Goal: Task Accomplishment & Management: Manage account settings

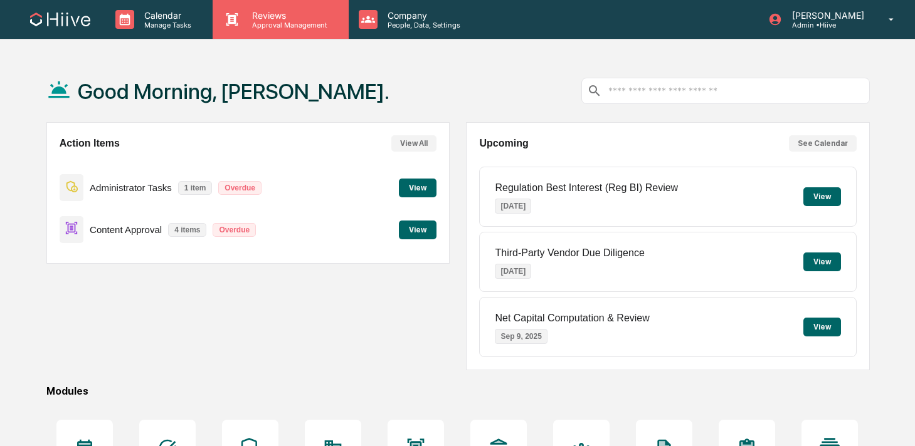
click at [241, 11] on icon at bounding box center [232, 19] width 19 height 19
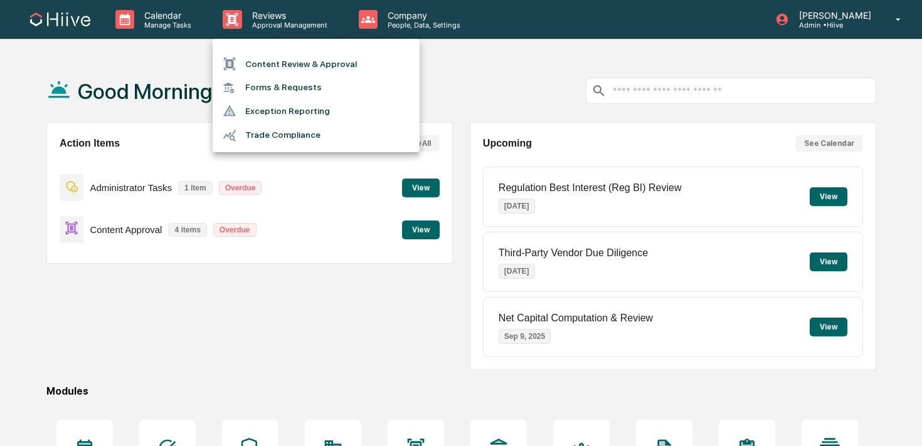
click at [253, 51] on ul "Content Review & Approval Forms & Requests Exception Reporting Trade Compliance" at bounding box center [316, 95] width 207 height 113
click at [245, 63] on li "Content Review & Approval" at bounding box center [316, 64] width 207 height 24
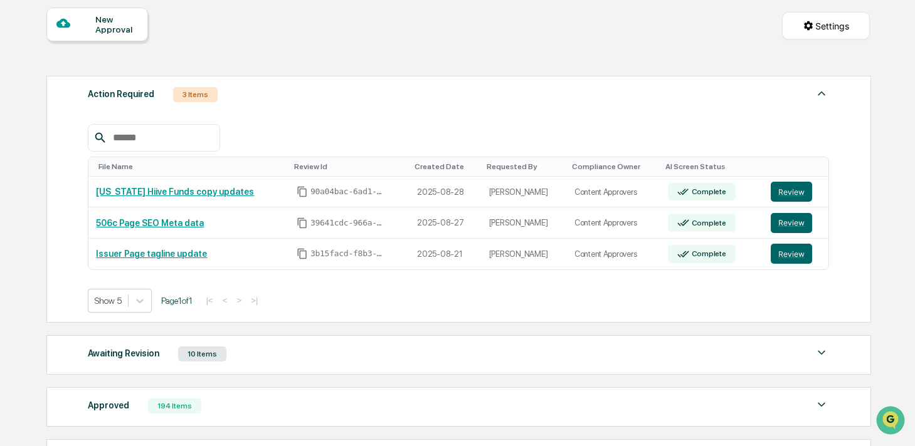
scroll to position [45, 0]
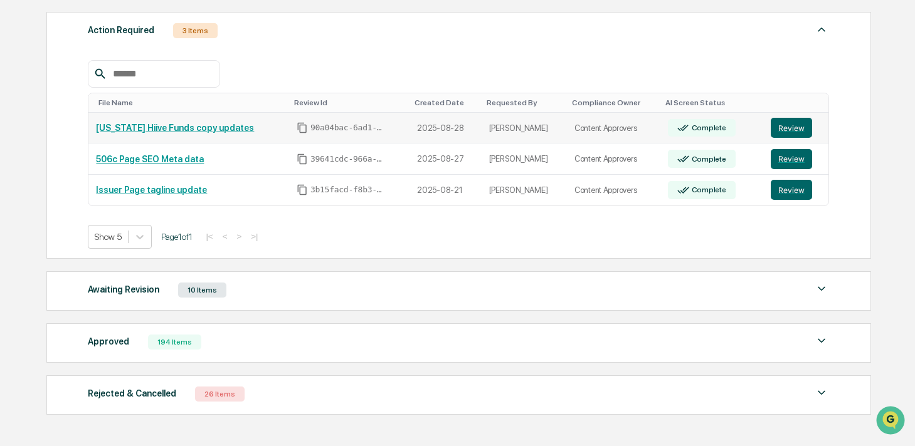
scroll to position [179, 0]
click at [209, 291] on div "10 Items" at bounding box center [202, 289] width 48 height 15
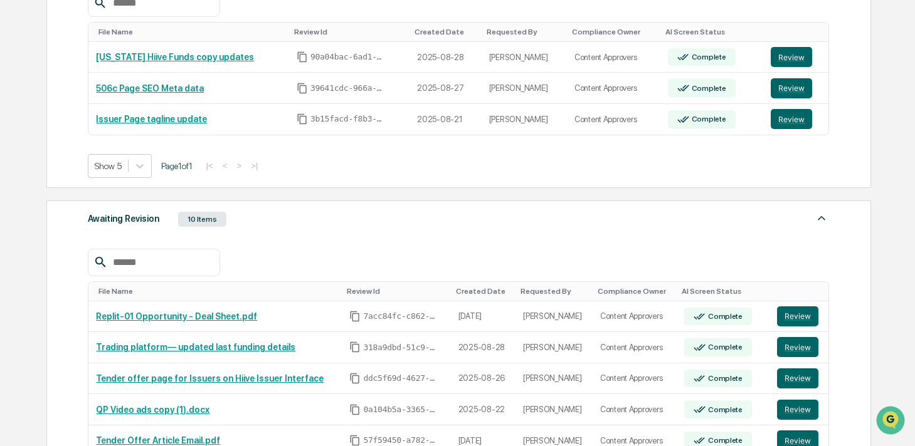
scroll to position [251, 0]
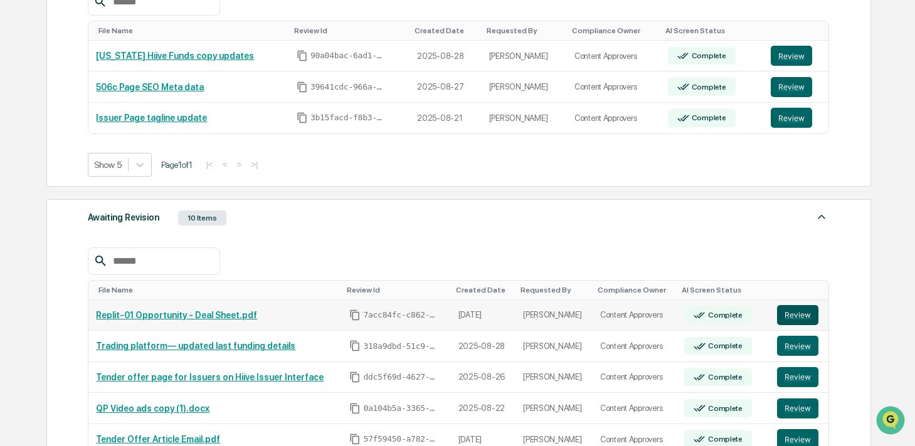
click at [796, 313] on button "Review" at bounding box center [797, 315] width 41 height 20
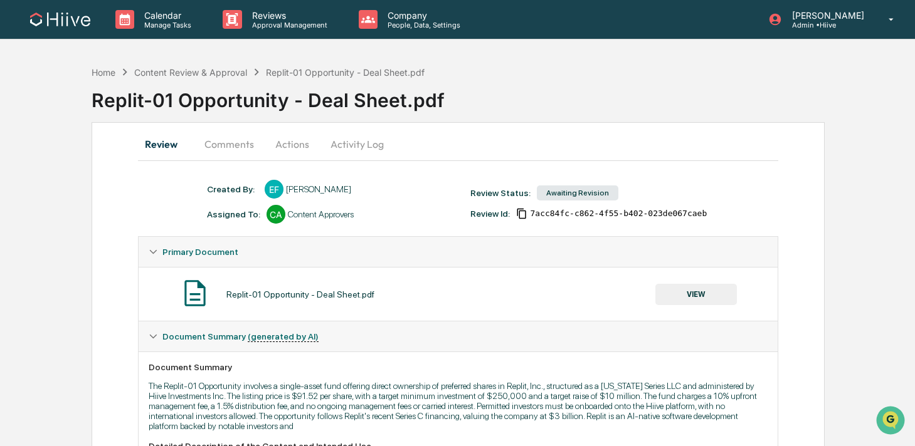
click at [206, 149] on button "Comments" at bounding box center [229, 144] width 70 height 30
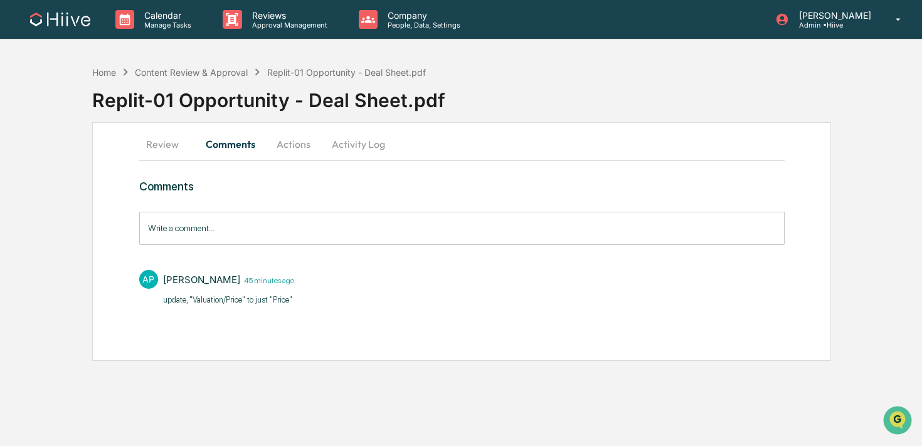
click at [161, 147] on button "Review" at bounding box center [167, 144] width 56 height 30
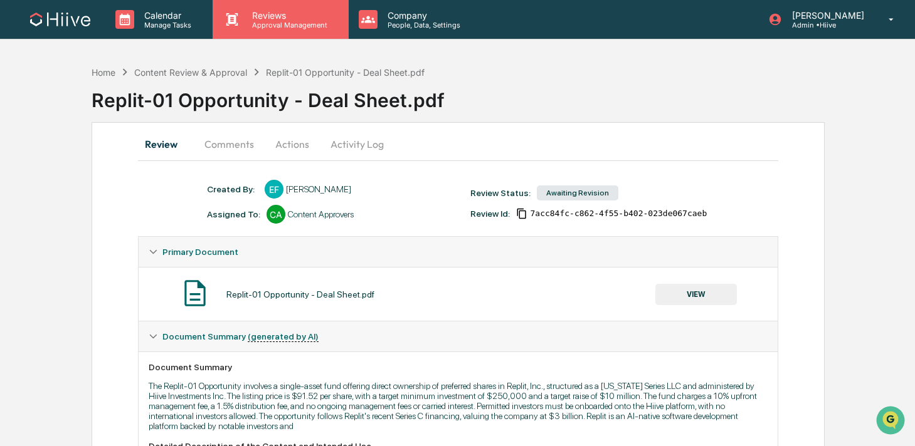
click at [246, 20] on div "Reviews Approval Management" at bounding box center [288, 19] width 92 height 19
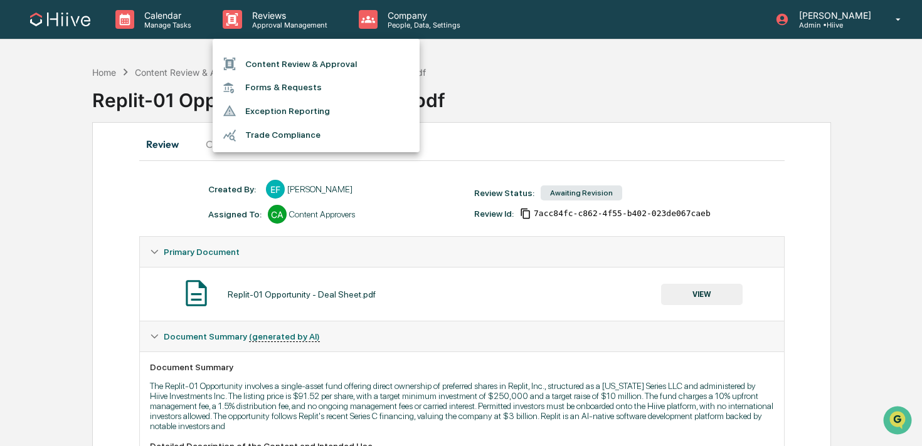
click at [257, 50] on ul "Content Review & Approval Forms & Requests Exception Reporting Trade Compliance" at bounding box center [316, 95] width 207 height 113
click at [252, 60] on li "Content Review & Approval" at bounding box center [316, 64] width 207 height 24
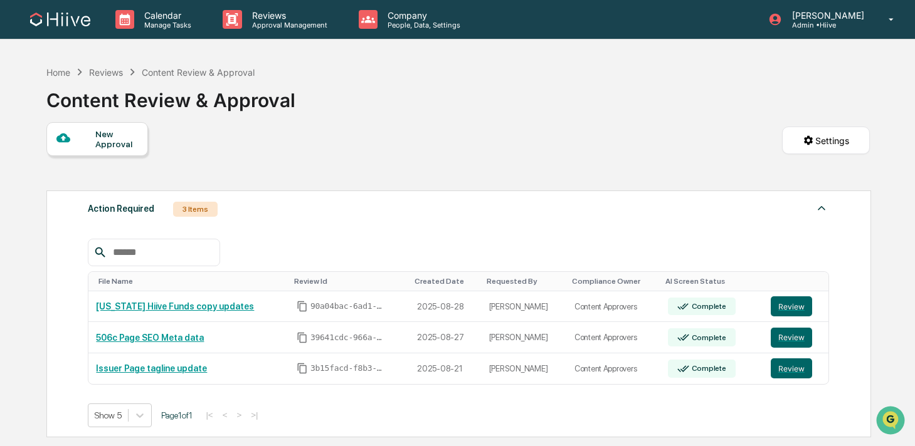
click at [245, 142] on div "New Approval Settings" at bounding box center [457, 153] width 823 height 62
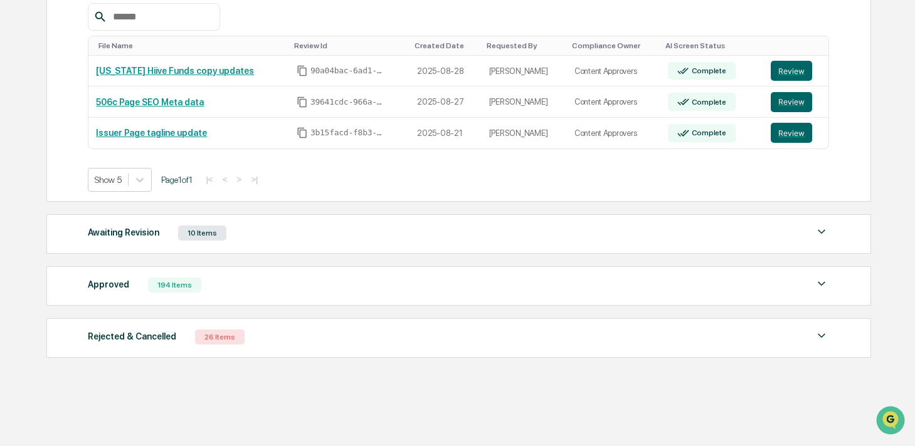
click at [238, 228] on div "Awaiting Revision 10 Items" at bounding box center [458, 233] width 741 height 18
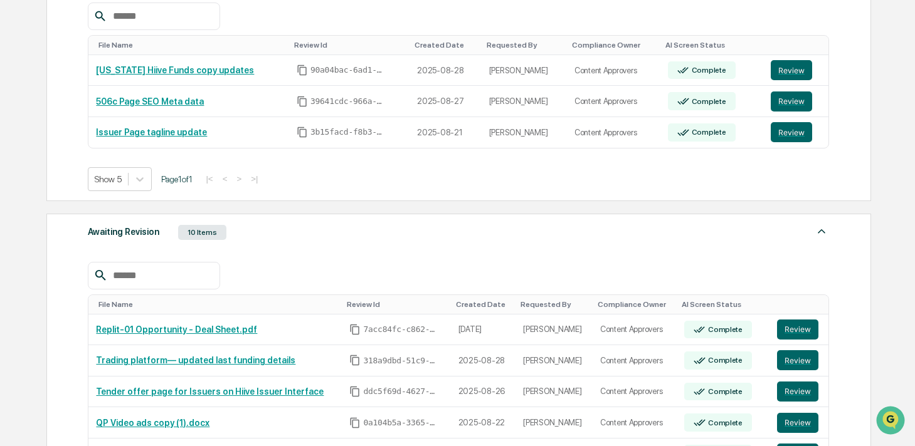
click at [238, 227] on div "Awaiting Revision 10 Items" at bounding box center [458, 233] width 741 height 18
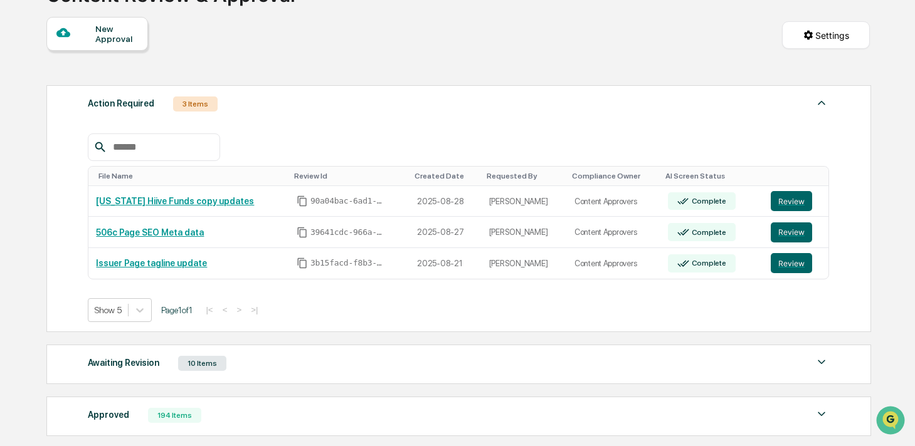
scroll to position [138, 0]
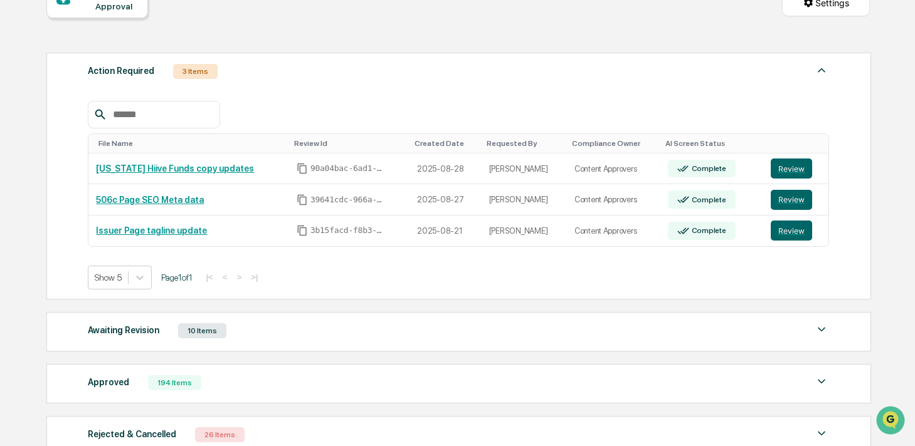
click at [206, 333] on div "10 Items" at bounding box center [202, 331] width 48 height 15
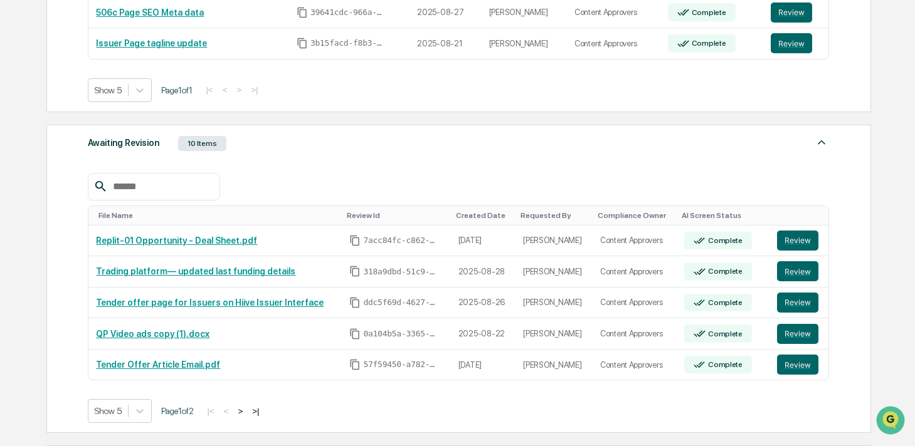
scroll to position [337, 0]
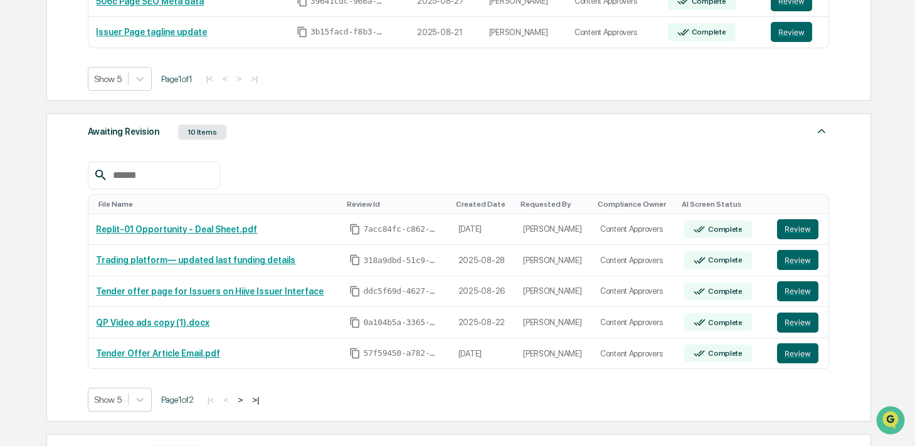
click at [249, 130] on div "Awaiting Revision 10 Items" at bounding box center [458, 133] width 741 height 18
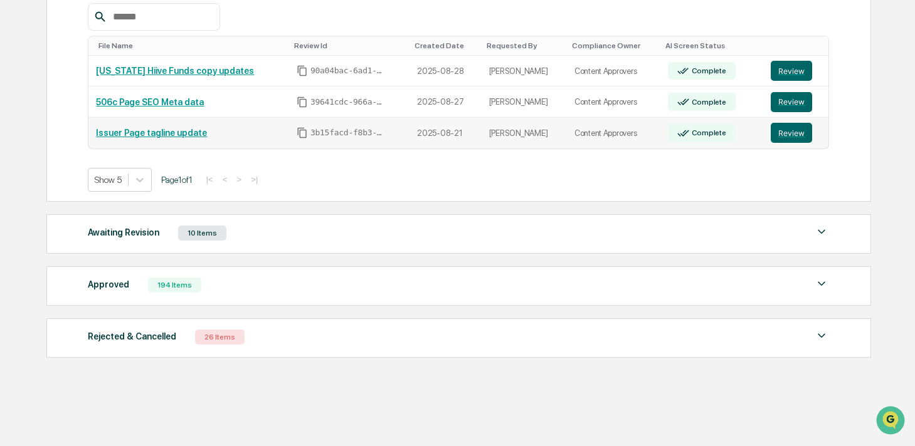
click at [245, 134] on div "Issuer Page tagline update" at bounding box center [189, 133] width 186 height 10
click at [208, 233] on div "10 Items" at bounding box center [202, 233] width 48 height 15
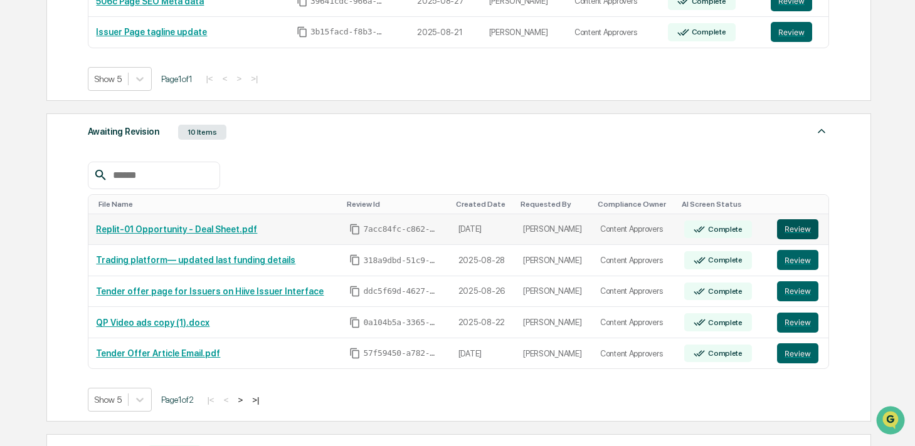
click at [796, 229] on button "Review" at bounding box center [797, 229] width 41 height 20
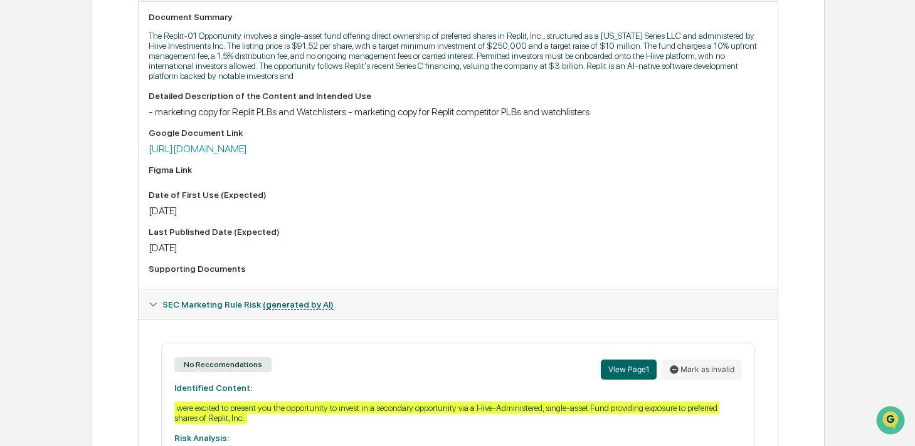
scroll to position [367, 0]
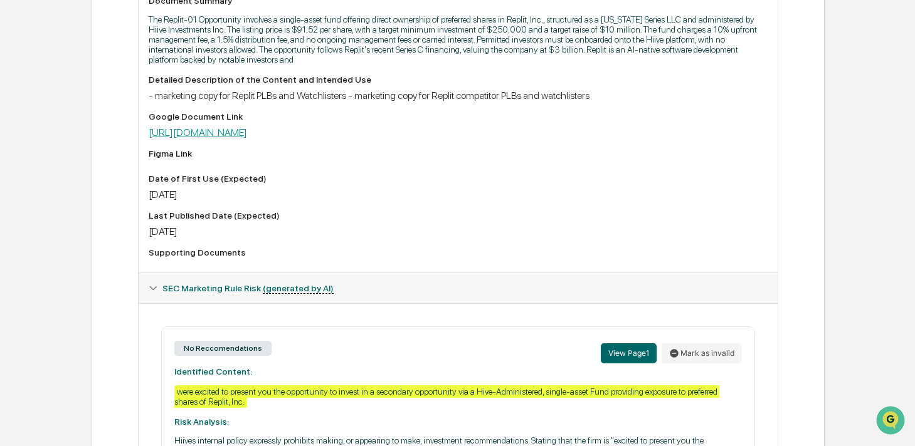
click at [247, 129] on link "https://docs.google.com/document/d/1q2Htt0Qeel6rJ8JHUa009XR8zPCepTm-/edit" at bounding box center [198, 133] width 98 height 12
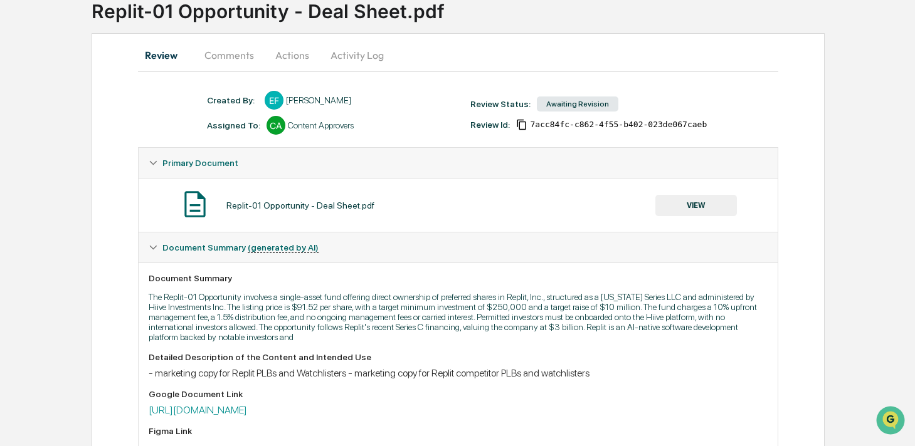
scroll to position [0, 0]
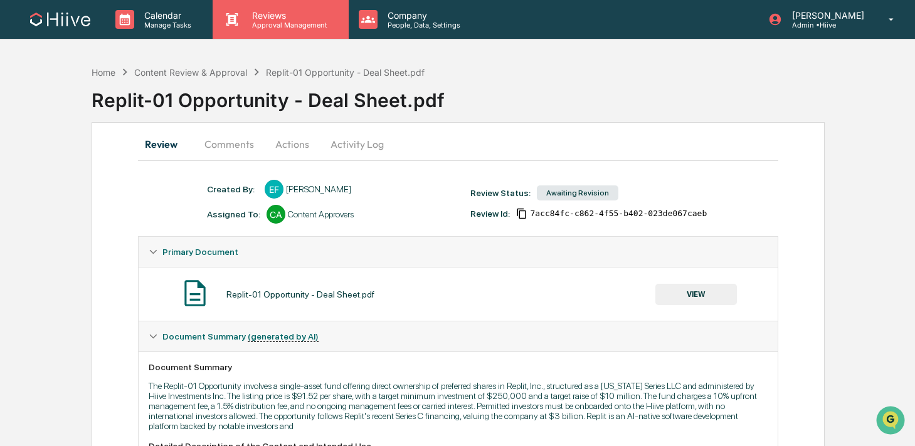
click at [281, 19] on p "Reviews" at bounding box center [288, 15] width 92 height 11
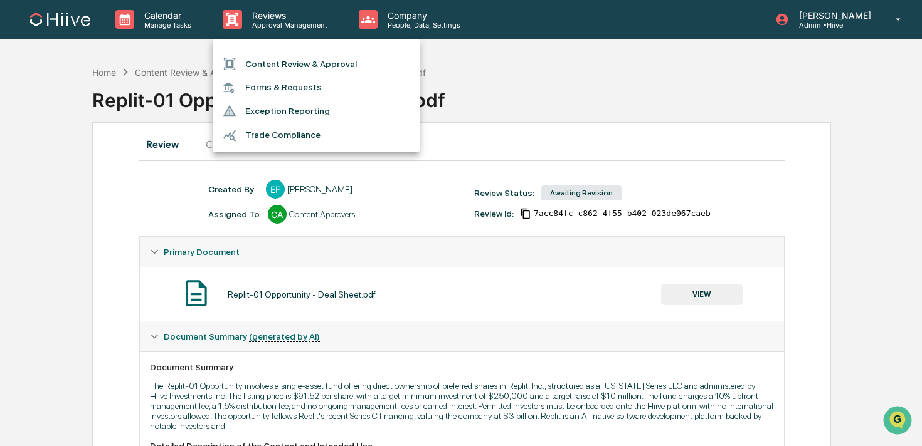
click at [414, 22] on div at bounding box center [461, 223] width 922 height 446
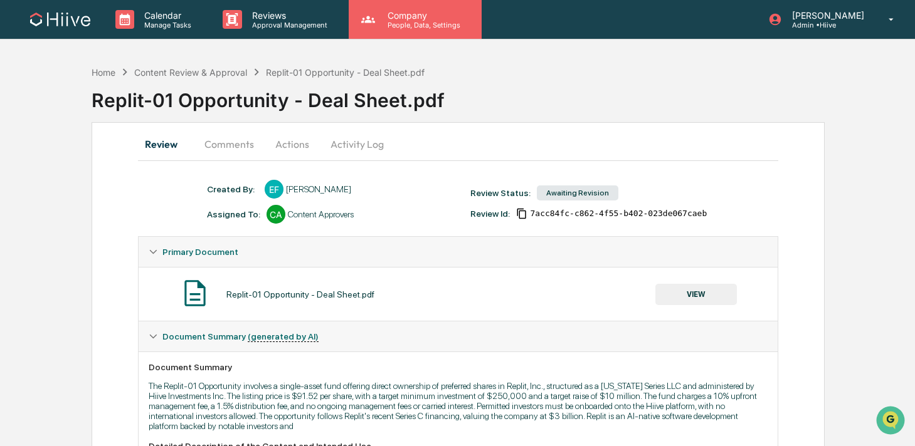
click at [399, 21] on p "People, Data, Settings" at bounding box center [421, 25] width 89 height 9
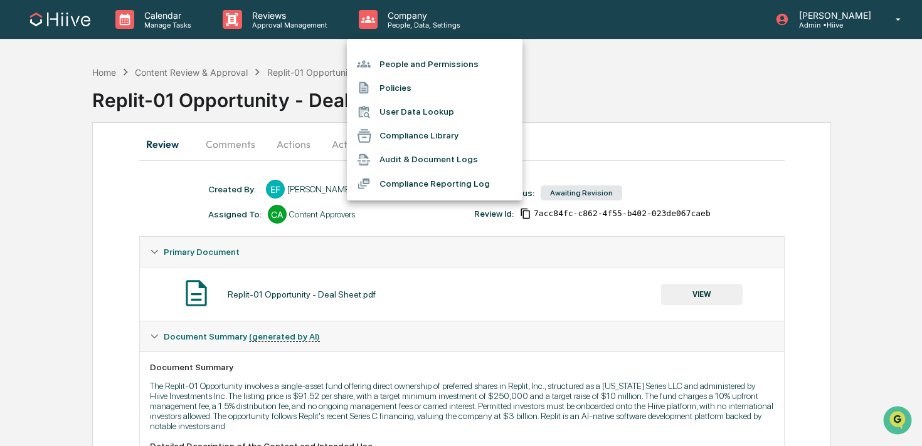
click at [405, 61] on li "People and Permissions" at bounding box center [435, 64] width 176 height 24
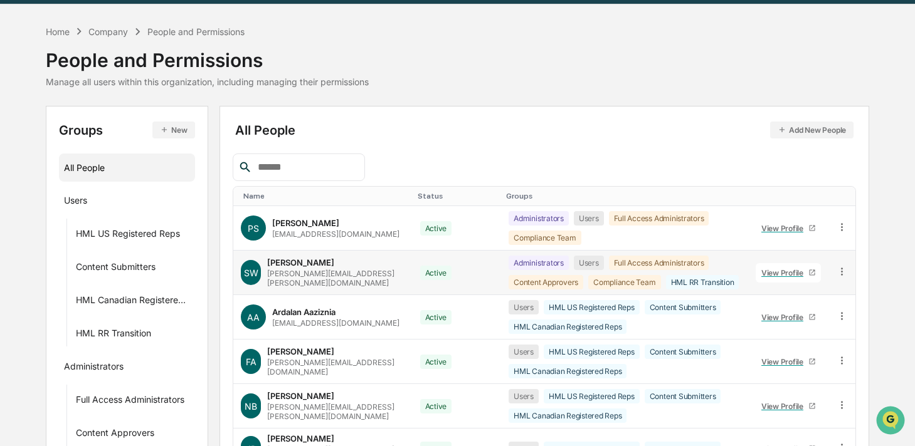
scroll to position [61, 0]
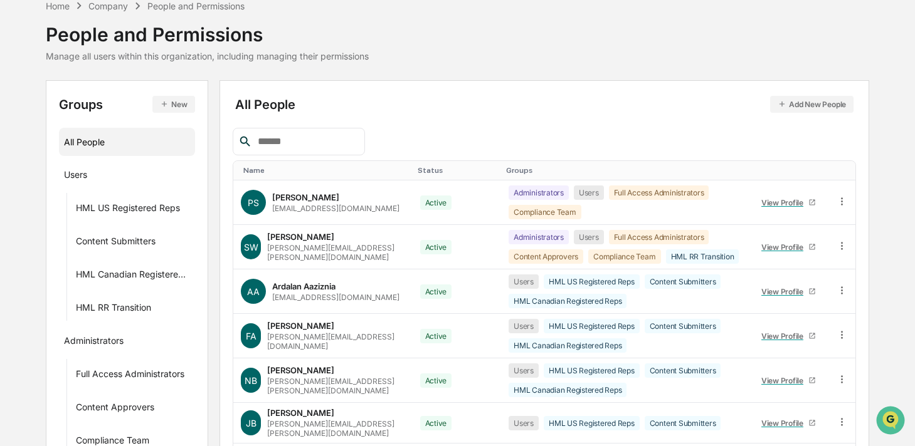
click at [279, 142] on input "text" at bounding box center [306, 142] width 107 height 16
click at [787, 102] on button "Add New People" at bounding box center [811, 104] width 83 height 17
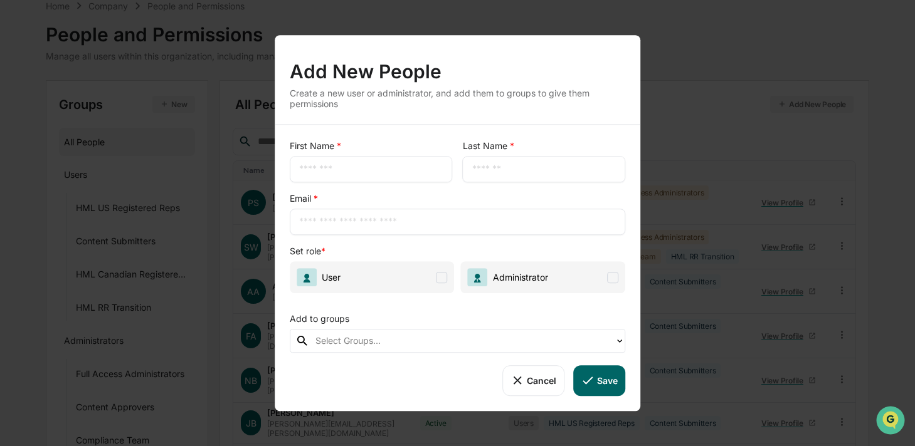
click at [380, 165] on input "text" at bounding box center [371, 169] width 144 height 13
drag, startPoint x: 330, startPoint y: 165, endPoint x: 260, endPoint y: 164, distance: 70.2
click at [260, 164] on div "Add New People Create a new user or administrator, and add them to groups to gi…" at bounding box center [457, 223] width 915 height 446
paste input "*********"
drag, startPoint x: 369, startPoint y: 171, endPoint x: 344, endPoint y: 171, distance: 25.1
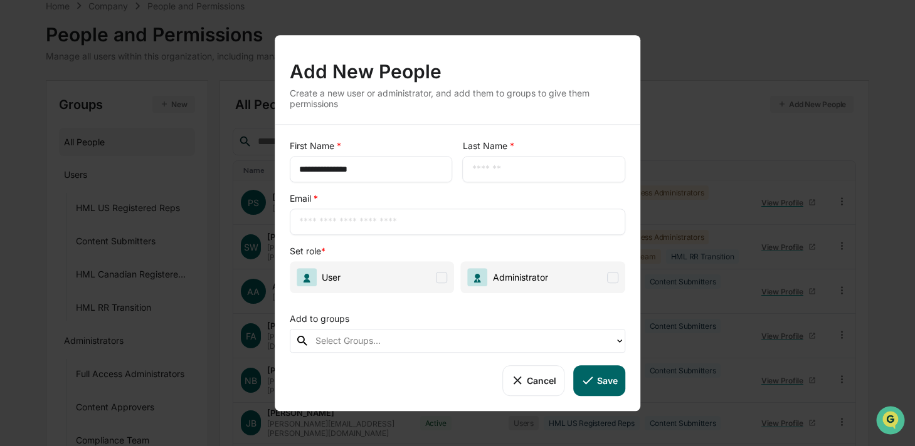
click at [344, 171] on input "**********" at bounding box center [371, 169] width 144 height 13
type input "********"
click at [482, 161] on div "​" at bounding box center [544, 169] width 163 height 26
click at [493, 170] on input "text" at bounding box center [544, 169] width 144 height 13
paste input "****"
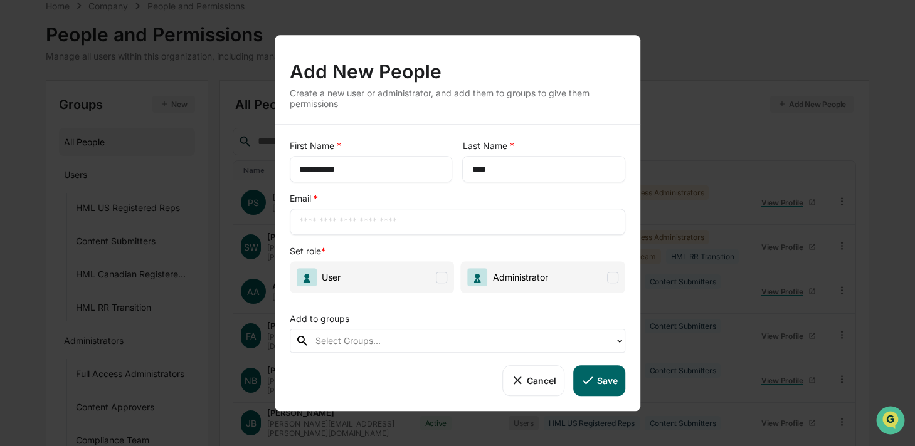
type input "****"
click at [411, 216] on input "text" at bounding box center [457, 222] width 317 height 13
click at [379, 194] on div "Email * ​" at bounding box center [458, 213] width 336 height 43
click at [357, 219] on input "text" at bounding box center [457, 222] width 317 height 13
click at [379, 285] on span "User" at bounding box center [372, 277] width 165 height 32
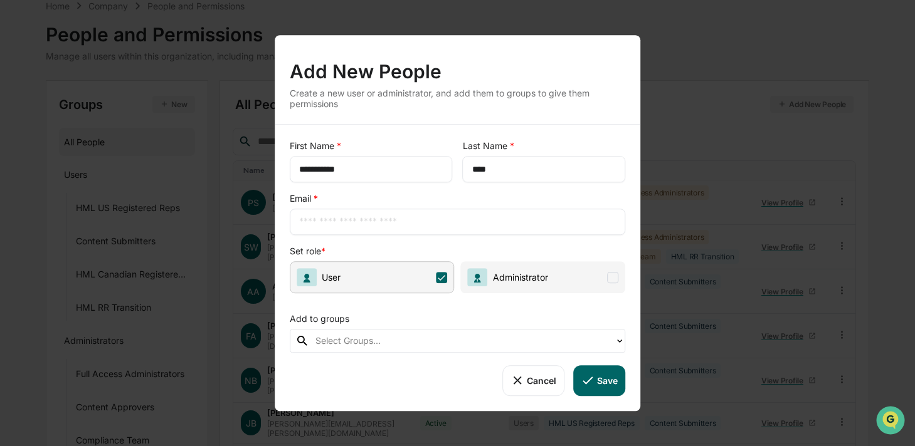
click at [386, 224] on input "text" at bounding box center [457, 222] width 317 height 13
paste input "**********"
type input "**********"
click at [358, 304] on div "Add to groups" at bounding box center [458, 316] width 336 height 26
click at [338, 335] on div at bounding box center [461, 341] width 293 height 14
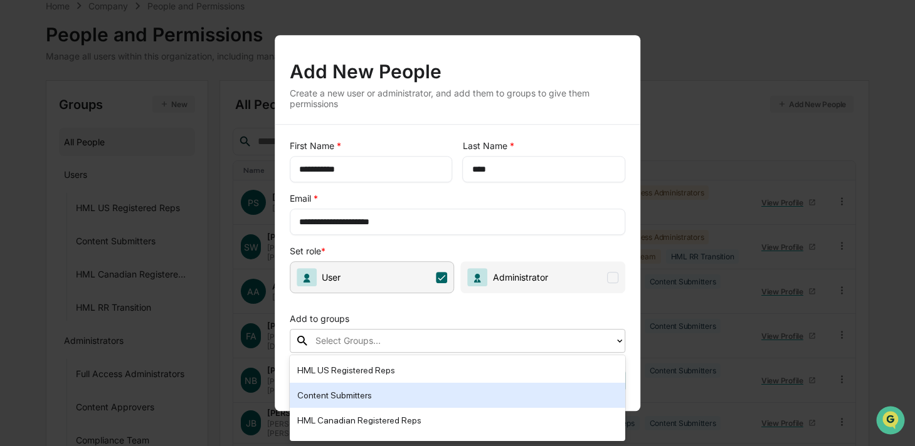
click at [373, 394] on div "Content Submitters" at bounding box center [457, 395] width 321 height 15
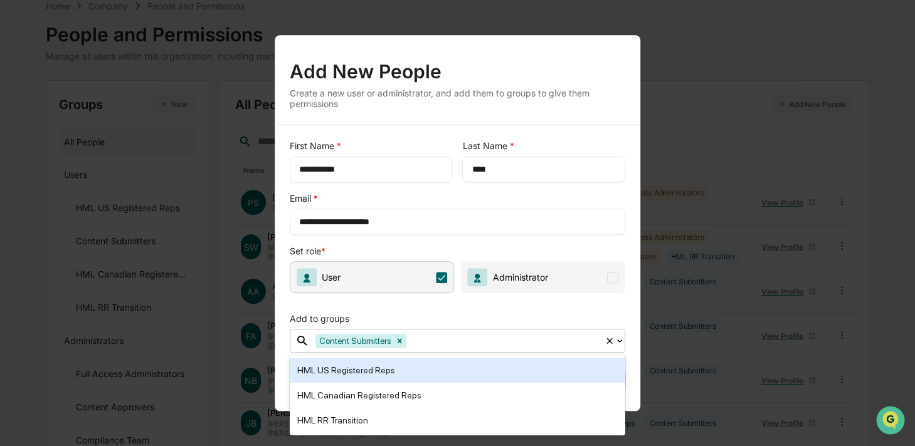
click at [466, 322] on div "Add to groups" at bounding box center [458, 316] width 336 height 26
click at [390, 367] on div "HML US Registered Reps" at bounding box center [457, 370] width 321 height 15
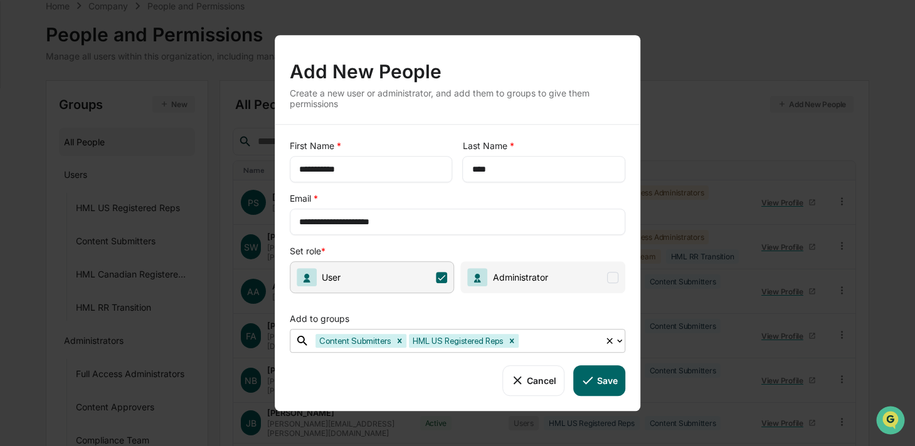
click at [582, 384] on icon at bounding box center [588, 381] width 14 height 14
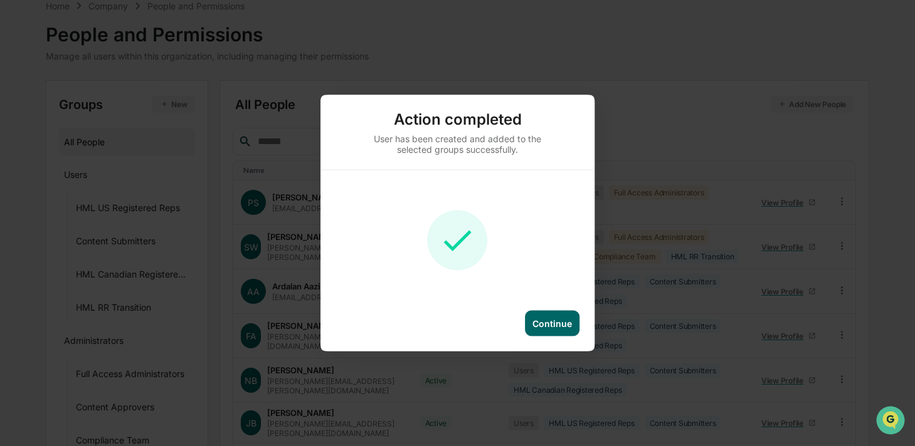
click at [537, 324] on div "Continue" at bounding box center [551, 323] width 39 height 11
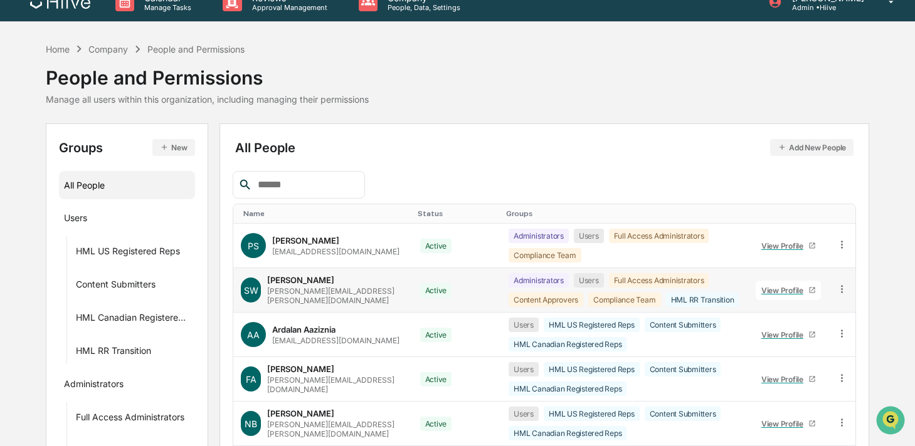
scroll to position [0, 0]
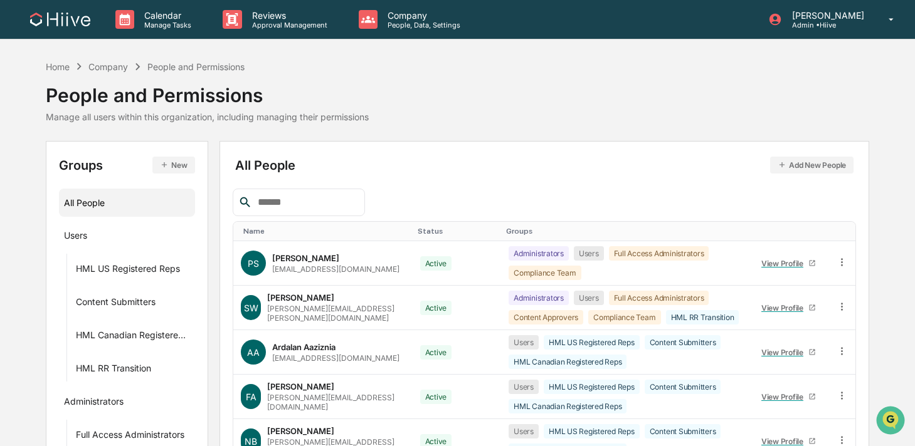
click at [278, 204] on input "text" at bounding box center [306, 202] width 107 height 16
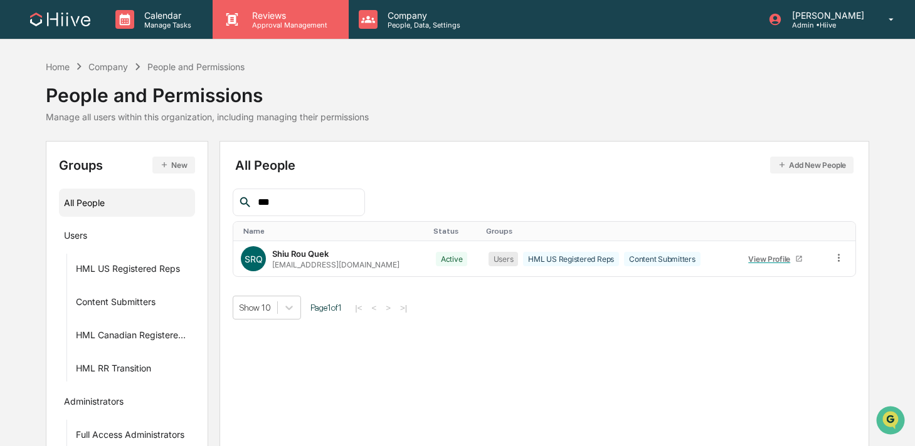
type input "***"
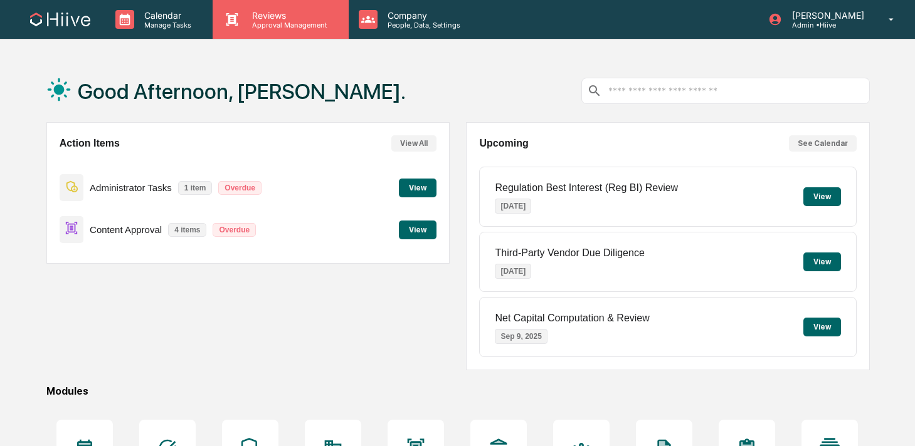
click at [262, 18] on p "Reviews" at bounding box center [288, 15] width 92 height 11
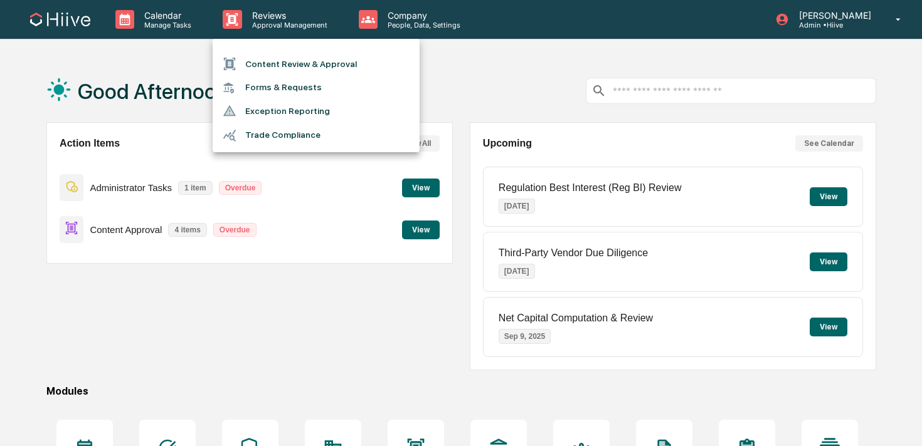
click at [263, 55] on li "Content Review & Approval" at bounding box center [316, 64] width 207 height 24
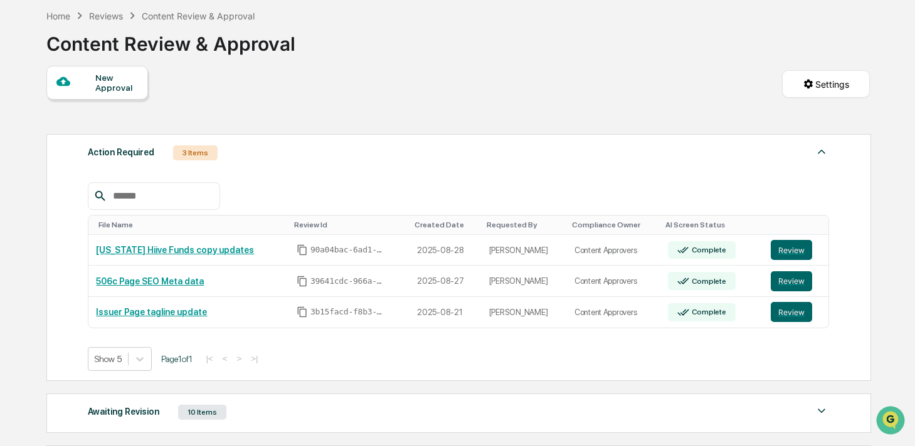
scroll to position [236, 0]
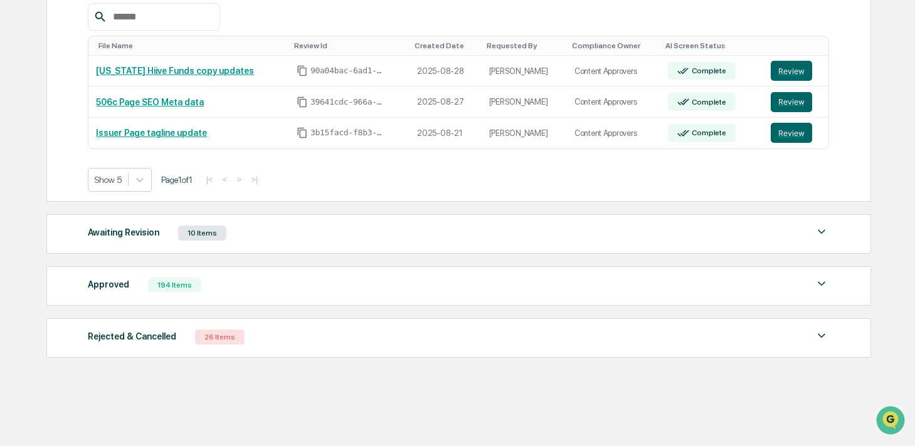
click at [216, 238] on div "10 Items" at bounding box center [202, 233] width 48 height 15
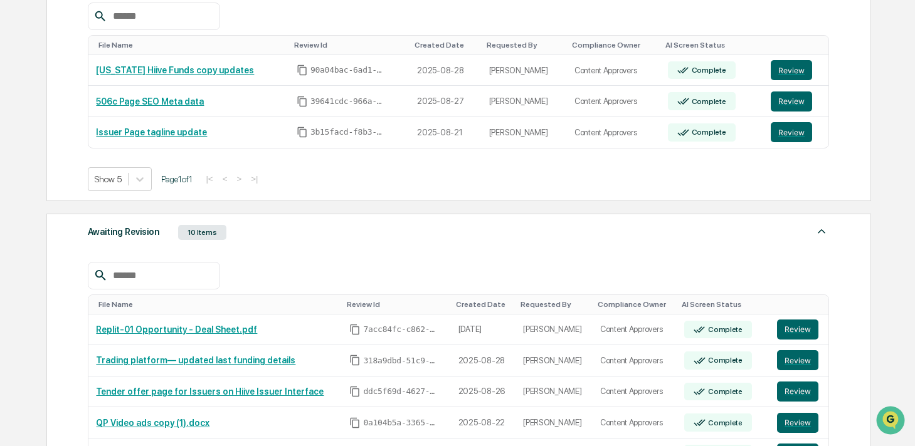
click at [203, 233] on div "10 Items" at bounding box center [202, 232] width 48 height 15
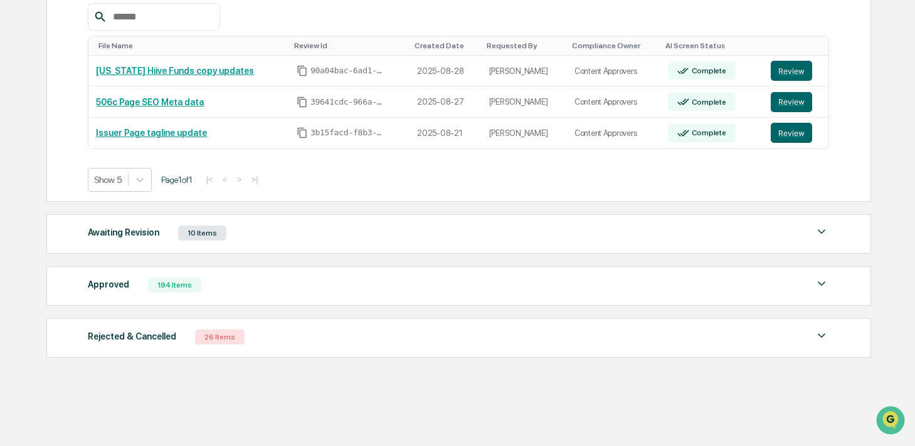
click at [170, 302] on div "Approved 194 Items File Name Review Id Created Date Requested By Compliance Own…" at bounding box center [458, 285] width 824 height 39
click at [162, 296] on div "Approved 194 Items File Name Review Id Created Date Requested By Compliance Own…" at bounding box center [458, 285] width 824 height 39
click at [192, 287] on div "194 Items" at bounding box center [174, 285] width 53 height 15
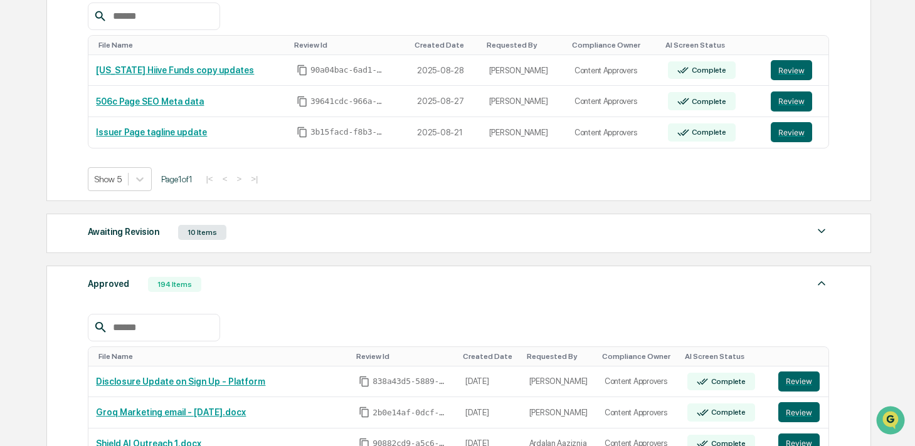
click at [139, 318] on div at bounding box center [154, 328] width 132 height 28
click at [132, 328] on input "text" at bounding box center [161, 328] width 107 height 16
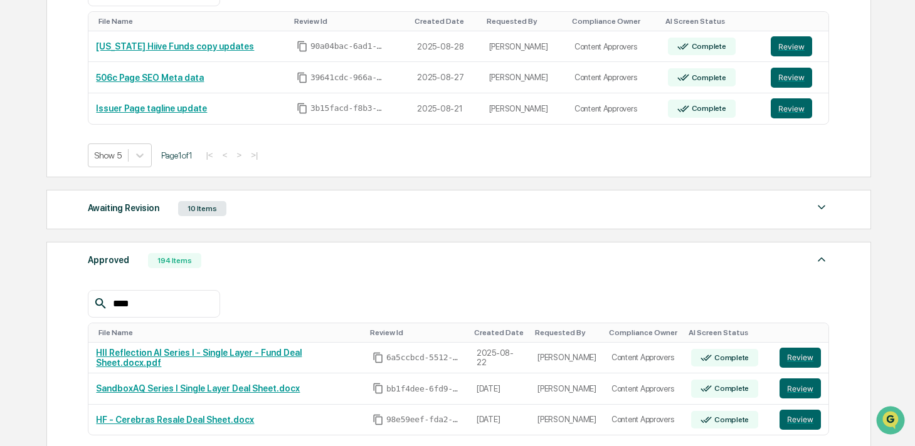
scroll to position [282, 0]
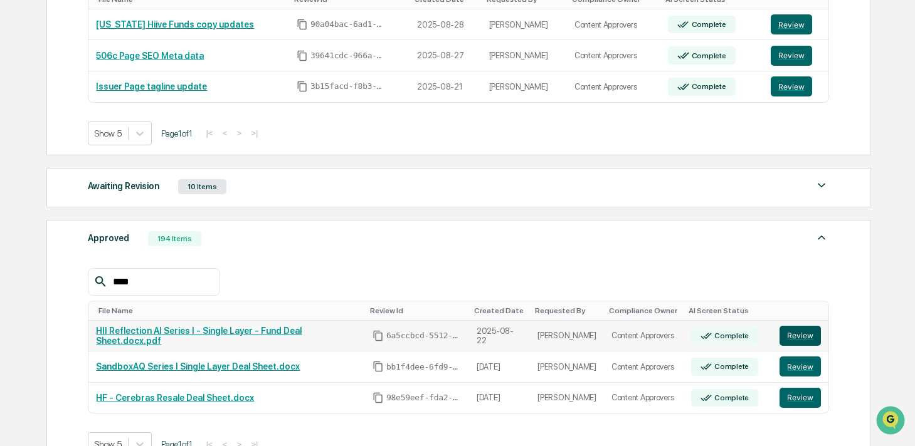
type input "****"
click at [801, 340] on button "Review" at bounding box center [799, 336] width 41 height 20
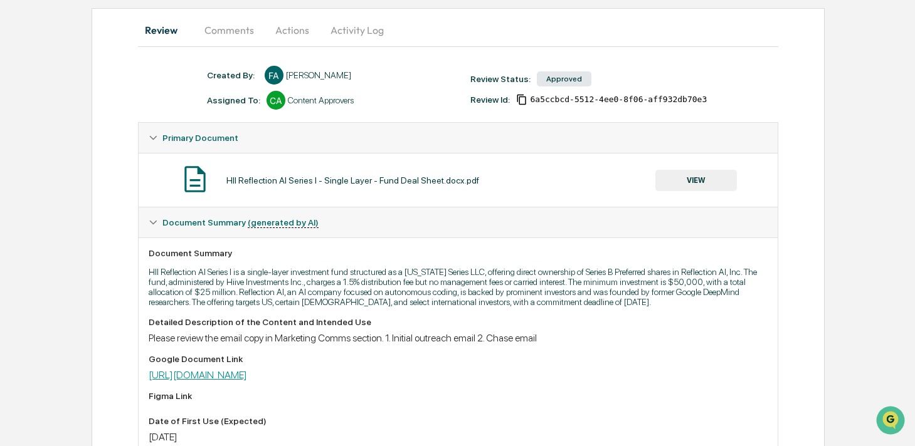
click at [247, 381] on link "https://docs.google.com/document/d/1sAtoMRdr6GtslJZKJiU3ZeySddD_-1pT/edit" at bounding box center [198, 375] width 98 height 12
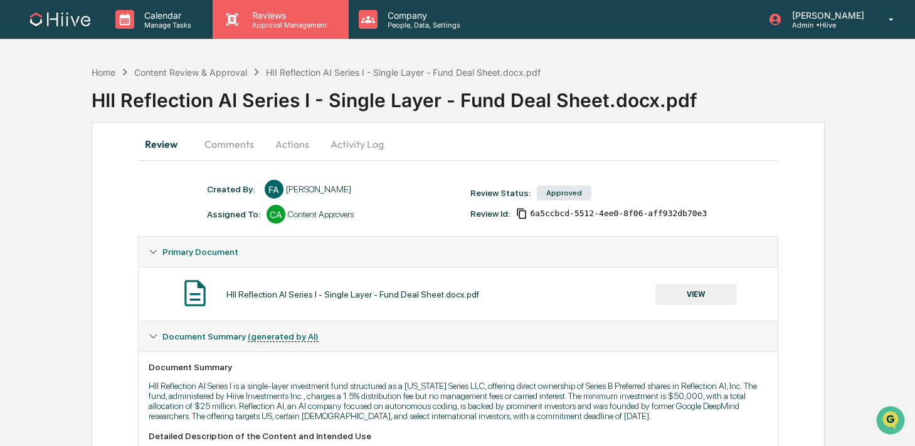
click at [236, 26] on icon at bounding box center [232, 19] width 19 height 19
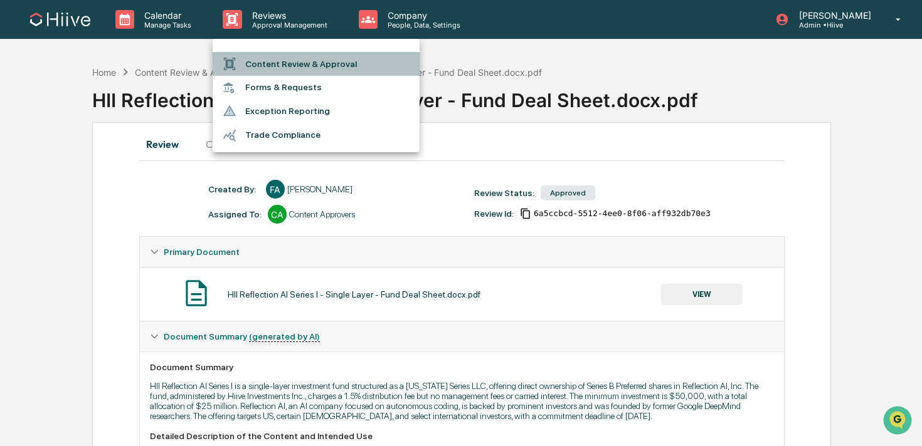
click at [246, 68] on li "Content Review & Approval" at bounding box center [316, 64] width 207 height 24
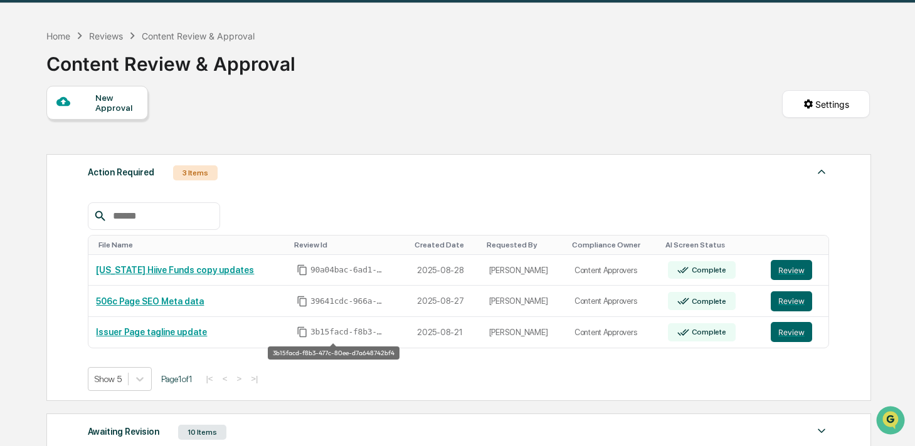
scroll to position [231, 0]
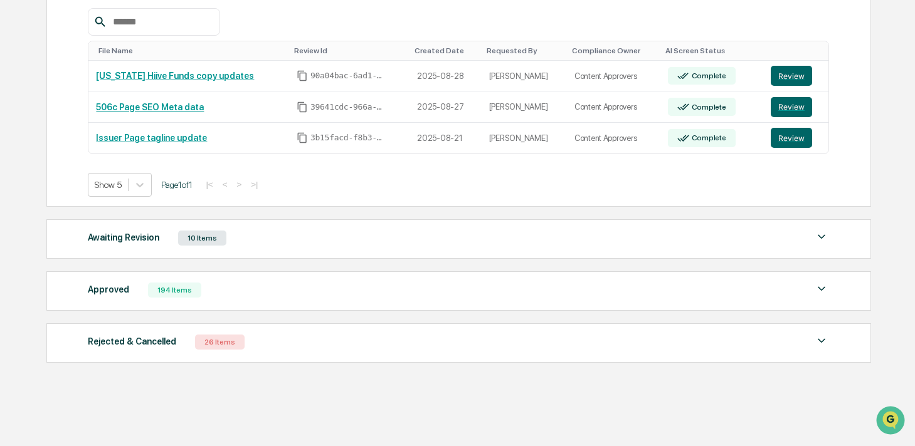
click at [312, 254] on div "Awaiting Revision 10 Items File Name Review Id Created Date Requested By Compli…" at bounding box center [458, 238] width 824 height 39
click at [312, 238] on div "Awaiting Revision 10 Items" at bounding box center [458, 238] width 741 height 18
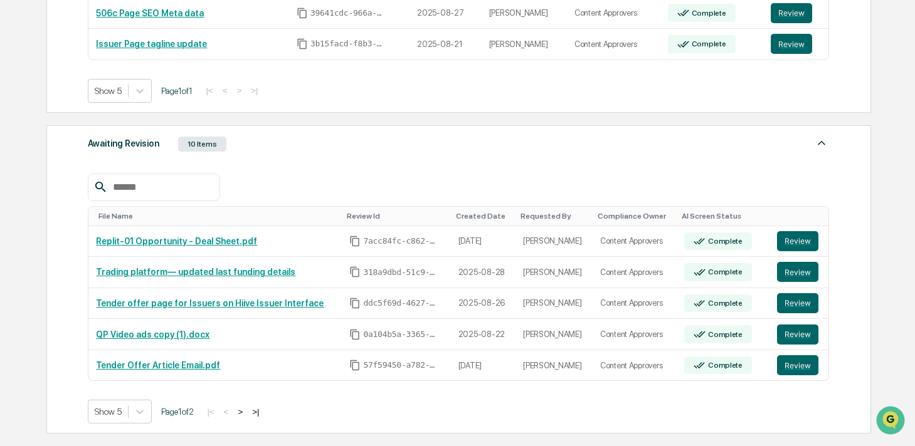
scroll to position [332, 0]
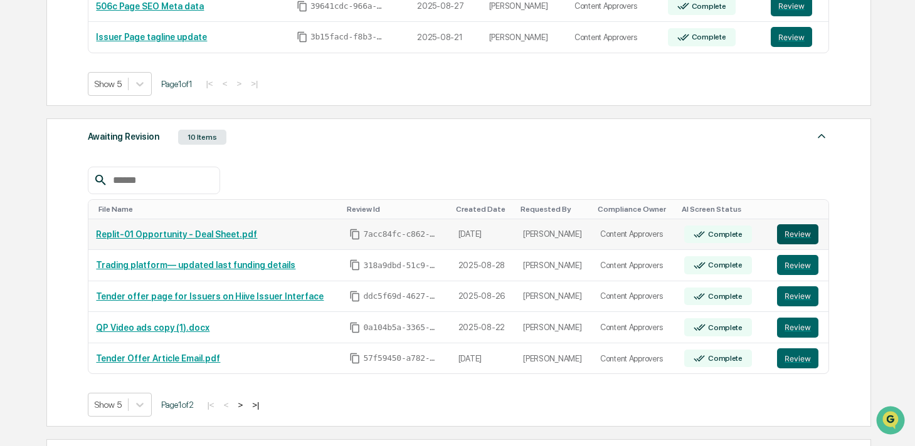
click at [804, 234] on button "Review" at bounding box center [797, 234] width 41 height 20
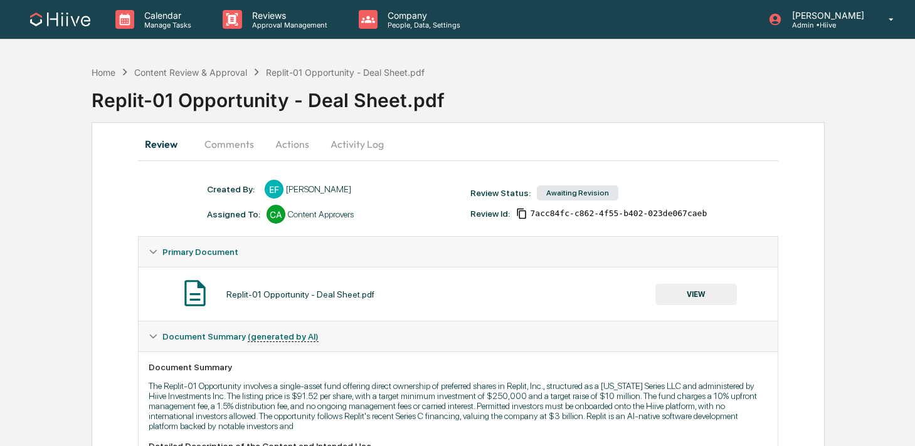
click at [369, 144] on button "Activity Log" at bounding box center [356, 144] width 73 height 30
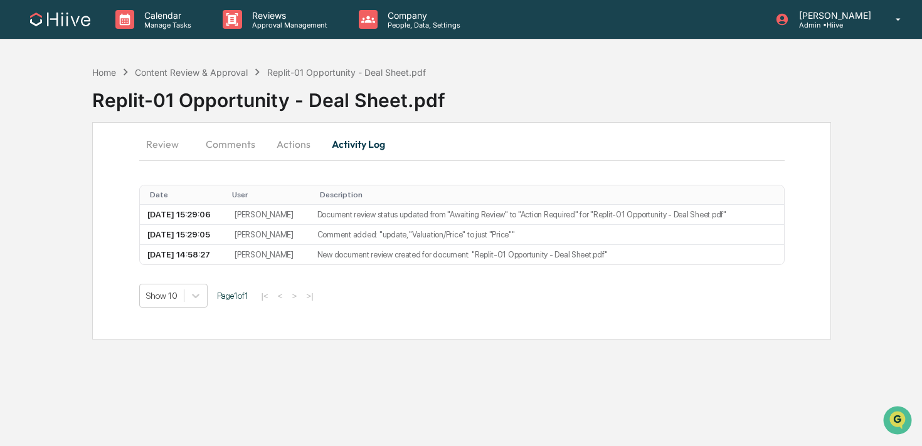
click at [236, 140] on button "Comments" at bounding box center [231, 144] width 70 height 30
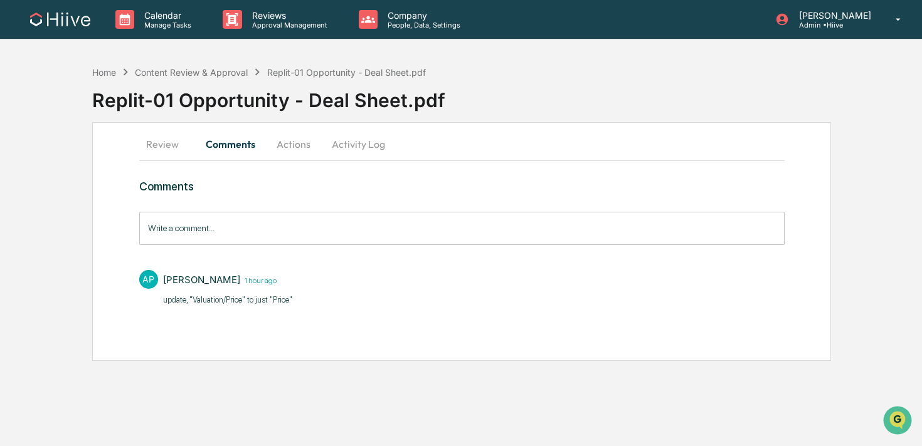
click at [184, 236] on input "Write a comment..." at bounding box center [461, 228] width 645 height 33
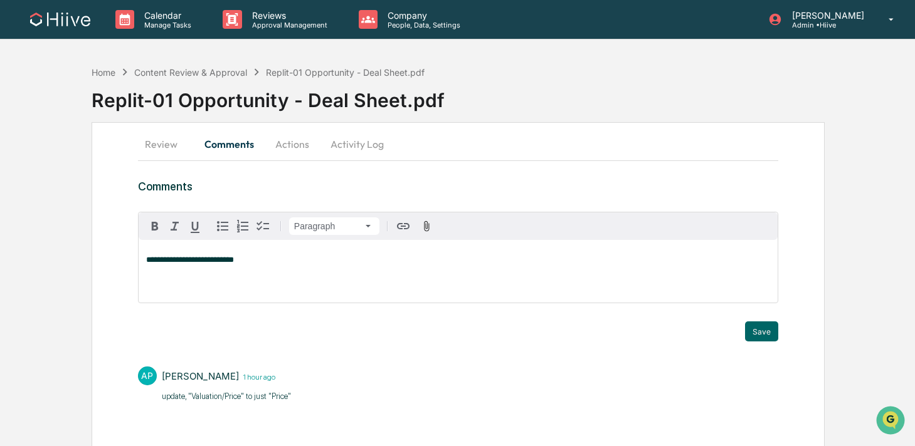
click at [196, 253] on div "**********" at bounding box center [458, 271] width 639 height 63
click at [192, 260] on span "**********" at bounding box center [190, 260] width 88 height 8
drag, startPoint x: 233, startPoint y: 261, endPoint x: 233, endPoint y: 270, distance: 8.8
click at [233, 261] on span "**********" at bounding box center [190, 260] width 88 height 8
click at [764, 332] on button "Save" at bounding box center [761, 332] width 33 height 20
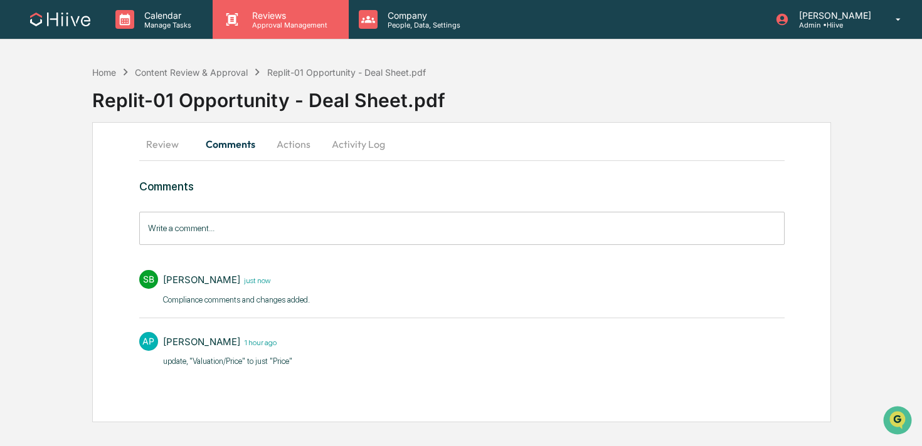
click at [287, 11] on p "Reviews" at bounding box center [288, 15] width 92 height 11
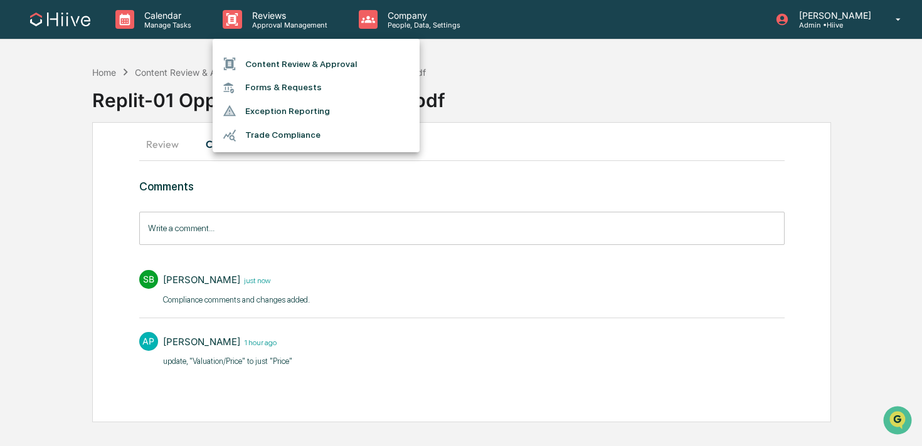
click at [273, 65] on li "Content Review & Approval" at bounding box center [316, 64] width 207 height 24
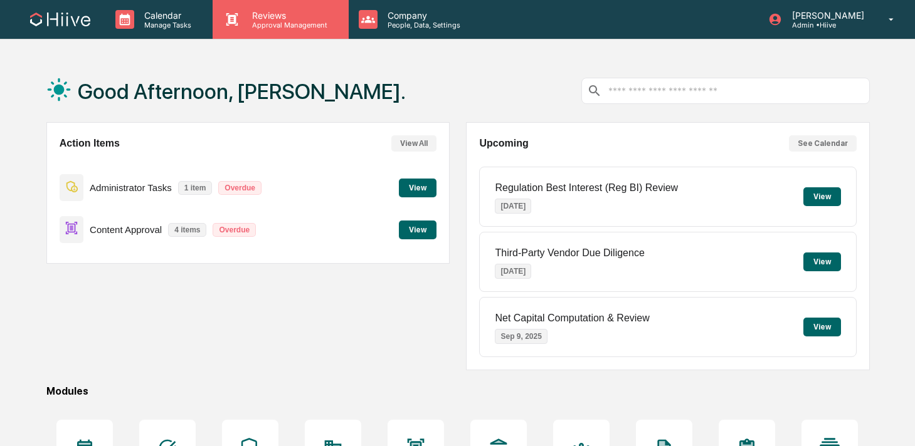
click at [275, 0] on div "Reviews Approval Management" at bounding box center [280, 19] width 135 height 39
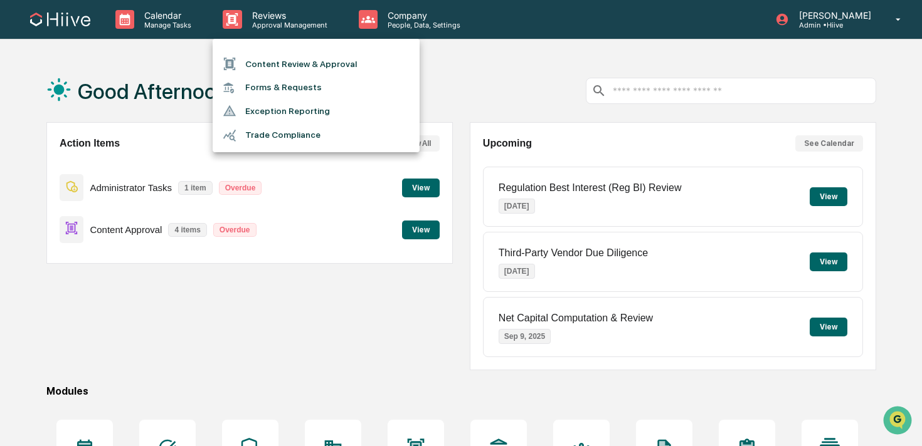
click at [251, 59] on li "Content Review & Approval" at bounding box center [316, 64] width 207 height 24
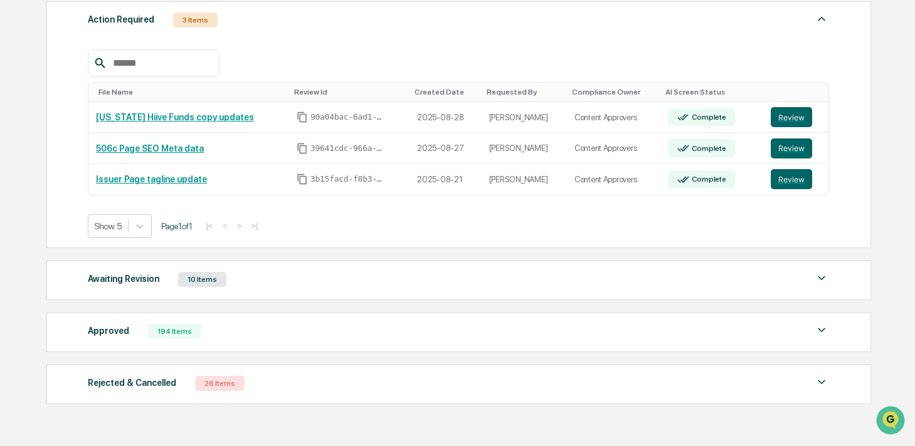
scroll to position [199, 0]
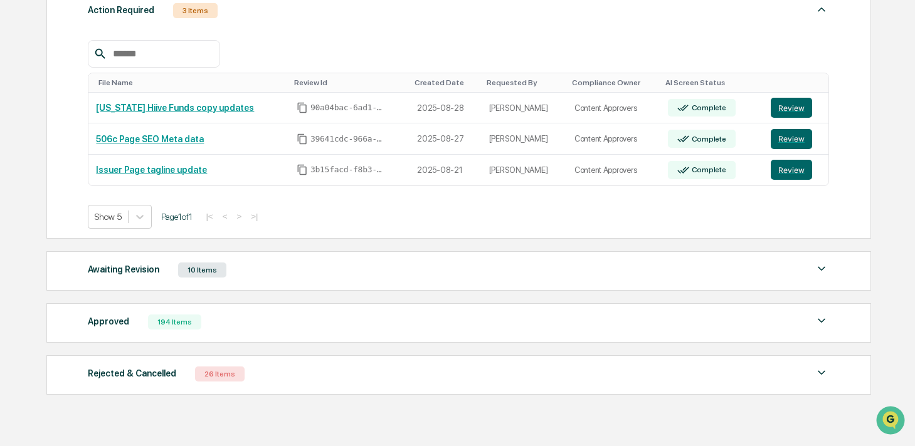
click at [290, 278] on div "Awaiting Revision 10 Items" at bounding box center [458, 270] width 741 height 18
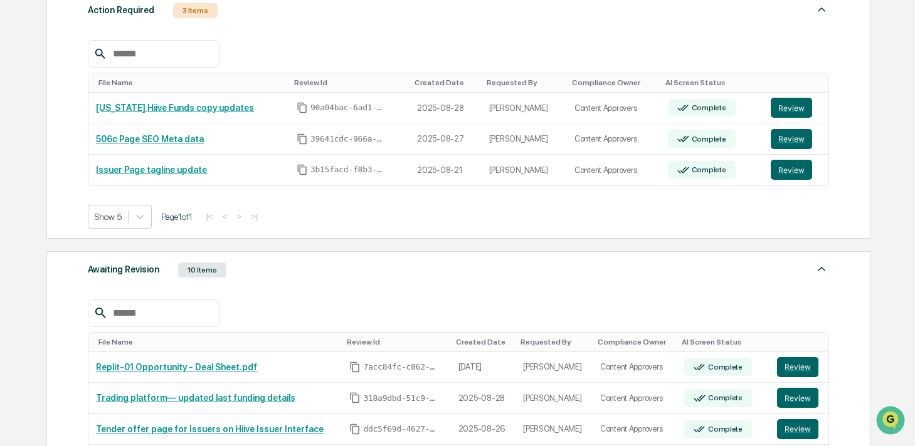
scroll to position [216, 0]
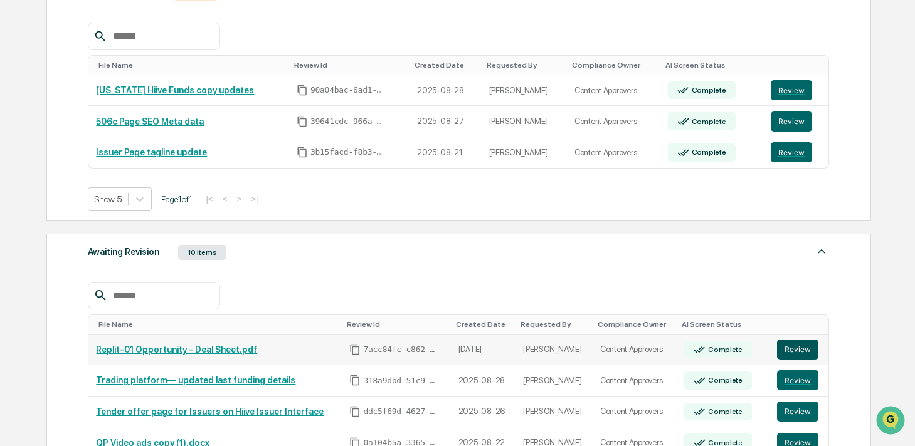
click at [803, 354] on button "Review" at bounding box center [797, 350] width 41 height 20
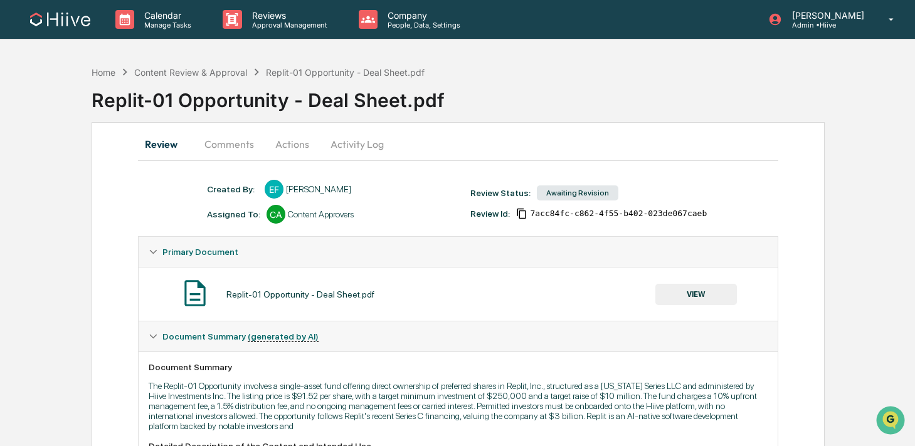
click at [658, 296] on button "VIEW" at bounding box center [696, 294] width 82 height 21
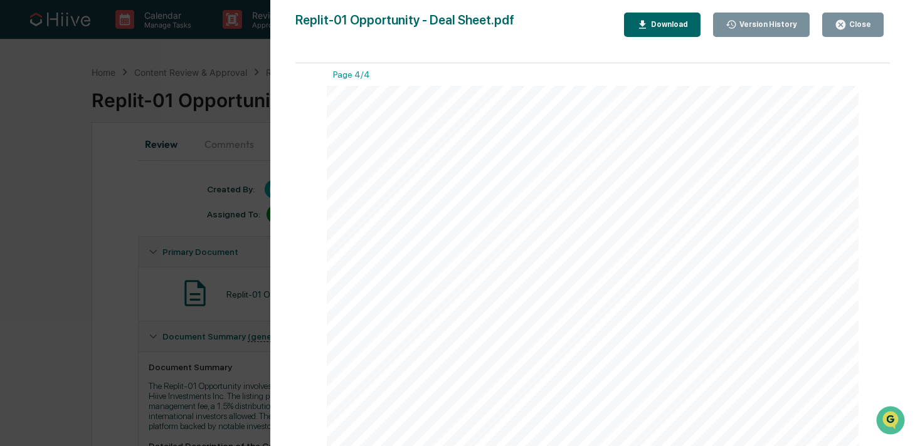
scroll to position [2068, 0]
click at [191, 251] on div "Version History [DATE] 02:58 PM [PERSON_NAME] Replit-01 Opportunity - Deal Shee…" at bounding box center [457, 223] width 915 height 446
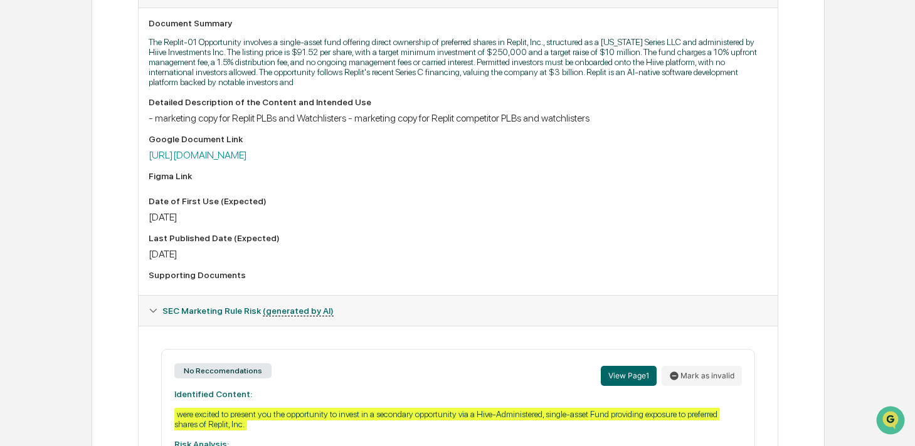
scroll to position [0, 0]
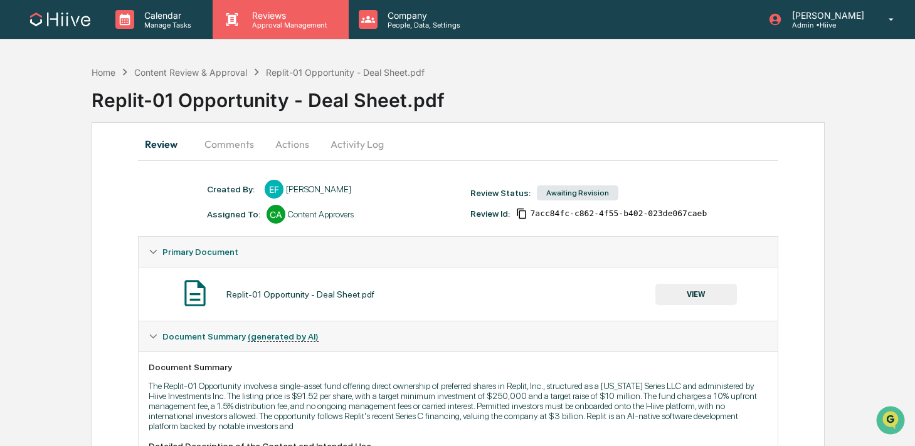
click at [263, 21] on p "Approval Management" at bounding box center [288, 25] width 92 height 9
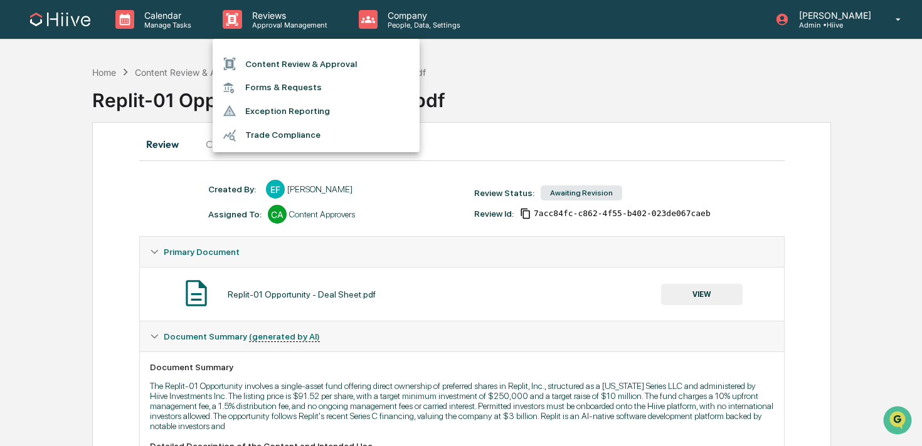
click at [262, 50] on ul "Content Review & Approval Forms & Requests Exception Reporting Trade Compliance" at bounding box center [316, 95] width 207 height 113
click at [248, 62] on li "Content Review & Approval" at bounding box center [316, 64] width 207 height 24
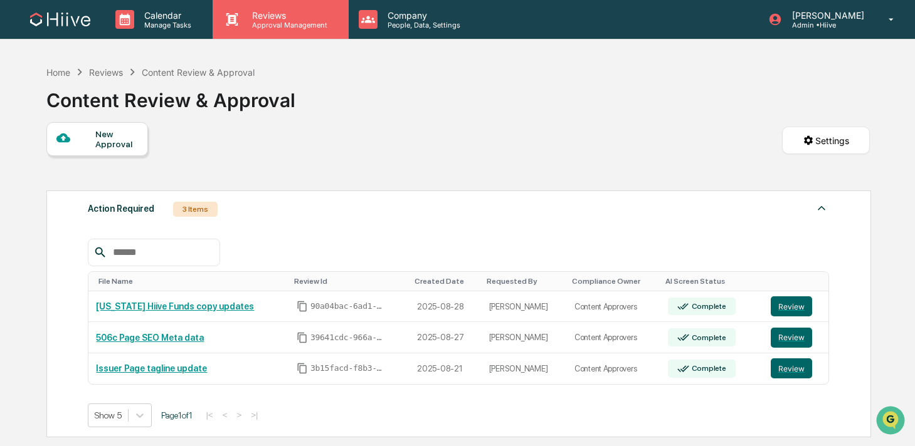
click at [289, 38] on div "Reviews Approval Management" at bounding box center [280, 19] width 135 height 39
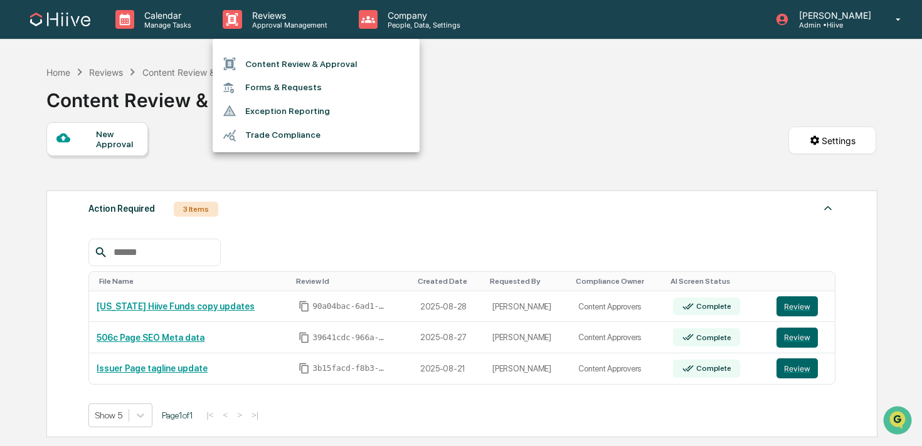
click at [432, 29] on div at bounding box center [461, 223] width 922 height 446
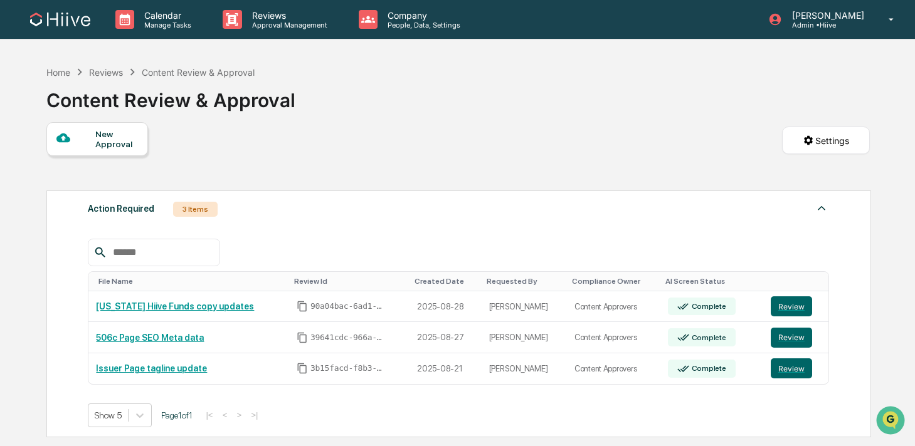
click at [403, 27] on p "People, Data, Settings" at bounding box center [421, 25] width 89 height 9
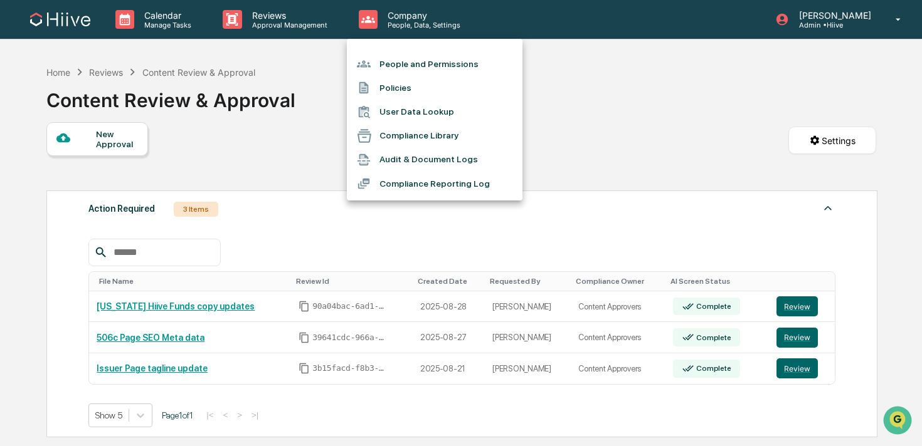
click at [386, 66] on li "People and Permissions" at bounding box center [435, 64] width 176 height 24
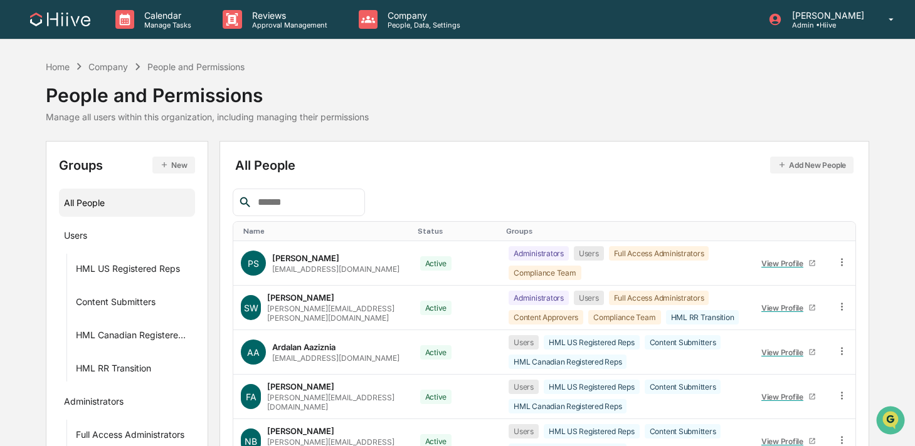
click at [290, 201] on input "text" at bounding box center [306, 202] width 107 height 16
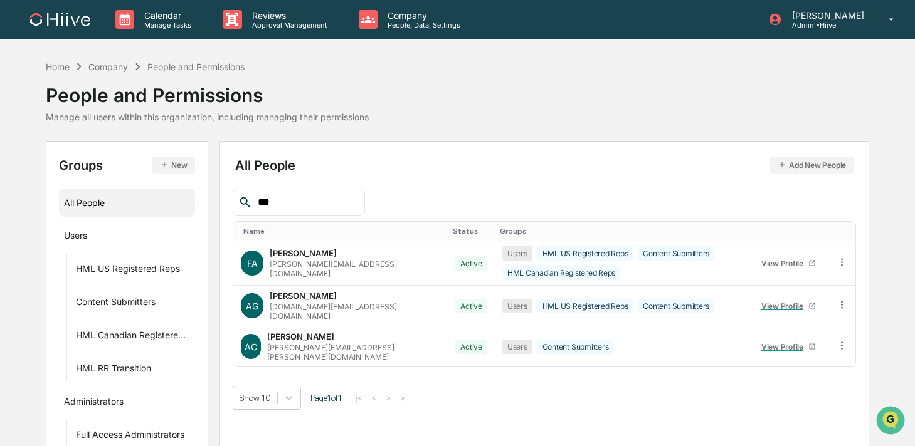
type input "***"
click at [796, 164] on button "Add New People" at bounding box center [811, 165] width 83 height 17
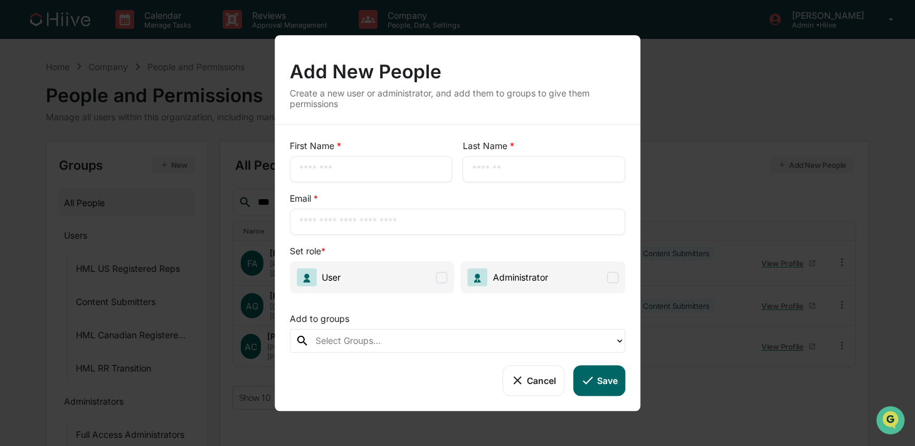
click at [420, 161] on div "​" at bounding box center [371, 169] width 163 height 26
click at [401, 166] on input "text" at bounding box center [371, 169] width 144 height 13
type input "******"
click at [513, 164] on input "text" at bounding box center [544, 169] width 144 height 13
click at [340, 221] on input "text" at bounding box center [457, 222] width 317 height 13
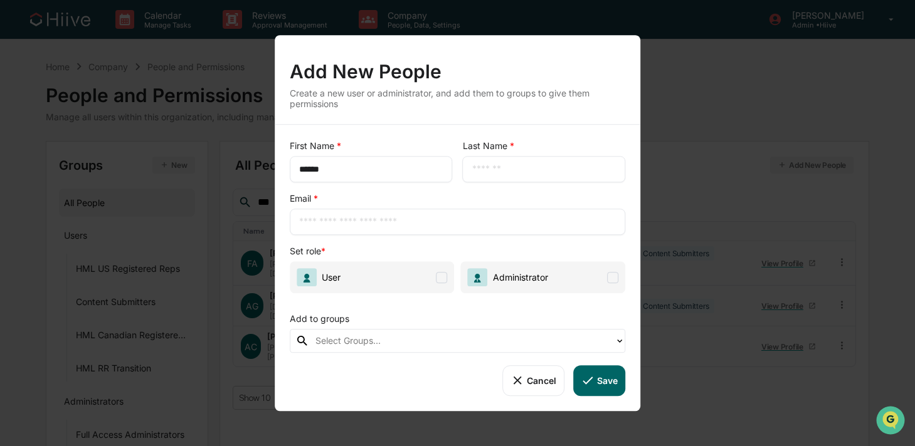
paste input "**********"
type input "**********"
click at [498, 159] on div "​" at bounding box center [544, 169] width 163 height 26
click at [489, 171] on input "text" at bounding box center [544, 169] width 144 height 13
type input "********"
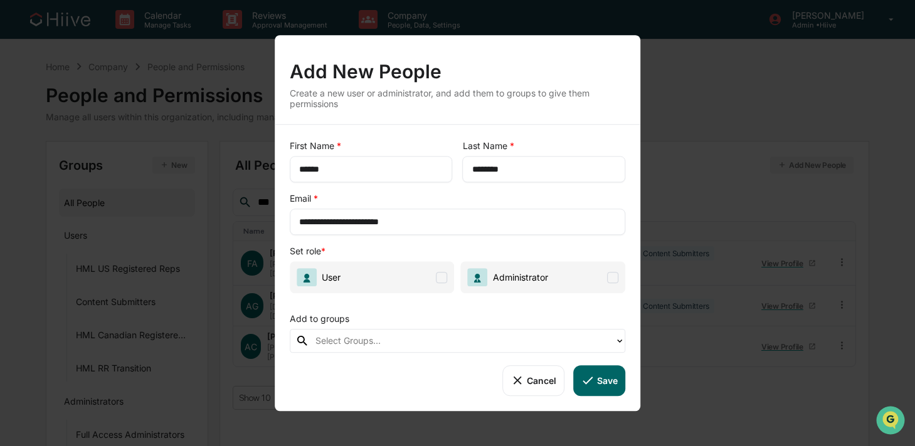
click at [504, 132] on div "**********" at bounding box center [458, 268] width 366 height 287
click at [437, 283] on span at bounding box center [441, 277] width 11 height 11
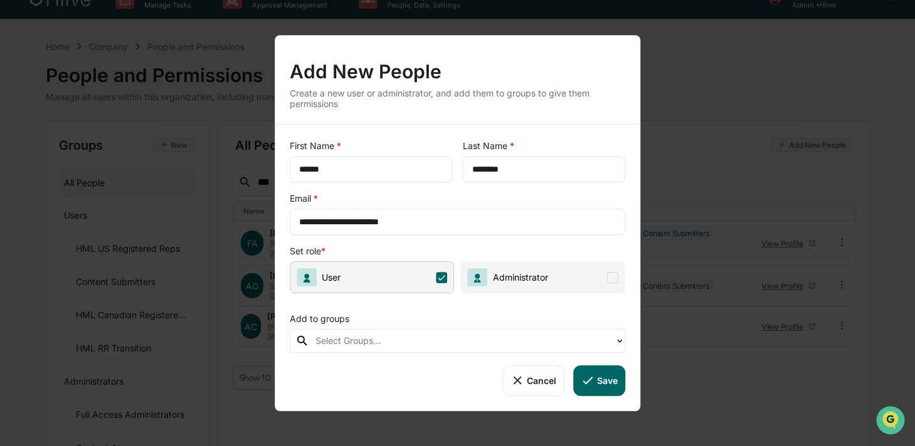
scroll to position [38, 0]
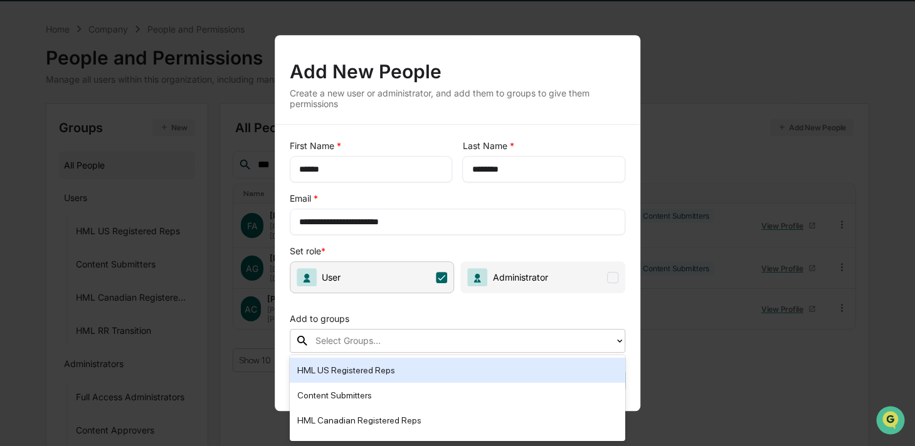
click at [424, 335] on div at bounding box center [461, 341] width 293 height 14
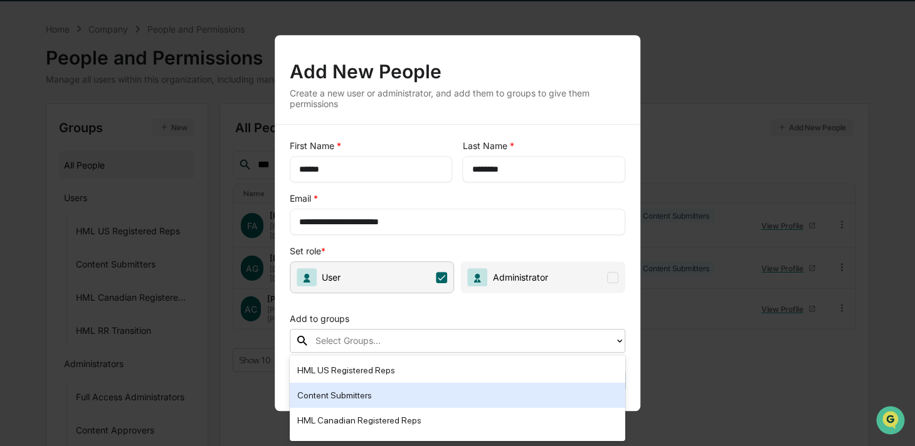
click at [385, 385] on div "Content Submitters" at bounding box center [458, 395] width 336 height 25
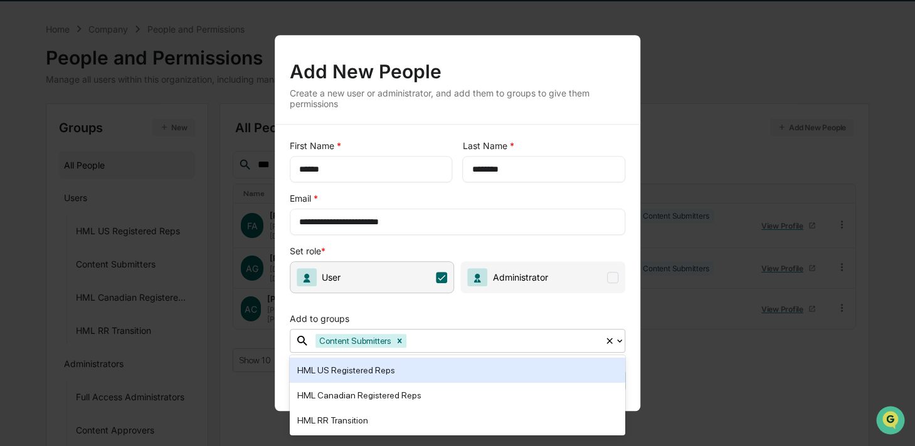
click at [586, 316] on div "Add to groups" at bounding box center [458, 316] width 336 height 26
click at [530, 280] on span "Administrator" at bounding box center [518, 277] width 60 height 11
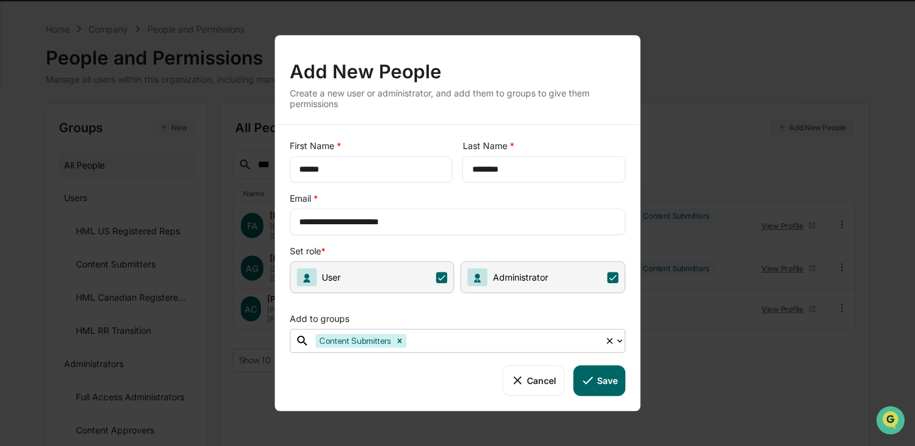
click at [524, 278] on span "Administrator" at bounding box center [518, 277] width 60 height 11
click at [603, 386] on button "Save" at bounding box center [599, 381] width 52 height 30
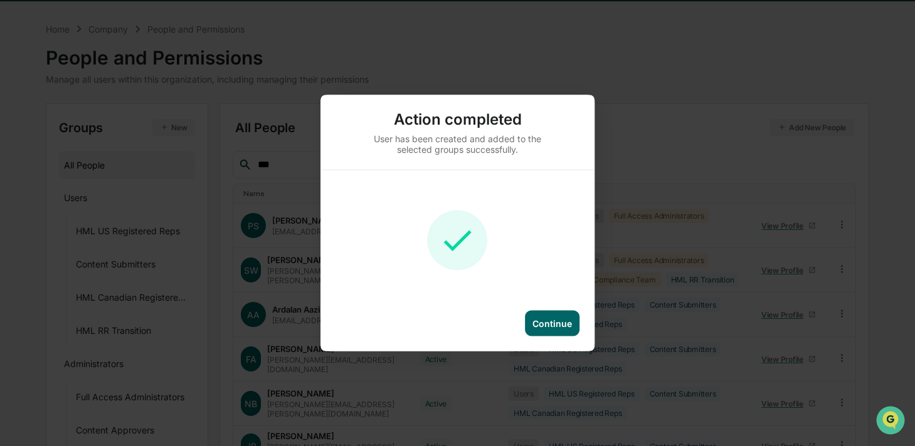
click at [577, 327] on div "Continue" at bounding box center [552, 324] width 55 height 26
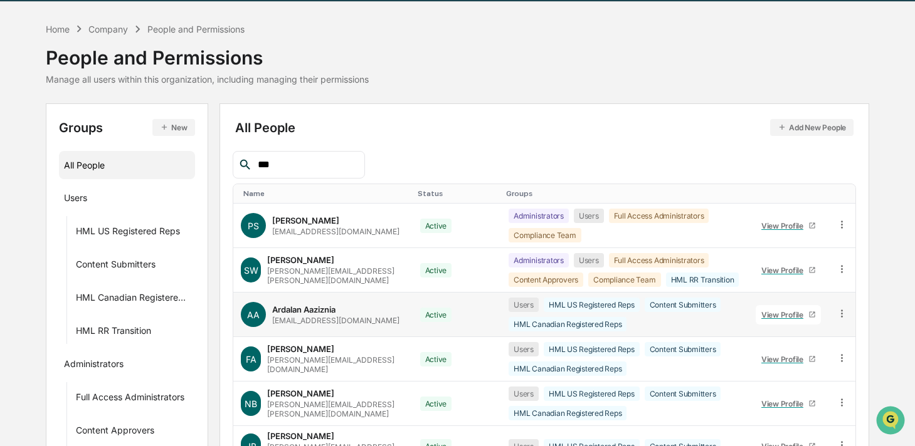
scroll to position [0, 0]
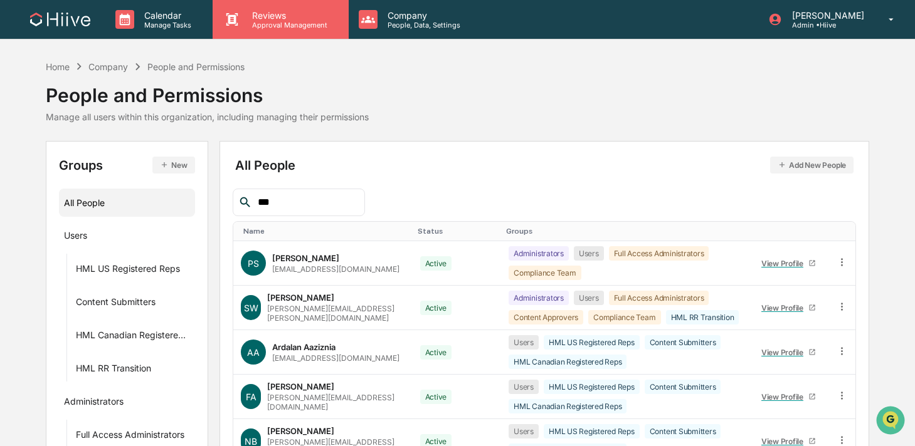
click at [297, 19] on p "Reviews" at bounding box center [288, 15] width 92 height 11
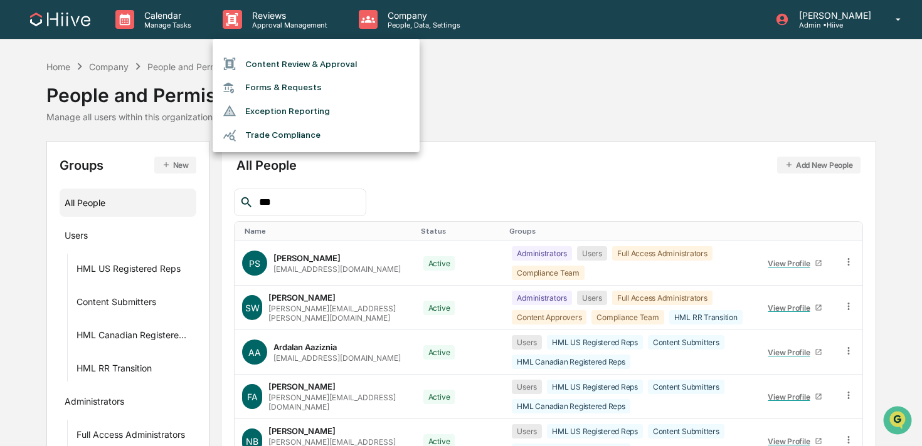
click at [292, 56] on li "Content Review & Approval" at bounding box center [316, 64] width 207 height 24
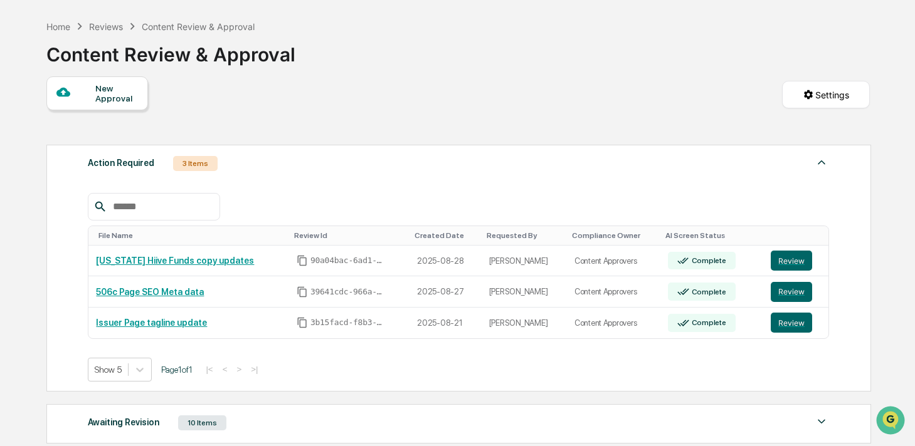
scroll to position [63, 0]
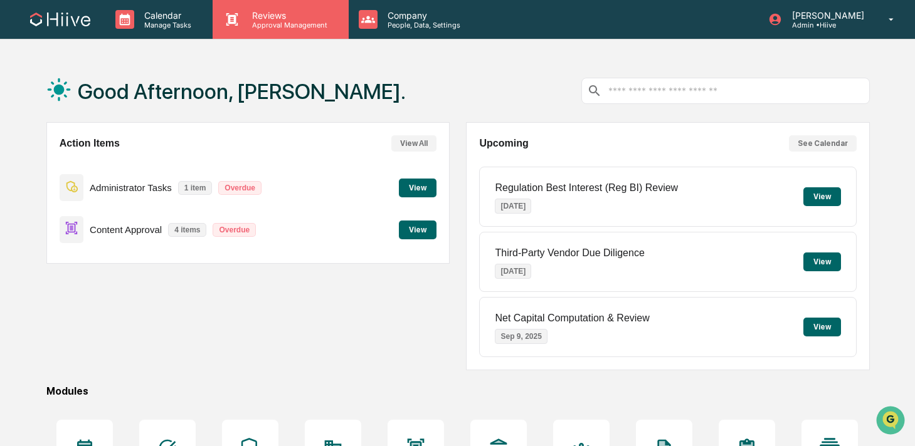
click at [296, 22] on p "Approval Management" at bounding box center [288, 25] width 92 height 9
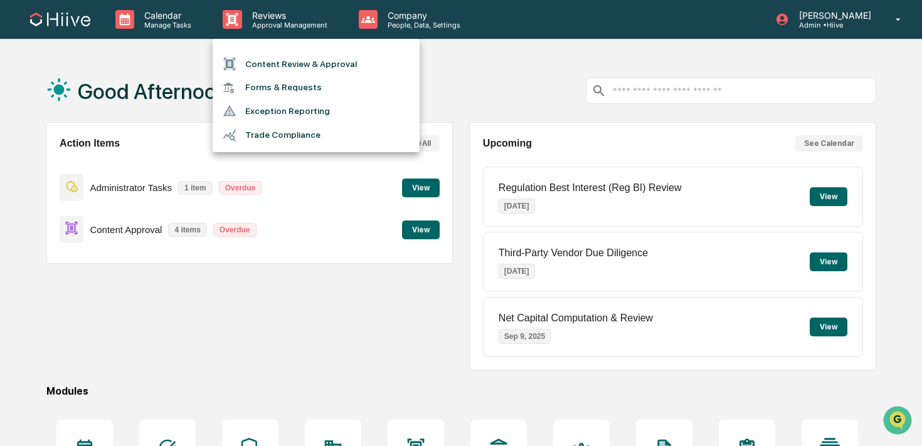
click at [270, 58] on li "Content Review & Approval" at bounding box center [316, 64] width 207 height 24
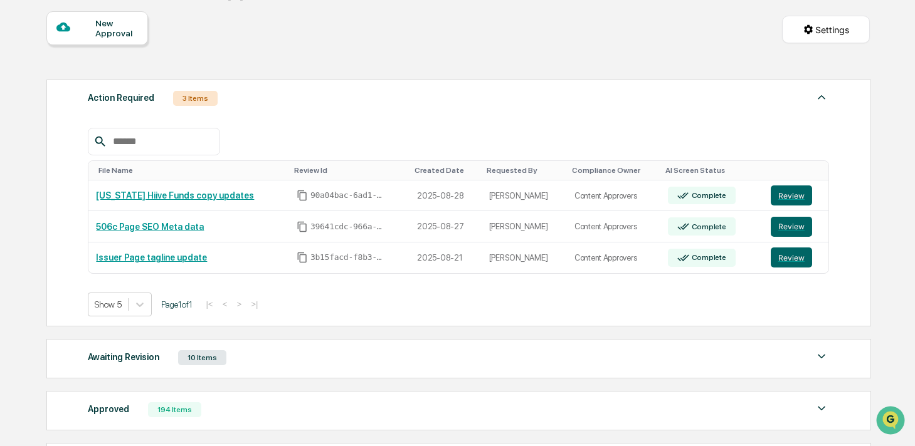
scroll to position [157, 0]
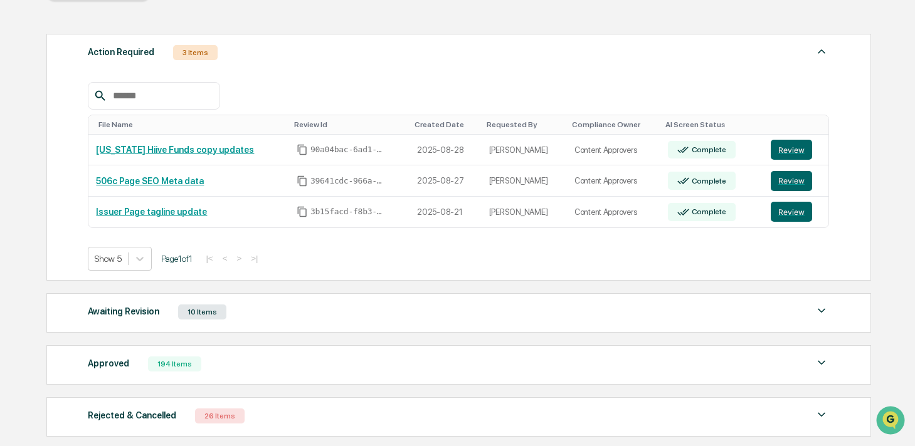
click at [252, 308] on div "Awaiting Revision 10 Items" at bounding box center [458, 312] width 741 height 18
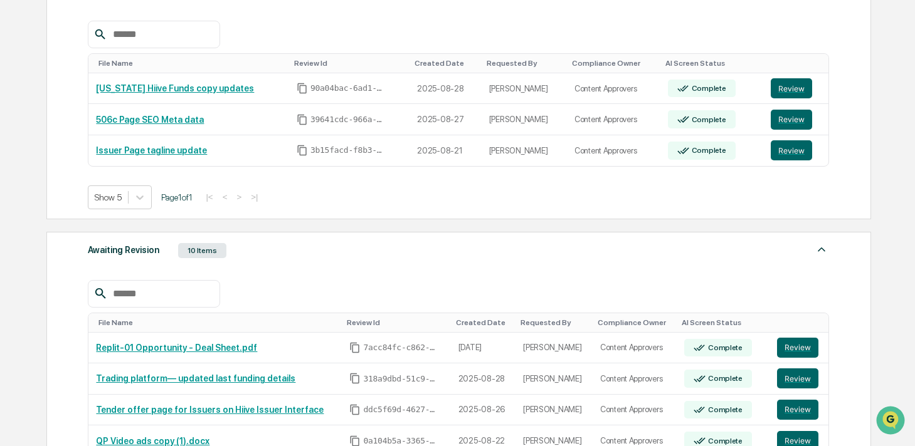
scroll to position [240, 0]
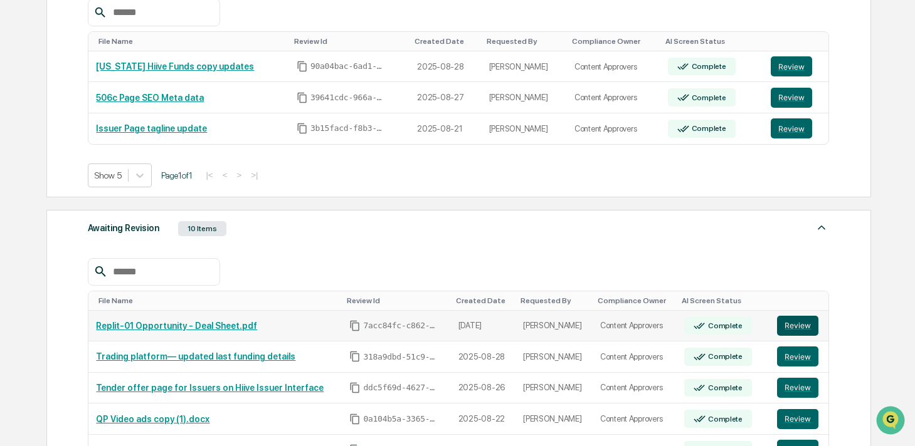
click at [814, 328] on button "Review" at bounding box center [797, 326] width 41 height 20
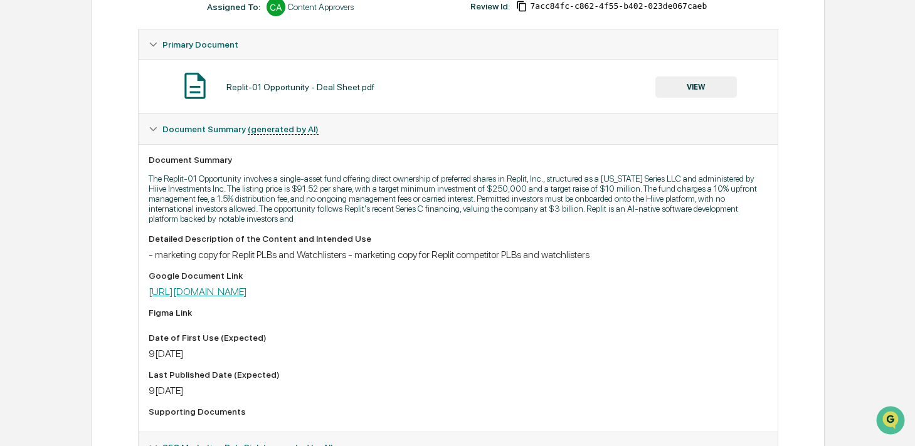
click at [247, 291] on link "[URL][DOMAIN_NAME]" at bounding box center [198, 292] width 98 height 12
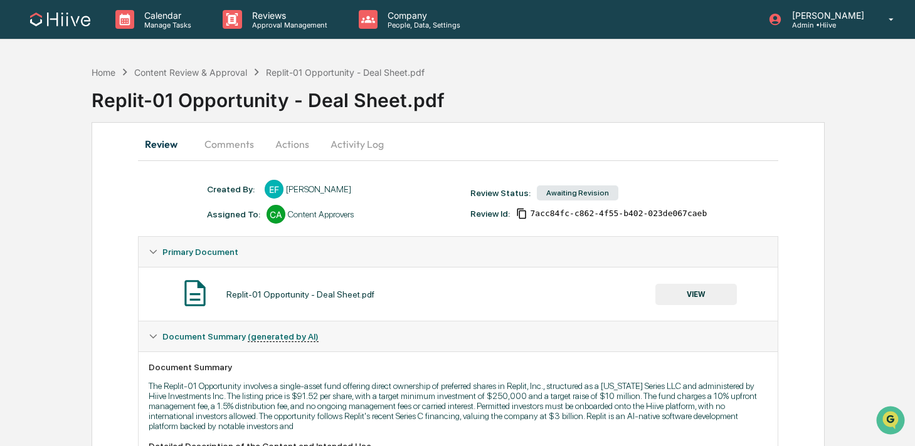
click at [348, 145] on button "Activity Log" at bounding box center [356, 144] width 73 height 30
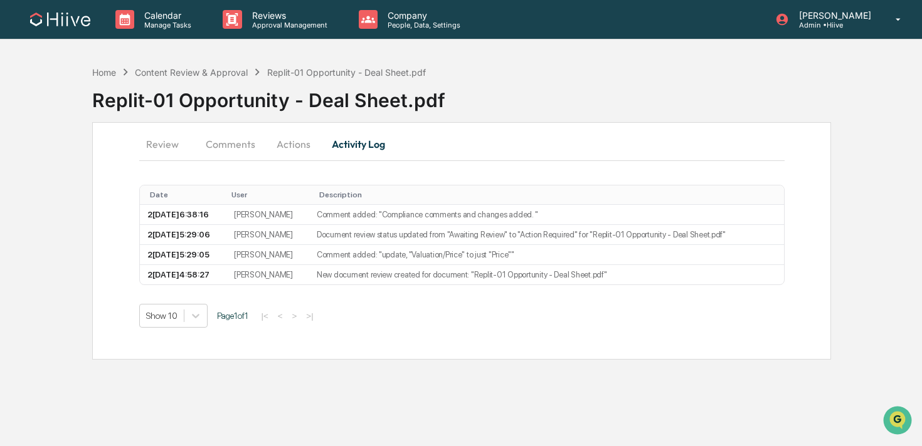
click at [296, 147] on button "Actions" at bounding box center [293, 144] width 56 height 30
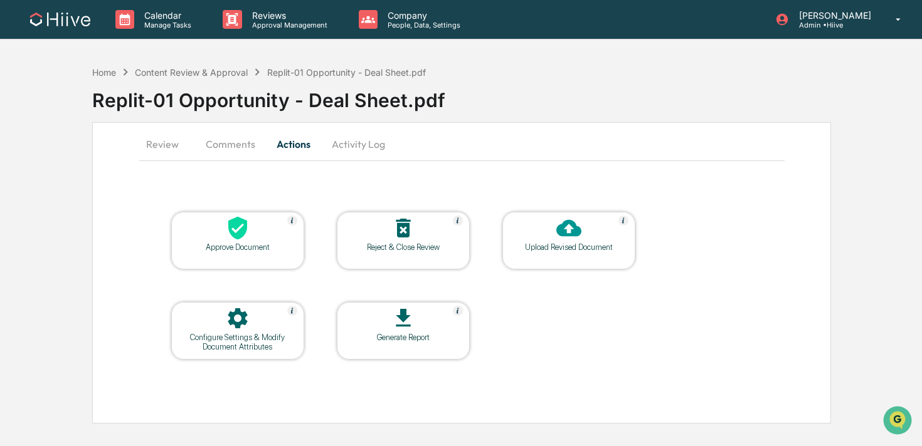
click at [235, 140] on button "Comments" at bounding box center [231, 144] width 70 height 30
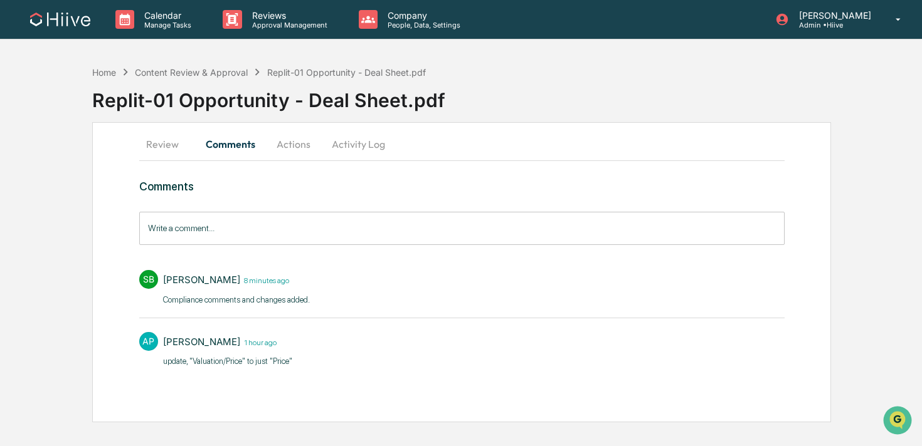
click at [156, 147] on button "Review" at bounding box center [167, 144] width 56 height 30
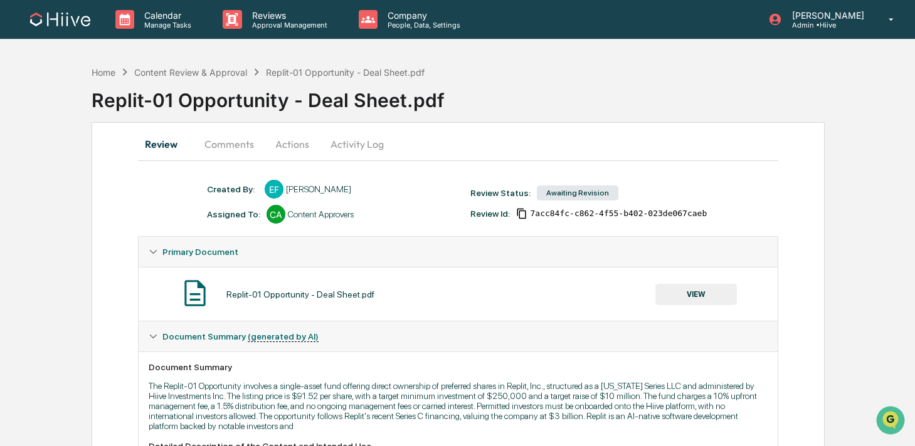
scroll to position [218, 0]
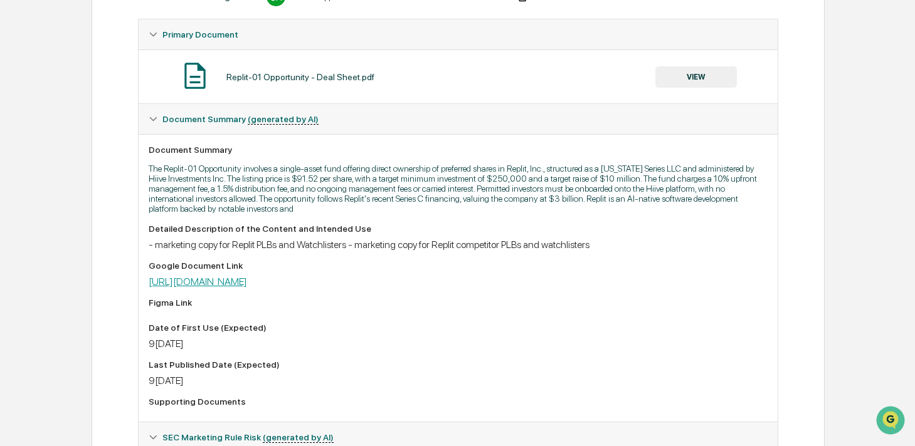
click at [235, 283] on link "https://docs.google.com/document/d/1q2Htt0Qeel6rJ8JHUa009XR8zPCepTm-/edit" at bounding box center [198, 282] width 98 height 12
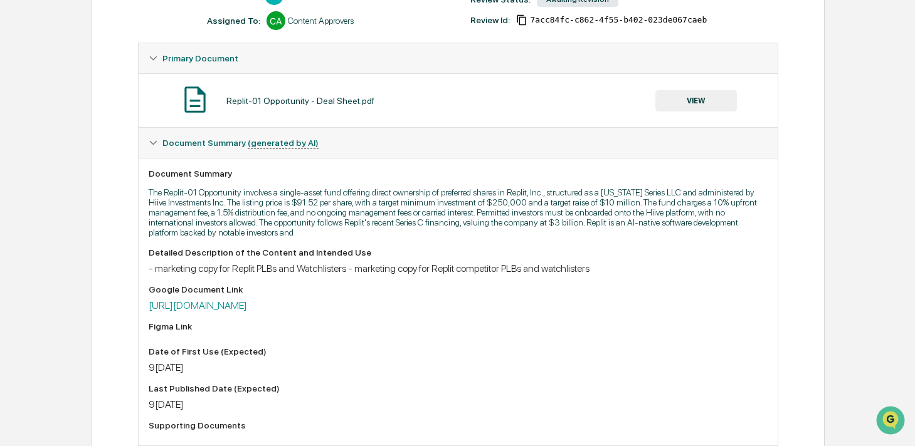
scroll to position [169, 0]
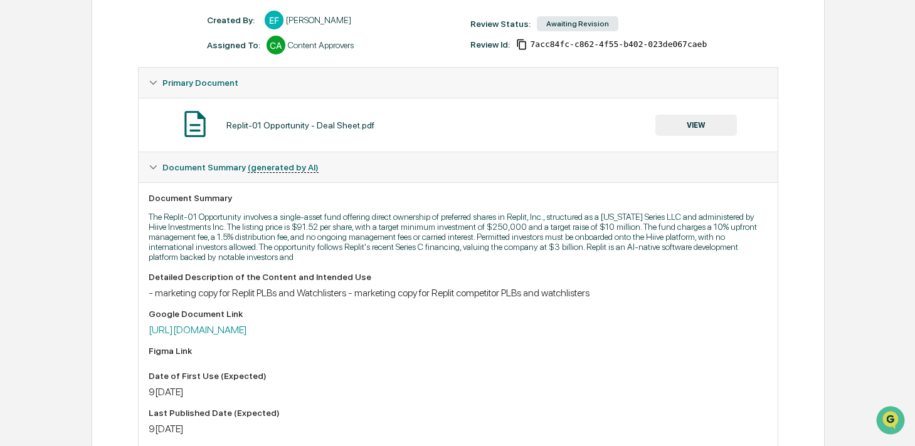
click at [683, 134] on button "VIEW" at bounding box center [696, 125] width 82 height 21
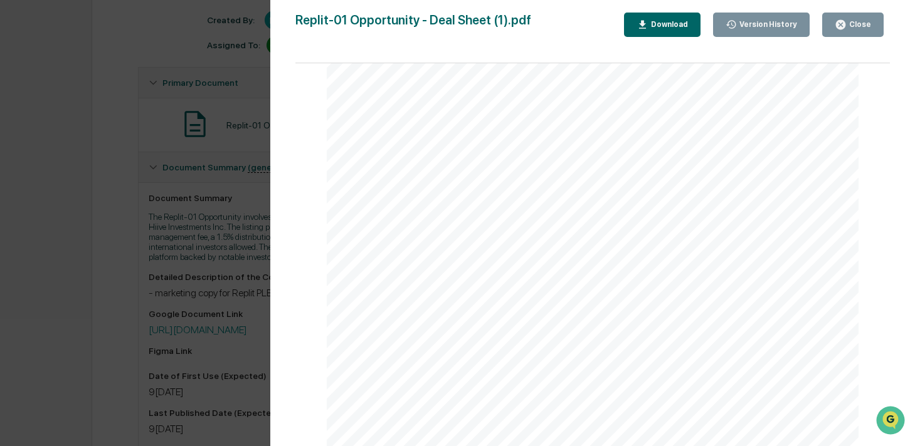
scroll to position [1650, 0]
click at [173, 304] on div "Version History 09/02/2025, 04:45 PM Eron Florea 09/02/2025, 02:58 PM Eron Flor…" at bounding box center [457, 223] width 915 height 446
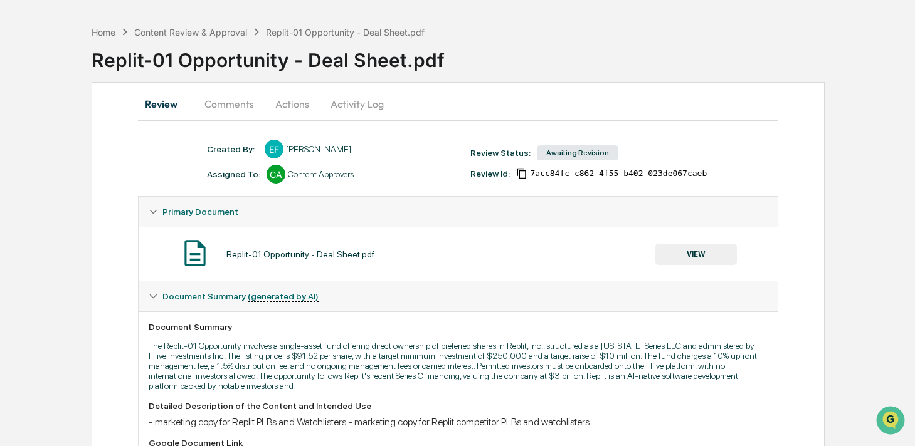
scroll to position [0, 0]
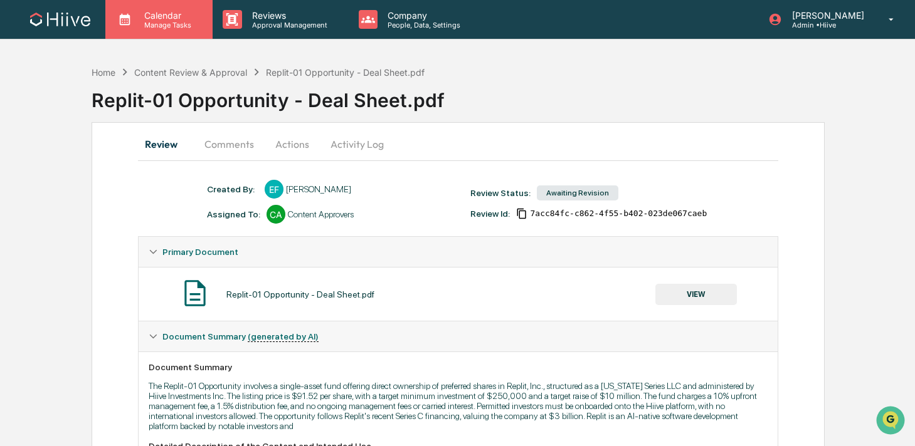
click at [187, 11] on p "Calendar" at bounding box center [165, 15] width 63 height 11
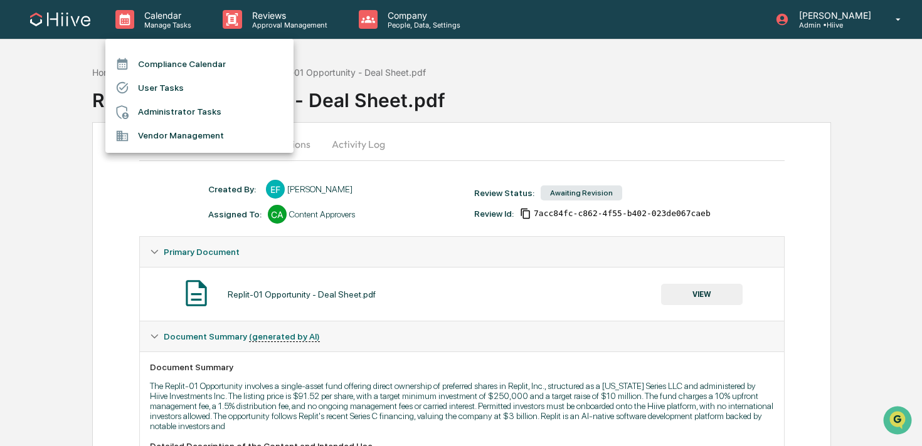
click at [257, 28] on div at bounding box center [461, 223] width 922 height 446
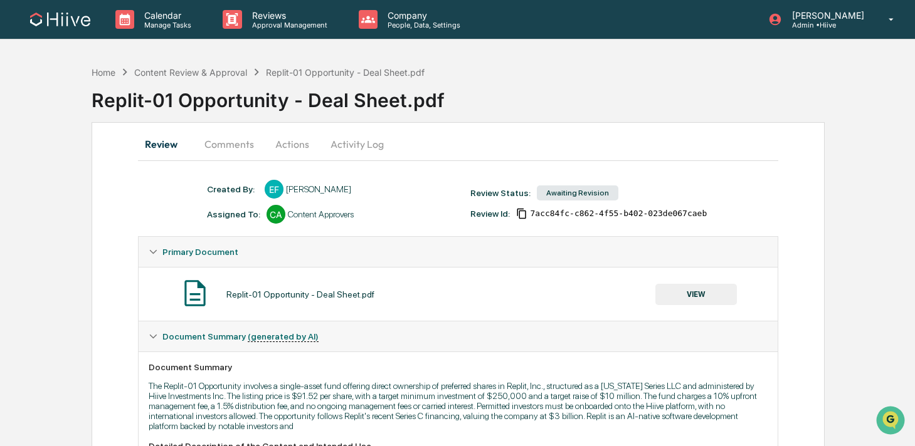
click at [254, 22] on p "Approval Management" at bounding box center [288, 25] width 92 height 9
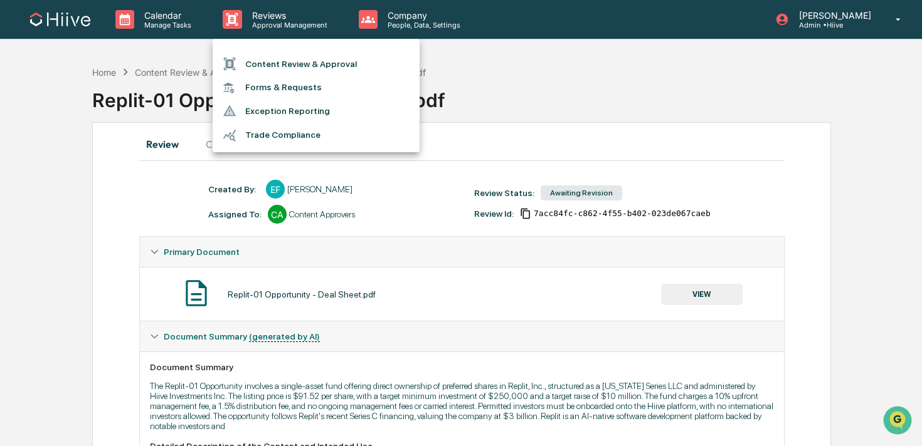
click at [178, 27] on div at bounding box center [461, 223] width 922 height 446
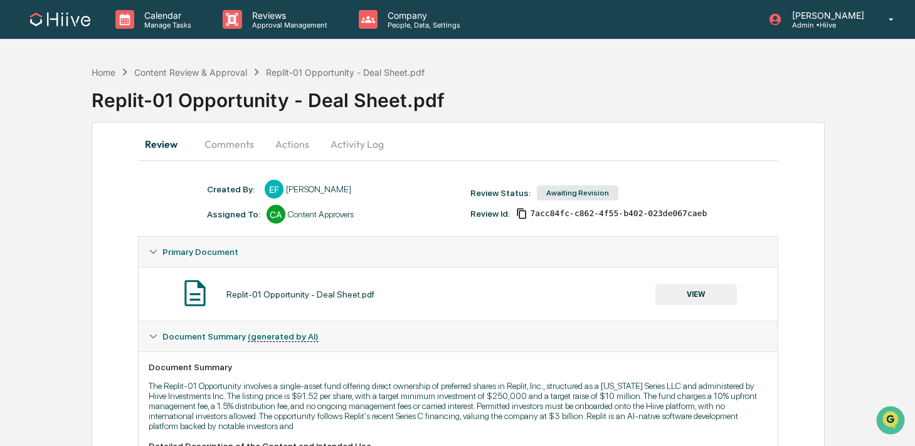
click at [171, 25] on p "Manage Tasks" at bounding box center [165, 25] width 63 height 9
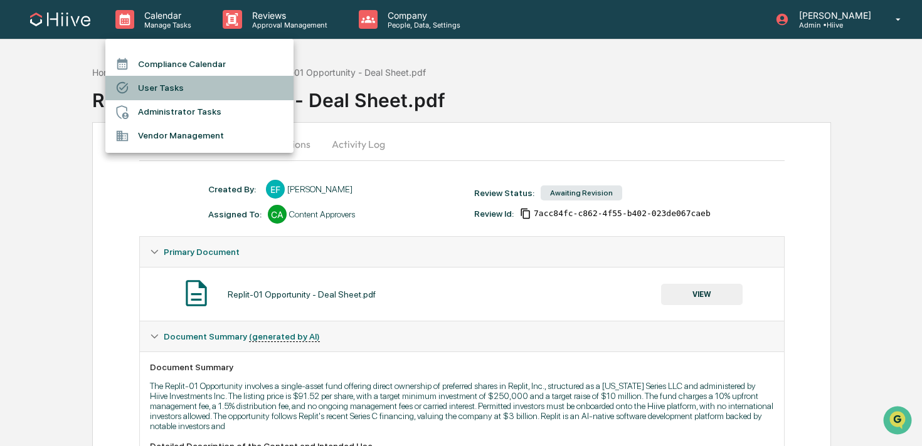
click at [171, 85] on li "User Tasks" at bounding box center [199, 88] width 188 height 24
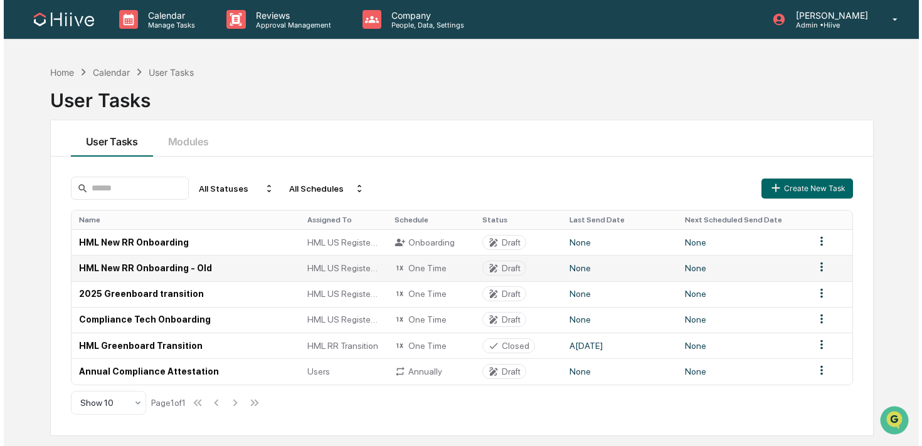
scroll to position [16, 0]
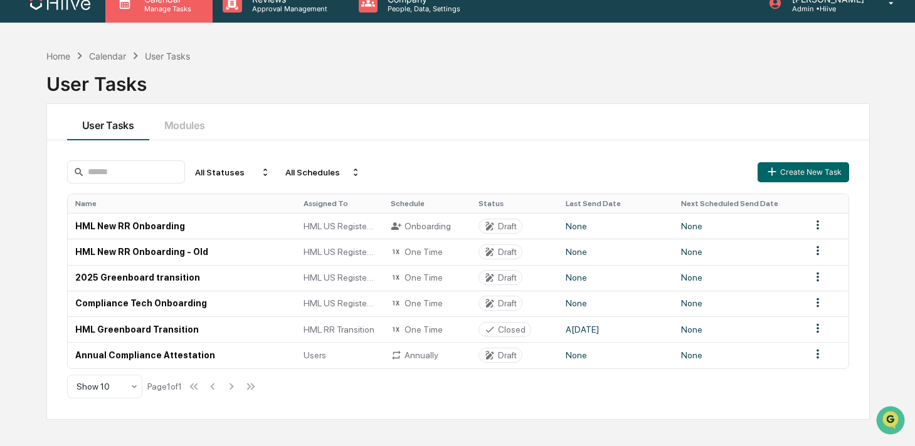
click at [150, 11] on p "Manage Tasks" at bounding box center [165, 8] width 63 height 9
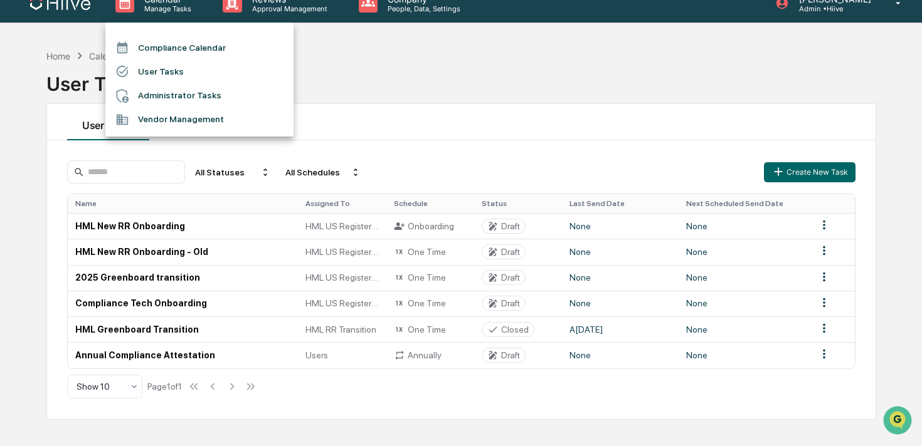
click at [166, 97] on li "Administrator Tasks" at bounding box center [199, 96] width 188 height 24
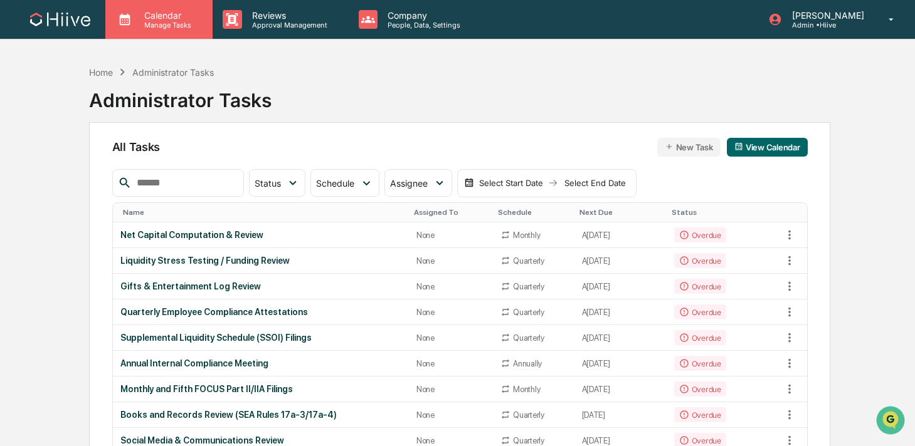
click at [154, 20] on p "Calendar" at bounding box center [165, 15] width 63 height 11
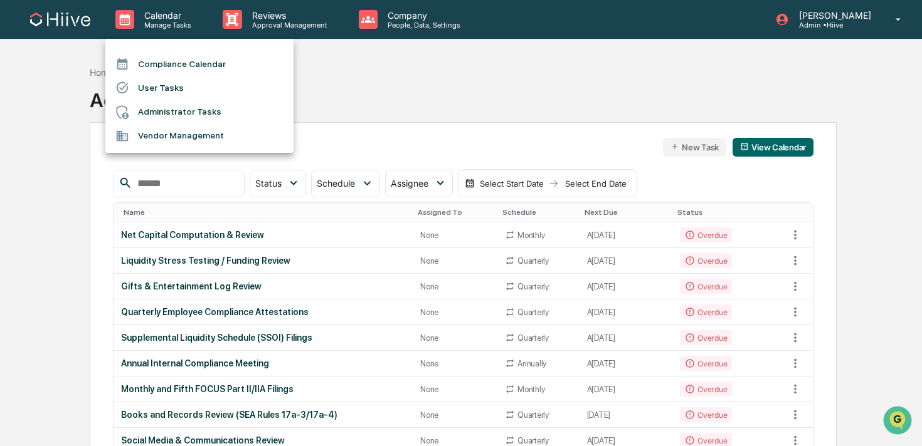
click at [267, 8] on div at bounding box center [461, 223] width 922 height 446
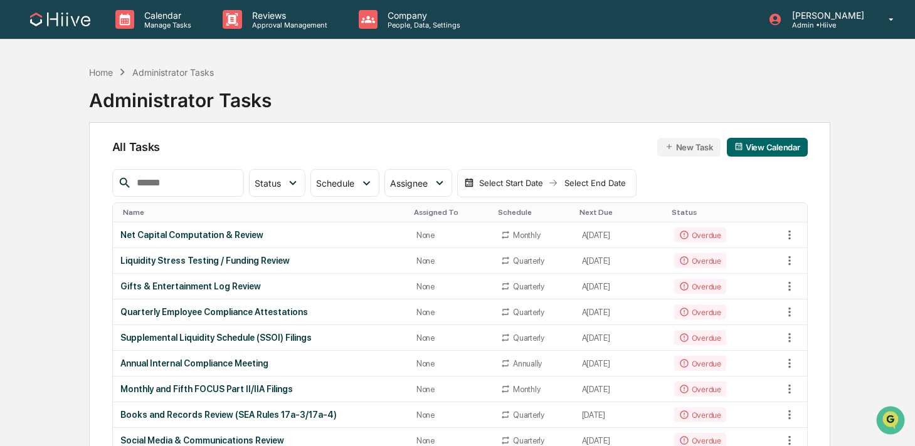
click at [250, 18] on p "Reviews" at bounding box center [288, 15] width 92 height 11
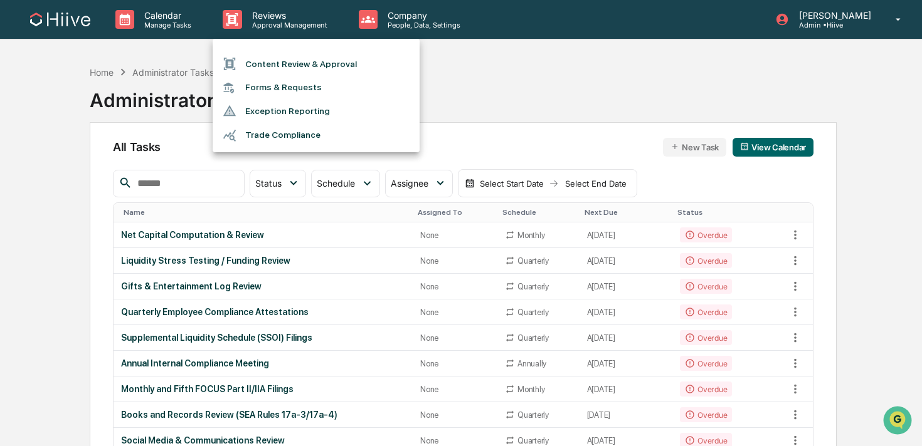
click at [267, 86] on li "Forms & Requests" at bounding box center [316, 87] width 207 height 23
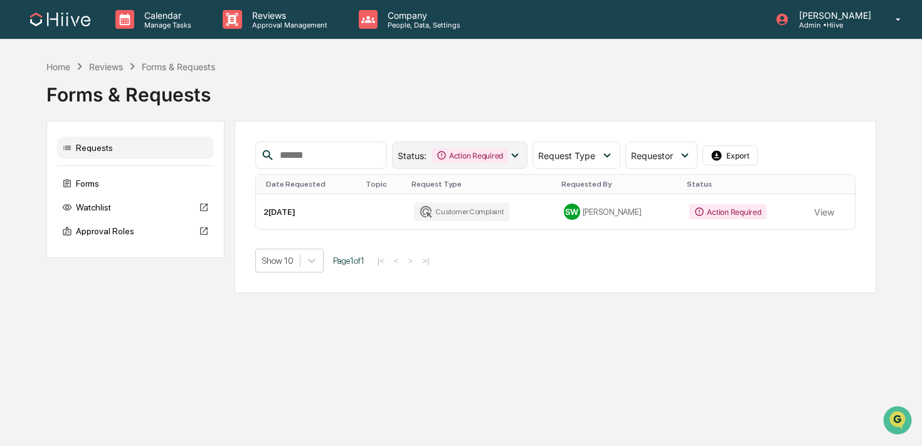
click at [479, 166] on div "Status : Action Required" at bounding box center [460, 156] width 136 height 28
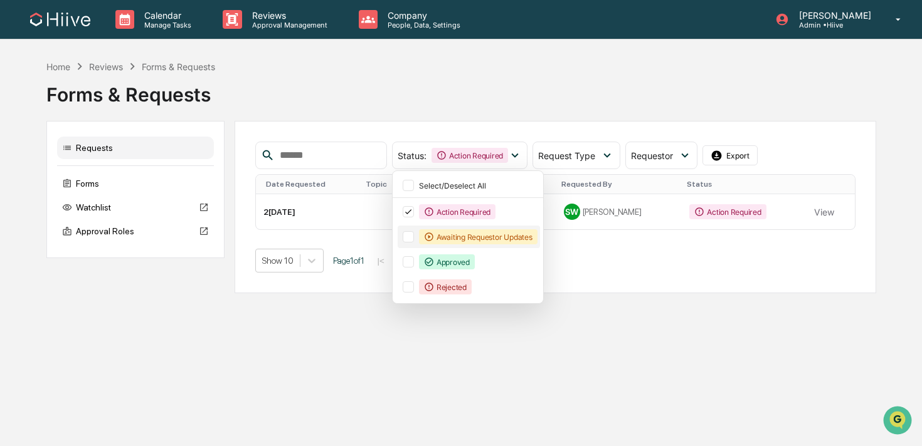
click at [471, 235] on div "Awaiting Requestor Updates" at bounding box center [478, 236] width 118 height 15
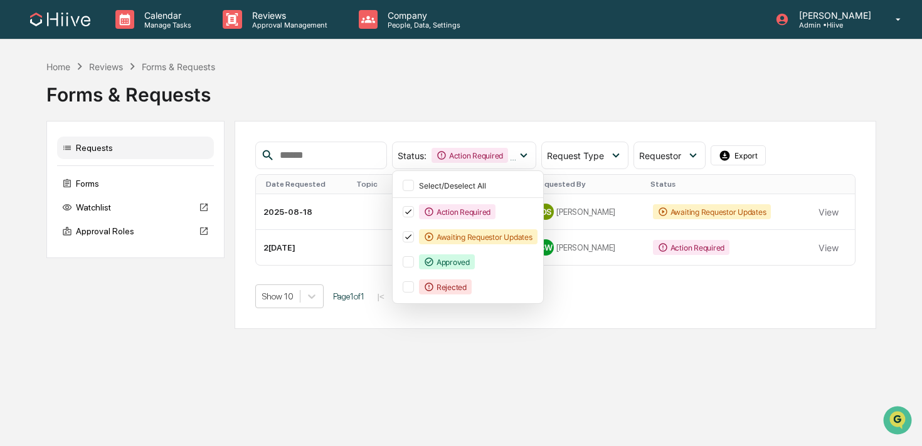
click at [509, 367] on div "Calendar Manage Tasks Reviews Approval Management Company People, Data, Setting…" at bounding box center [461, 223] width 922 height 446
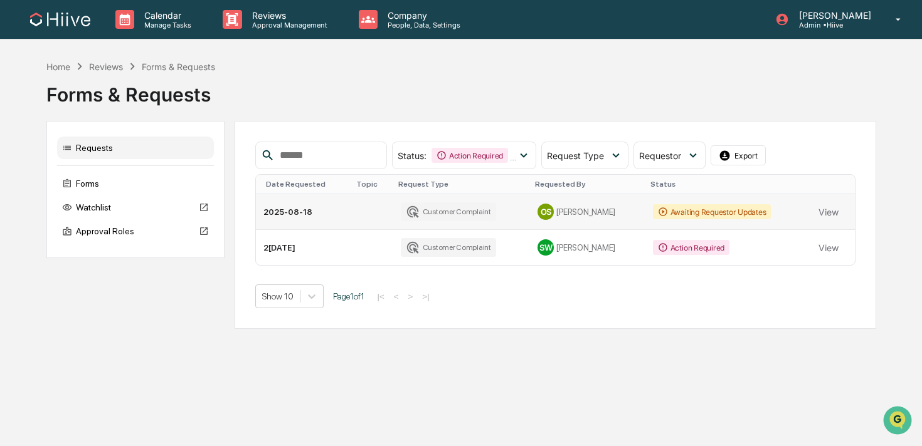
click at [806, 219] on td "Awaiting Requestor Updates" at bounding box center [728, 212] width 166 height 36
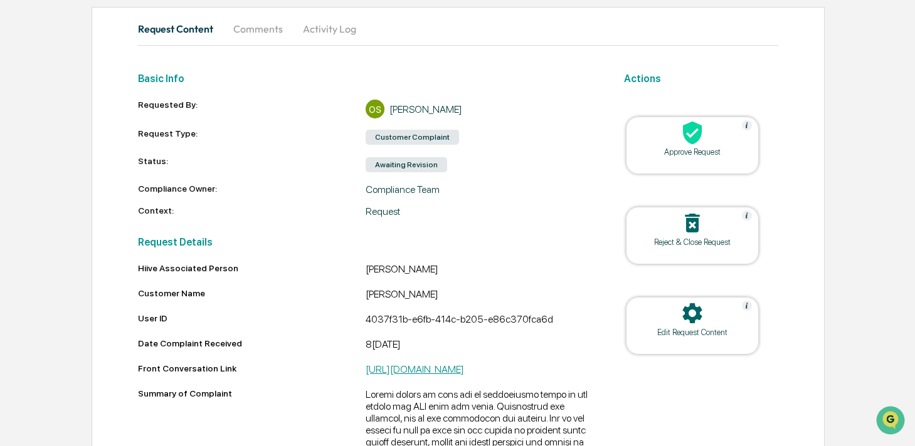
scroll to position [55, 0]
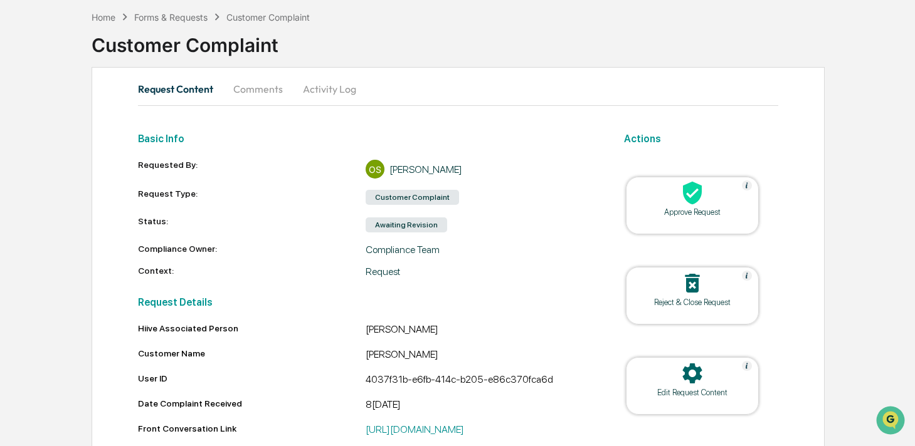
click at [702, 366] on icon at bounding box center [691, 374] width 19 height 20
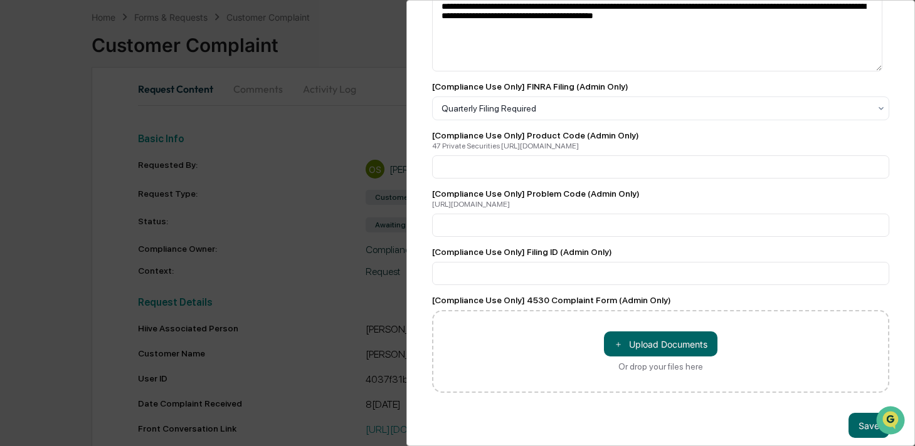
scroll to position [860, 0]
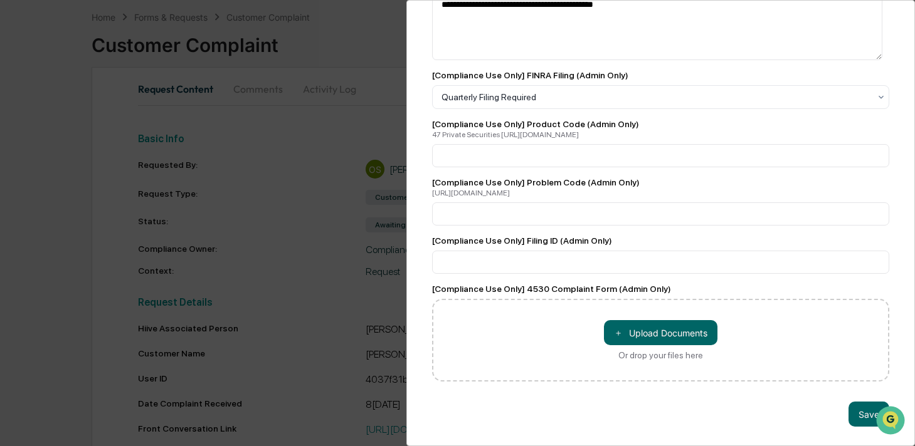
click at [389, 241] on div "**********" at bounding box center [457, 223] width 915 height 446
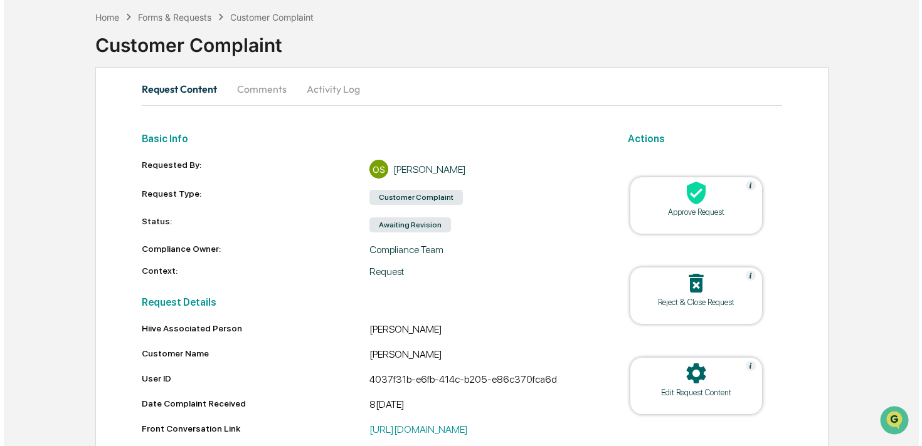
scroll to position [14, 0]
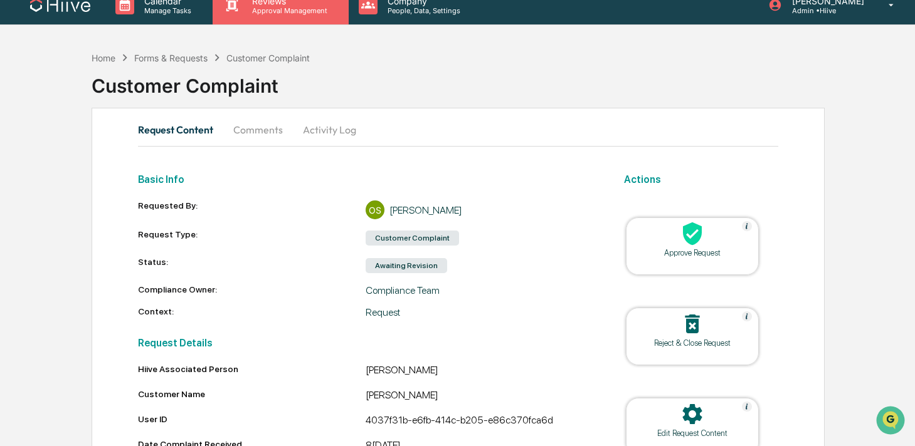
click at [263, 14] on div "Reviews Approval Management" at bounding box center [280, 5] width 135 height 39
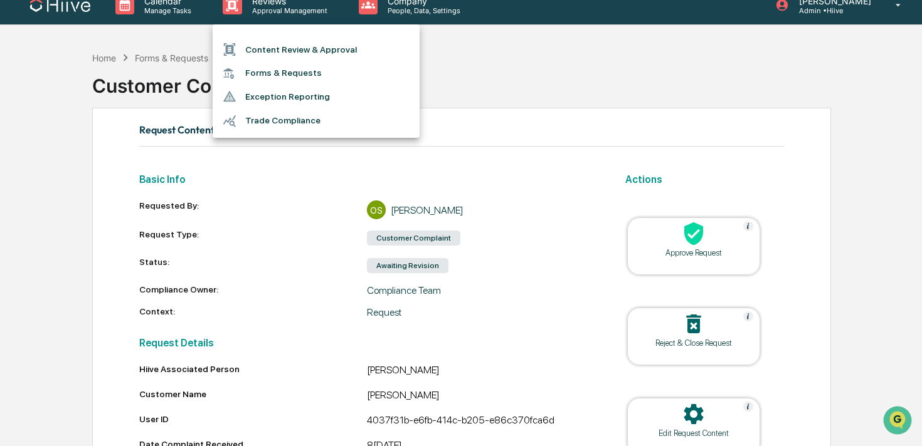
click at [273, 72] on li "Forms & Requests" at bounding box center [316, 72] width 207 height 23
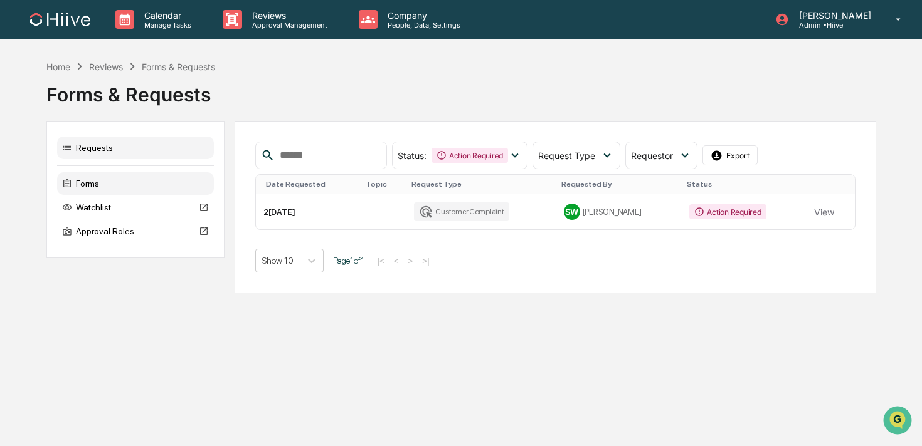
click at [127, 189] on div "Forms" at bounding box center [135, 183] width 157 height 23
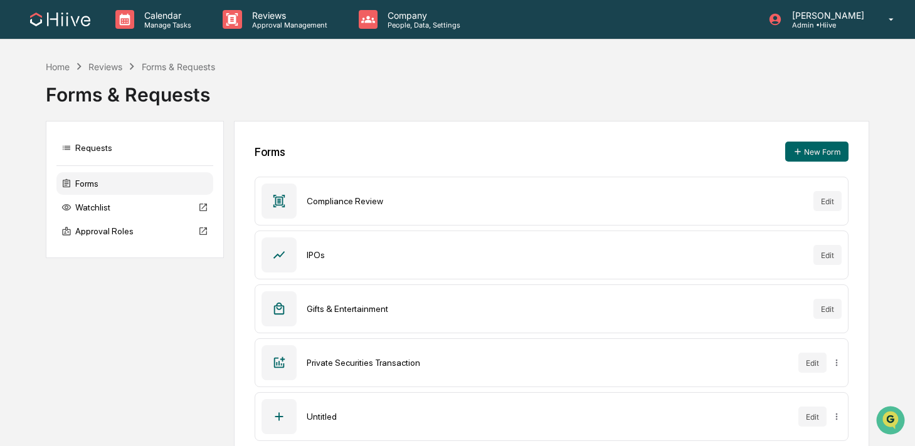
scroll to position [129, 0]
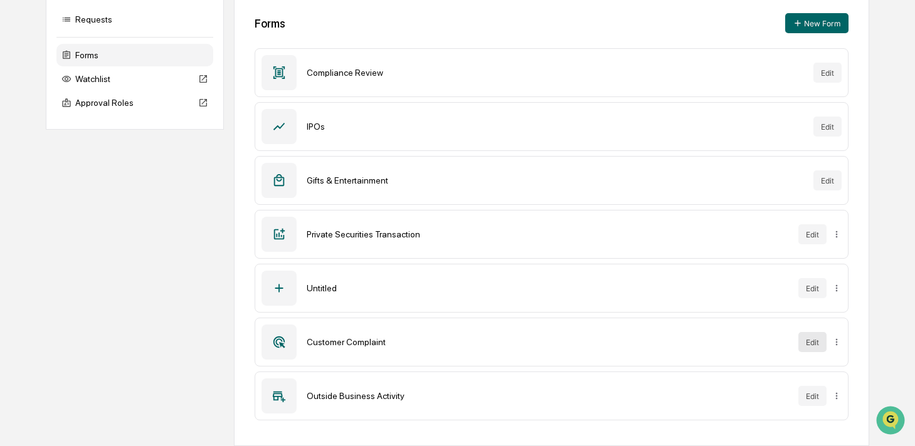
click at [806, 343] on button "Edit" at bounding box center [812, 342] width 28 height 20
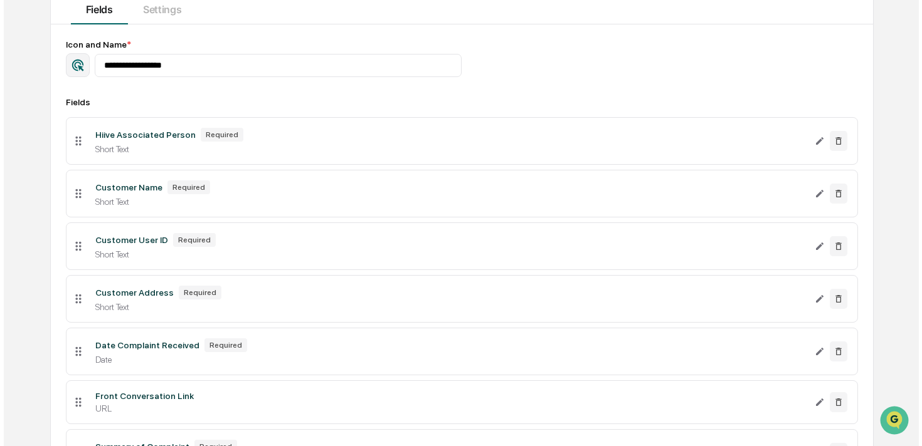
scroll to position [177, 0]
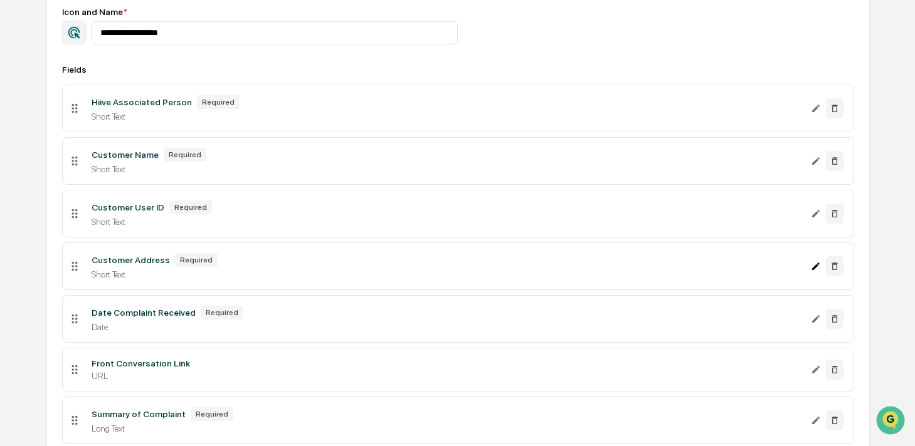
click at [811, 265] on icon "Edit Customer Address field" at bounding box center [816, 266] width 10 height 10
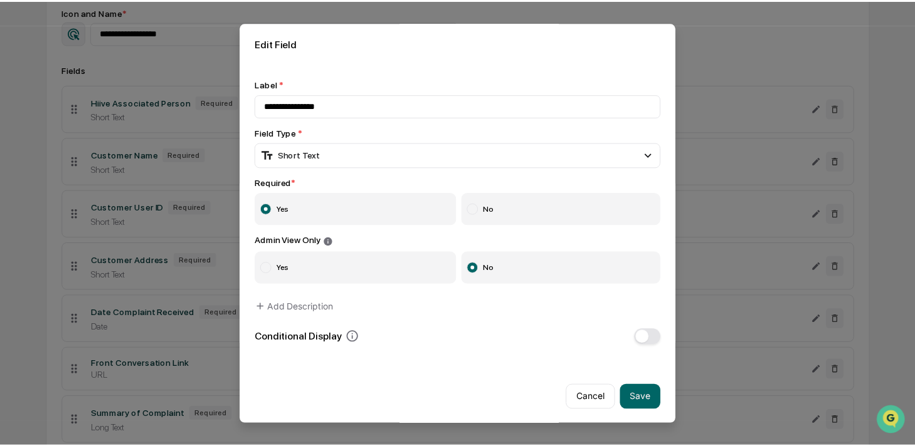
scroll to position [3, 0]
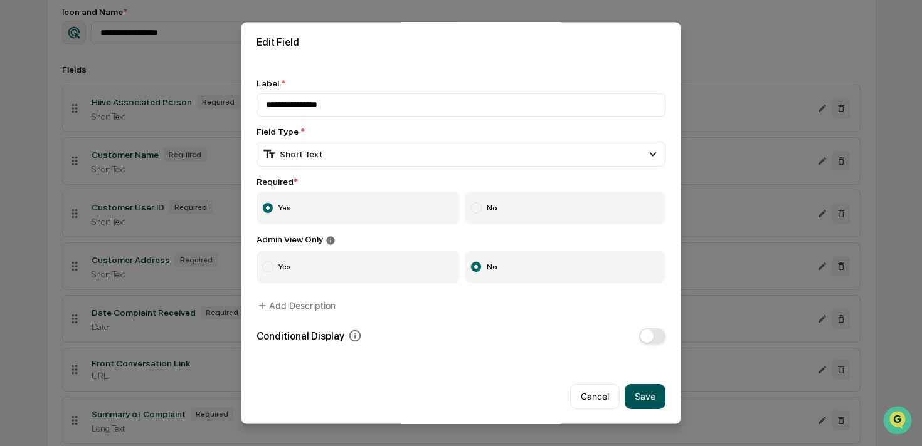
click at [624, 392] on button "Save" at bounding box center [644, 396] width 41 height 25
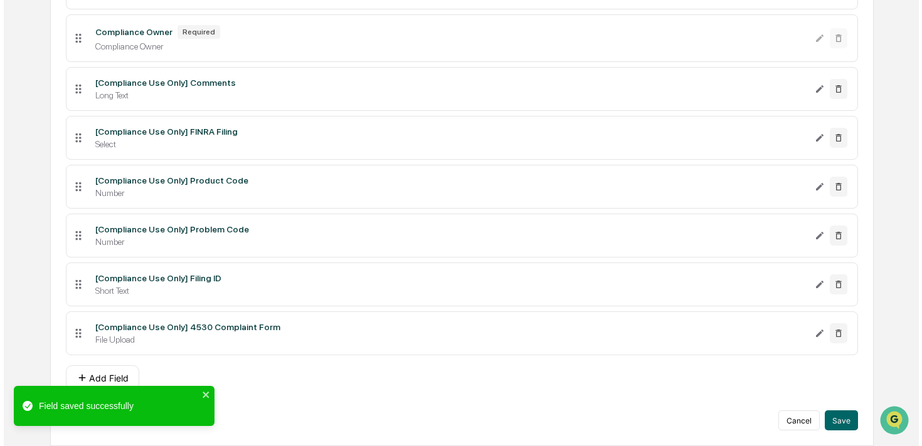
scroll to position [821, 0]
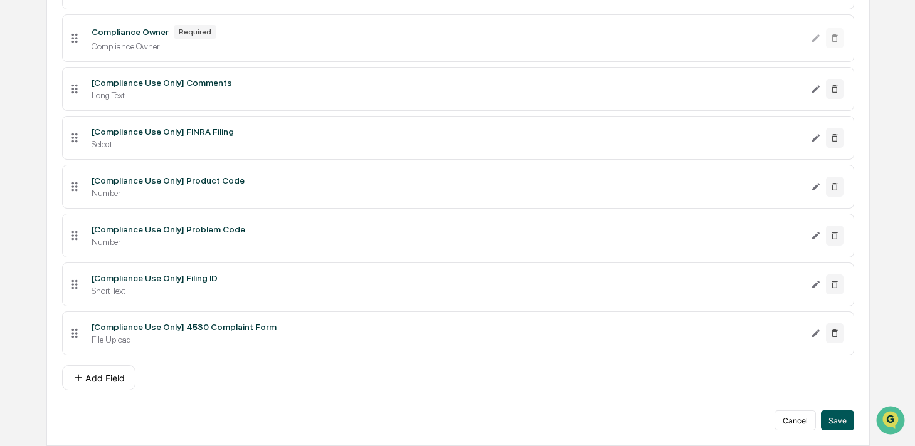
click at [836, 417] on button "Save" at bounding box center [837, 421] width 33 height 20
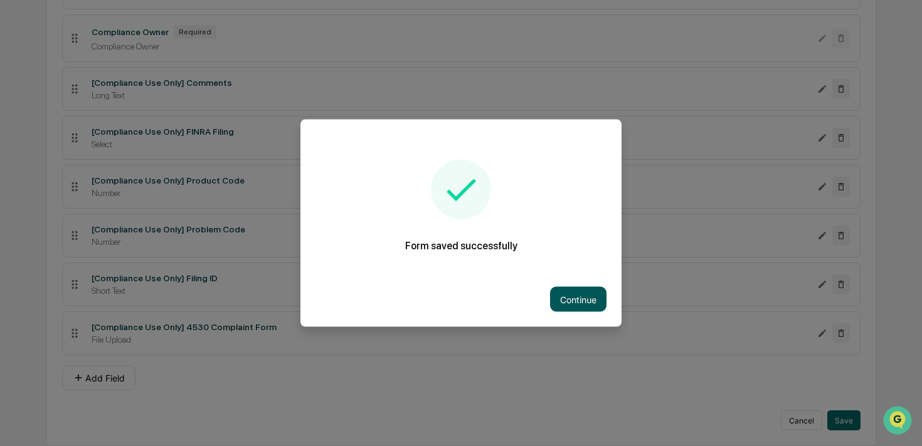
click at [575, 288] on button "Continue" at bounding box center [578, 299] width 56 height 25
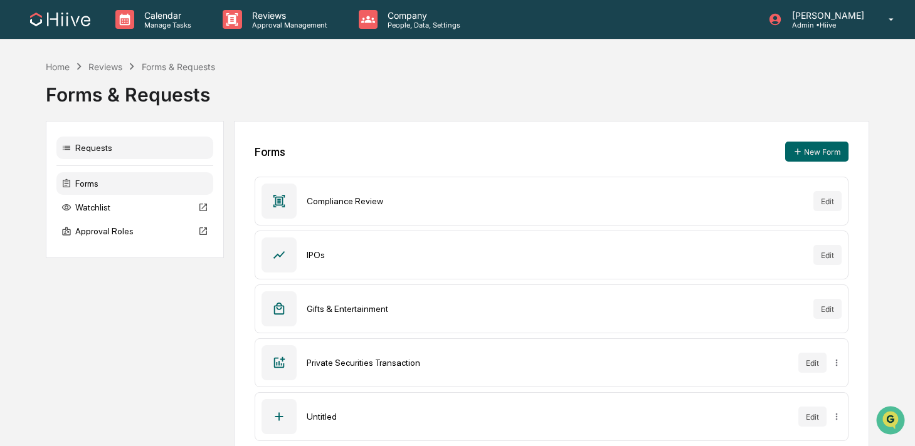
click at [103, 143] on div "Requests" at bounding box center [134, 148] width 157 height 23
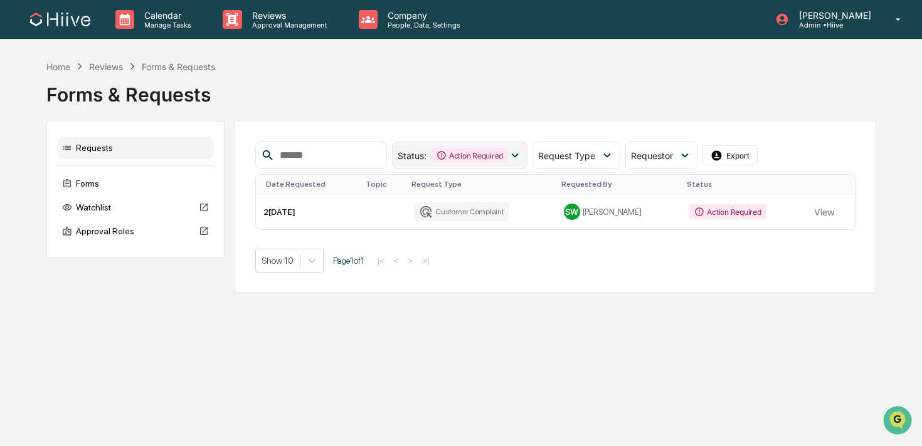
click at [507, 155] on div "Action Required" at bounding box center [469, 155] width 76 height 15
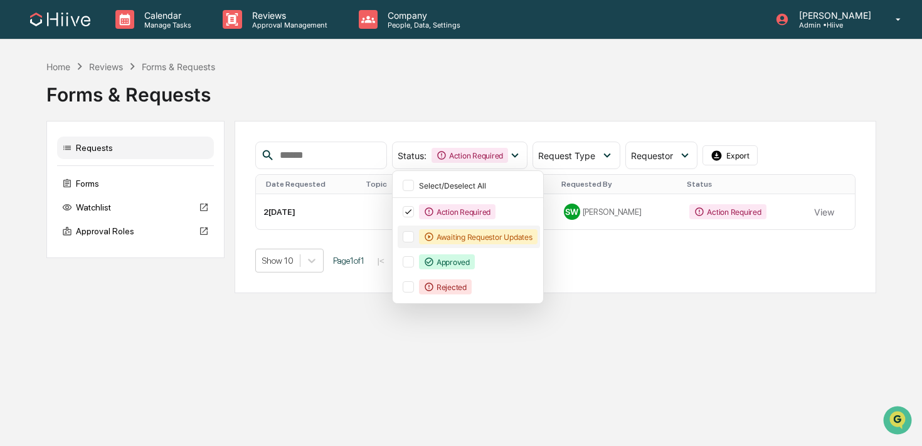
click at [497, 234] on div "Awaiting Requestor Updates" at bounding box center [478, 236] width 118 height 15
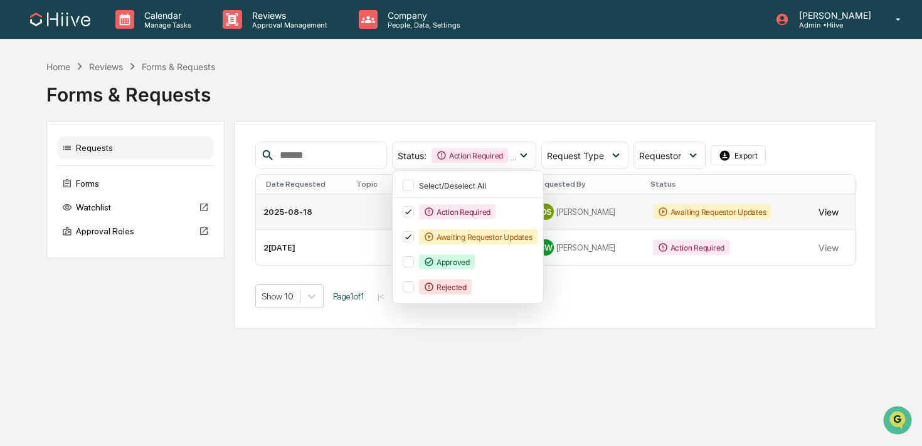
click at [829, 214] on button "View" at bounding box center [828, 211] width 20 height 25
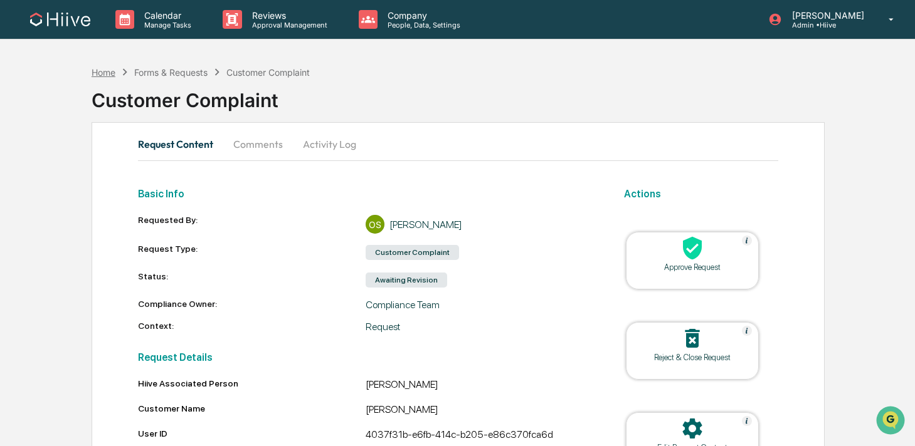
click at [108, 73] on div "Home" at bounding box center [104, 72] width 24 height 11
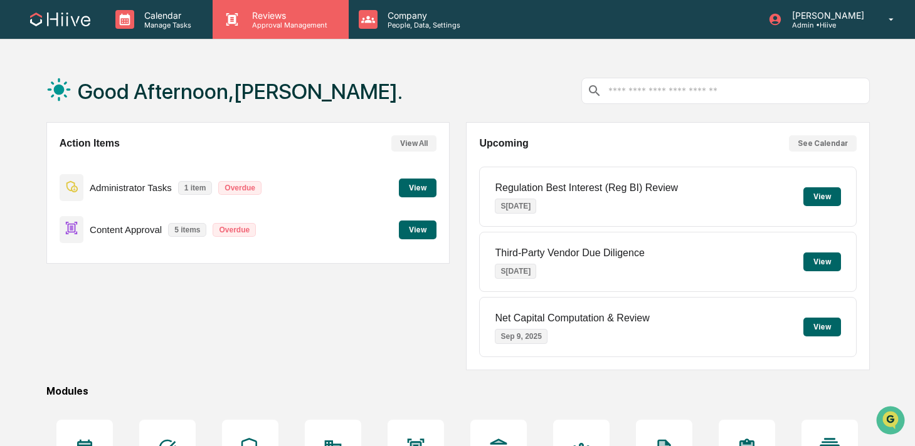
click at [232, 29] on div "Reviews Approval Management" at bounding box center [280, 19] width 135 height 39
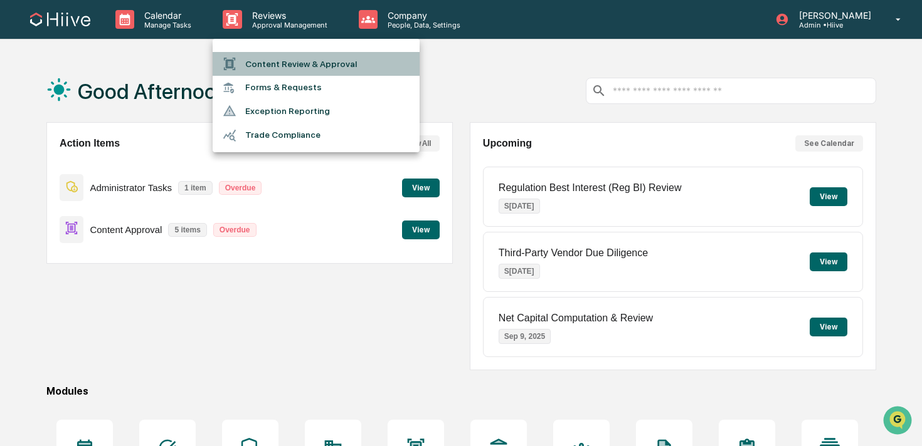
click at [261, 62] on li "Content Review & Approval" at bounding box center [316, 64] width 207 height 24
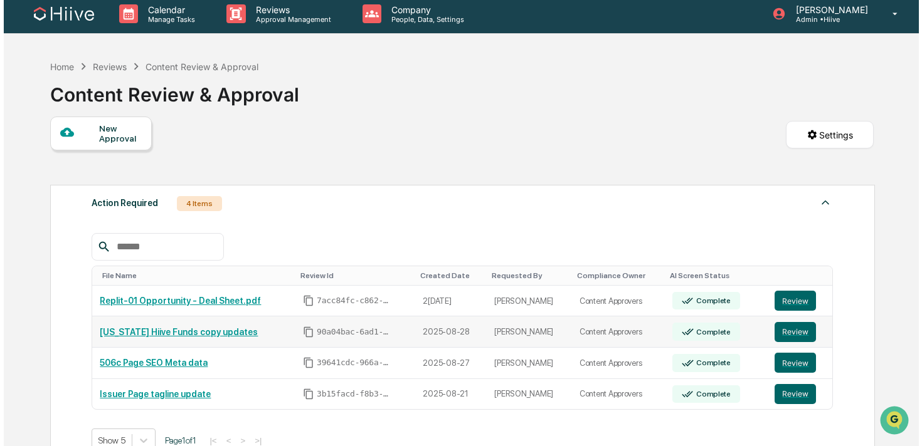
scroll to position [15, 0]
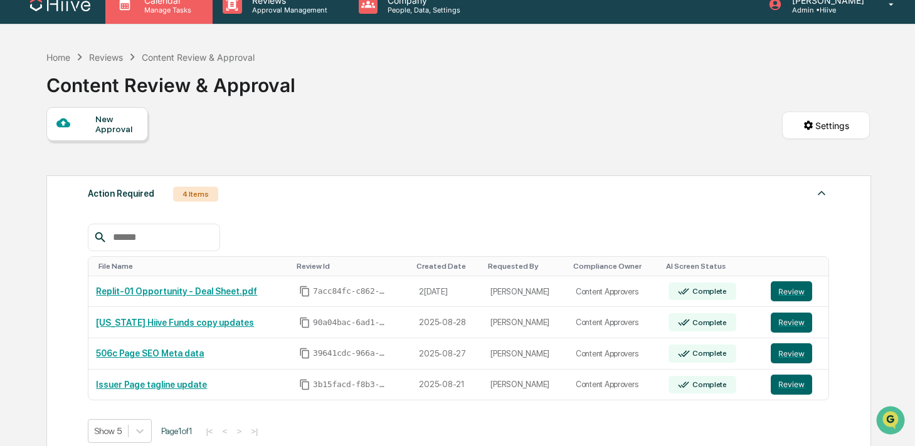
click at [172, 16] on div "Calendar Manage Tasks" at bounding box center [158, 4] width 107 height 39
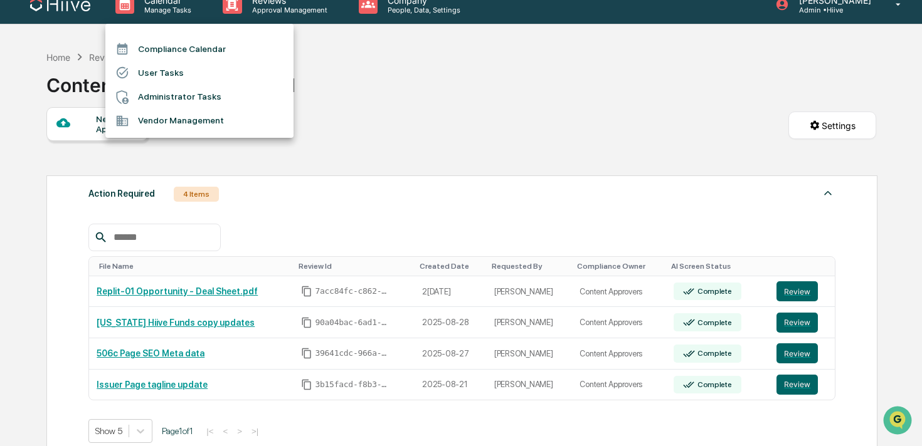
click at [262, 9] on div at bounding box center [461, 223] width 922 height 446
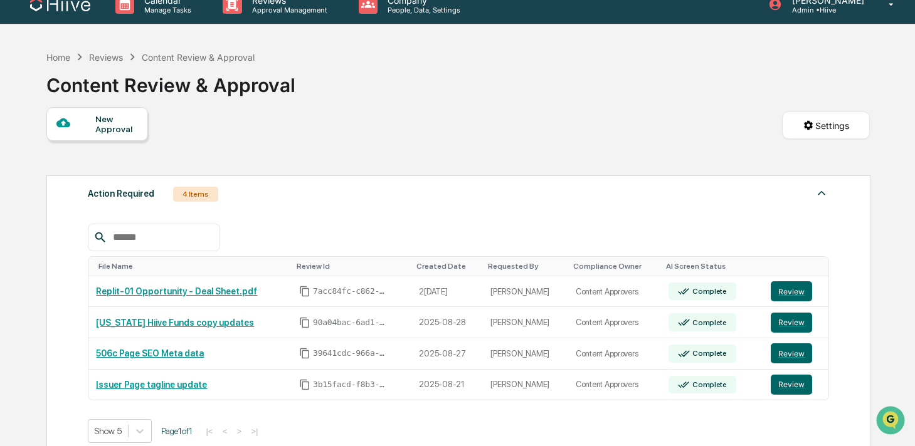
click at [249, 11] on p "Approval Management" at bounding box center [288, 10] width 92 height 9
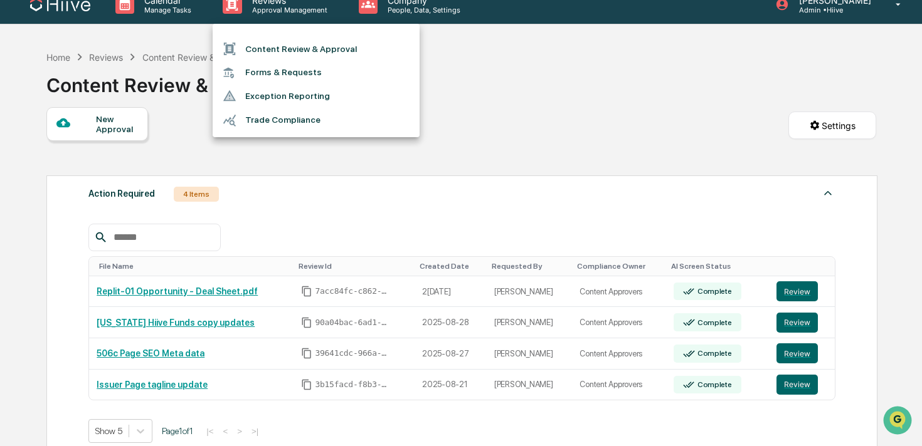
click at [271, 68] on li "Forms & Requests" at bounding box center [316, 72] width 207 height 23
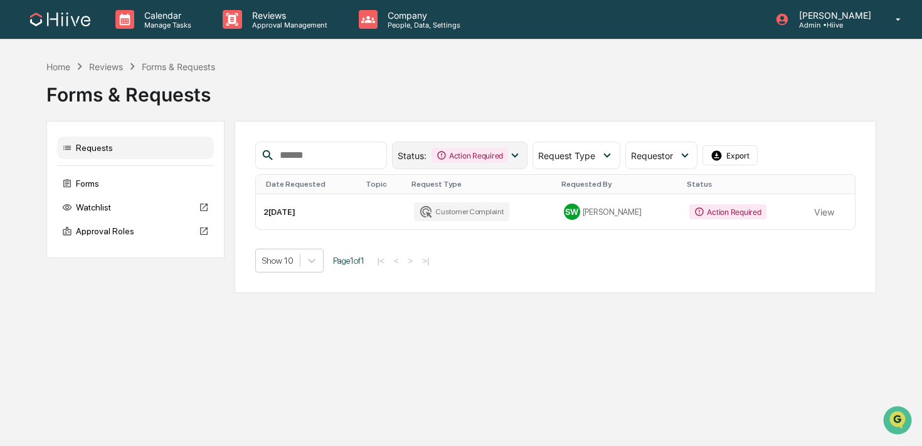
click at [507, 158] on div "Action Required" at bounding box center [469, 155] width 76 height 15
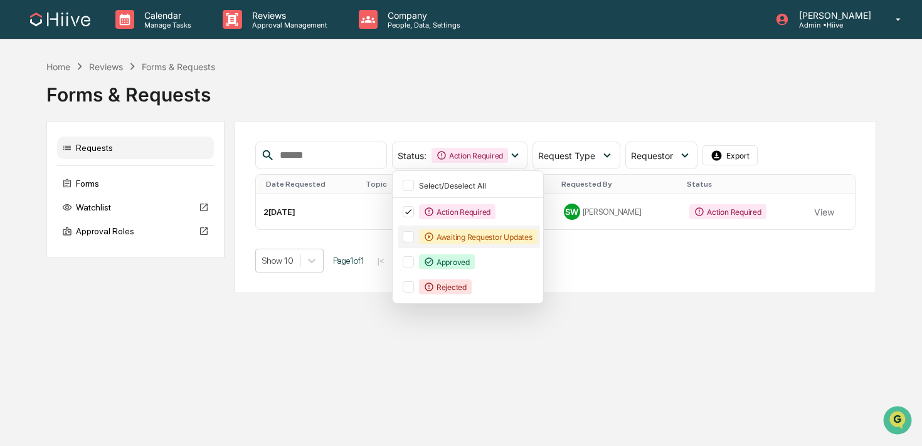
click at [460, 236] on div "Awaiting Requestor Updates" at bounding box center [478, 236] width 118 height 15
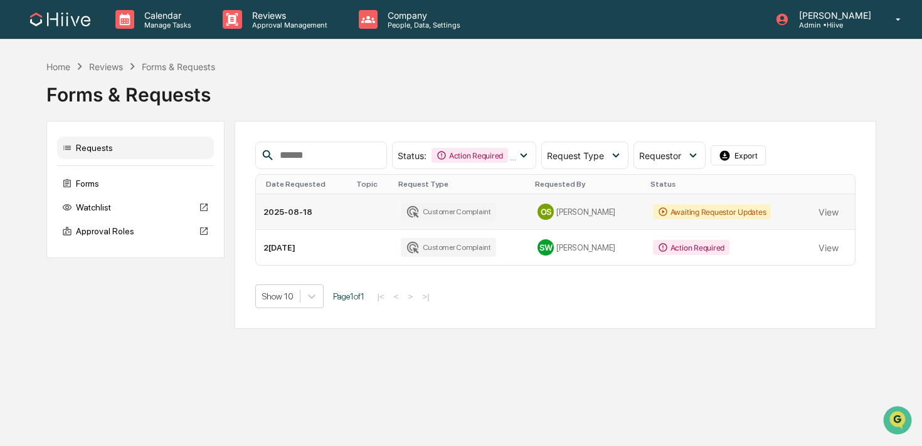
click at [754, 210] on div "Awaiting Requestor Updates" at bounding box center [712, 211] width 118 height 15
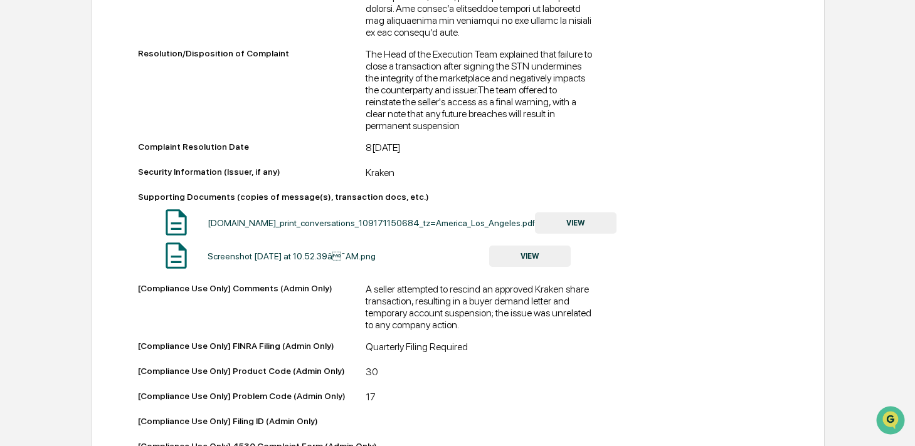
scroll to position [765, 0]
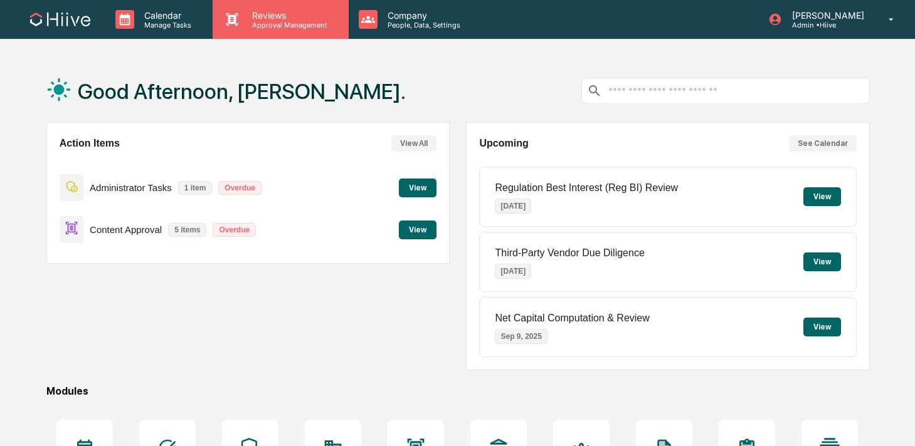
click at [248, 31] on div "Reviews Approval Management" at bounding box center [280, 19] width 135 height 39
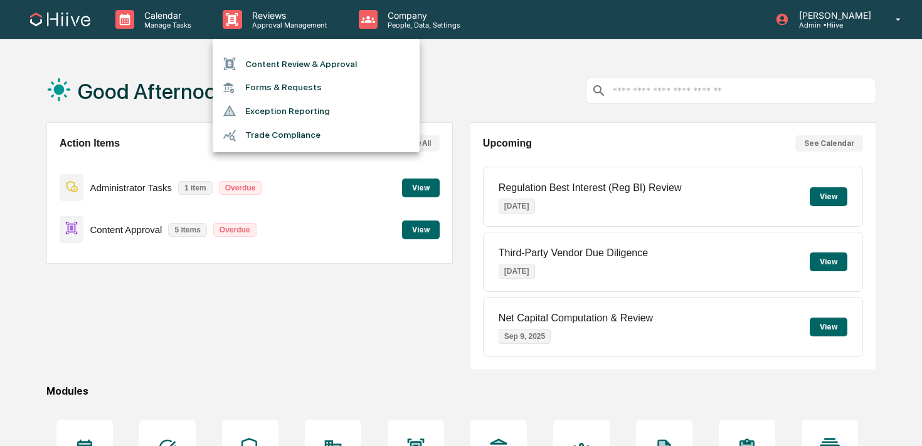
click at [258, 60] on li "Content Review & Approval" at bounding box center [316, 64] width 207 height 24
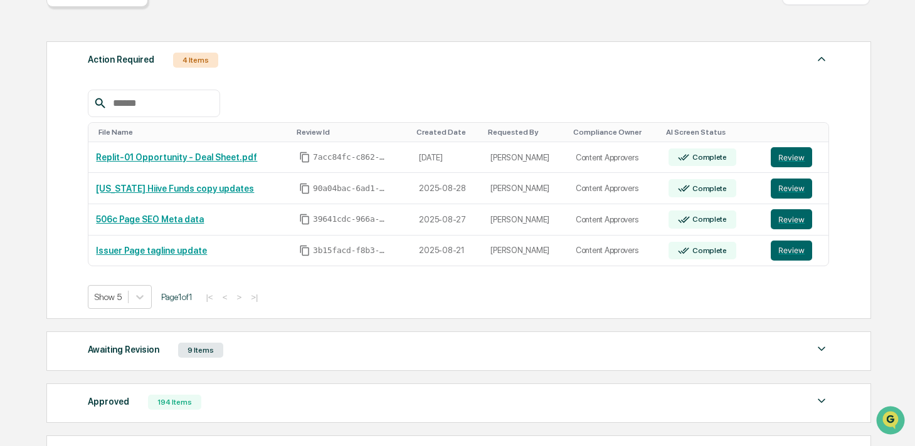
scroll to position [267, 0]
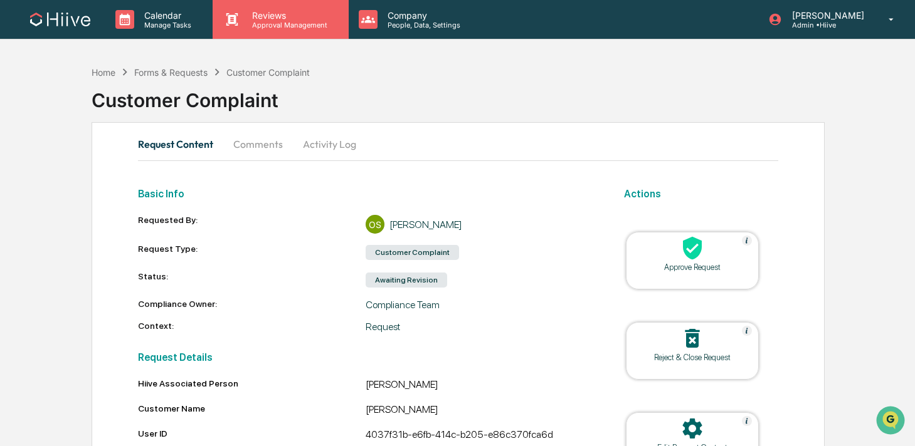
click at [229, 30] on div "Reviews Approval Management" at bounding box center [280, 19] width 135 height 39
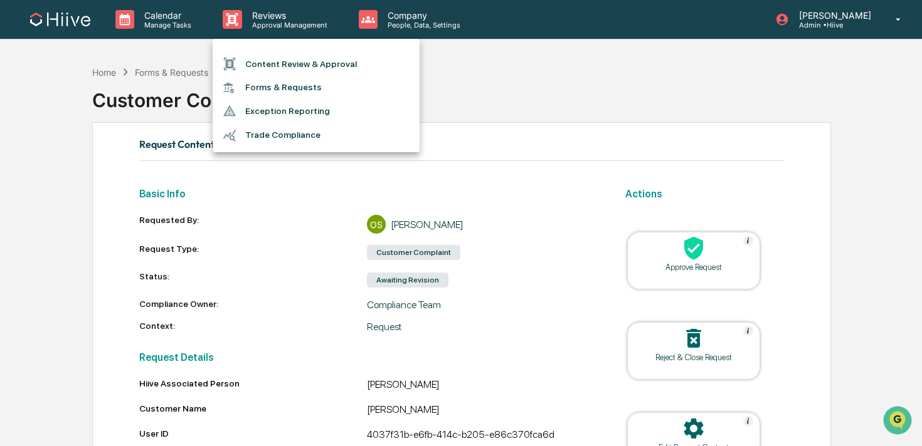
click at [241, 58] on div at bounding box center [234, 64] width 23 height 14
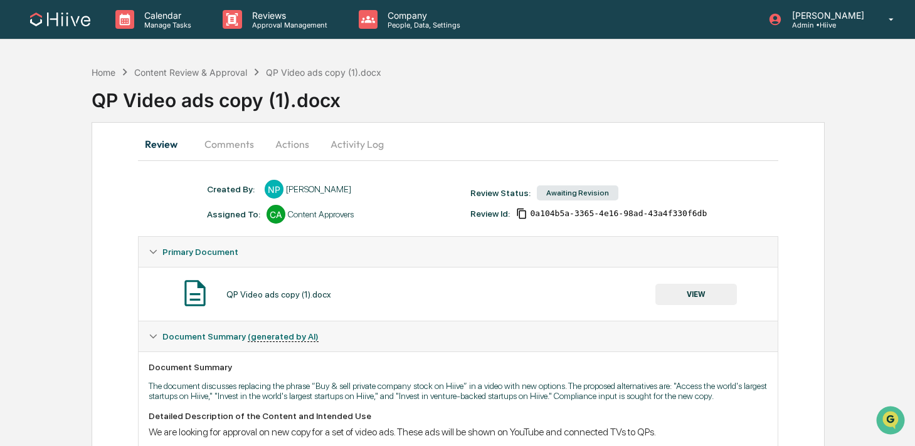
click at [237, 150] on button "Comments" at bounding box center [229, 144] width 70 height 30
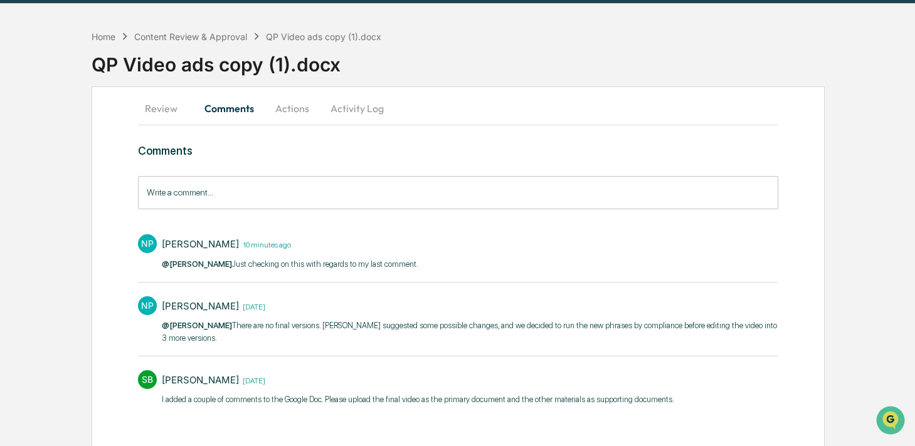
scroll to position [36, 0]
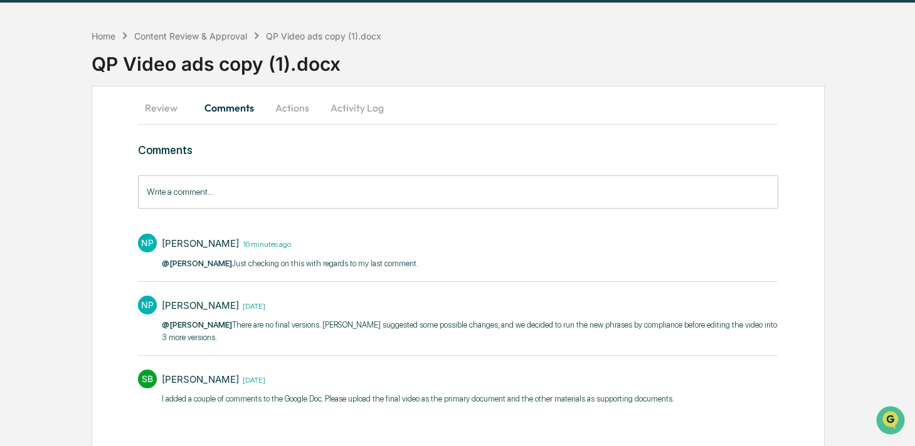
click at [300, 113] on button "Actions" at bounding box center [292, 108] width 56 height 30
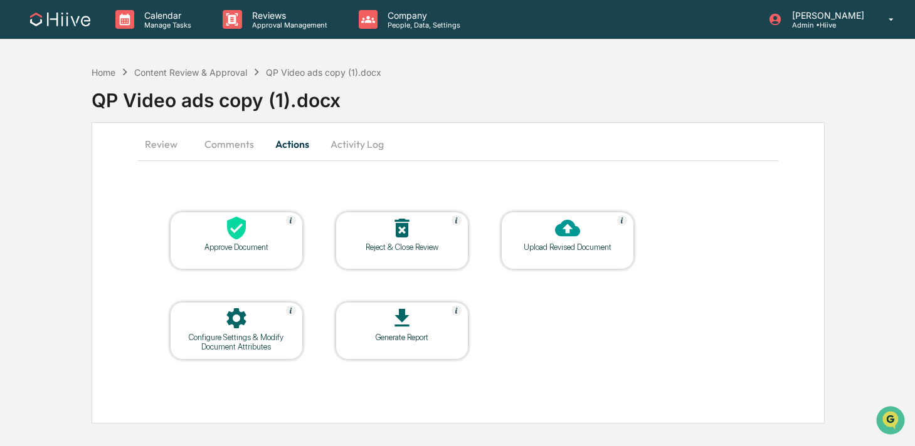
scroll to position [0, 0]
click at [213, 139] on button "Comments" at bounding box center [231, 144] width 70 height 30
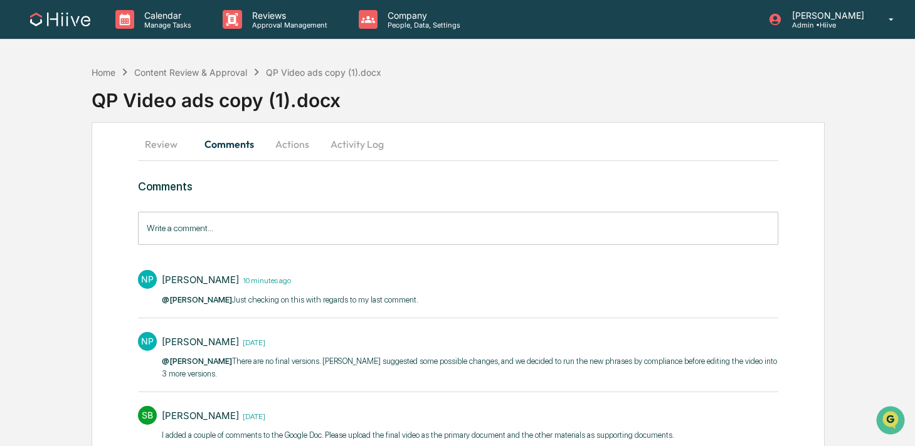
click at [177, 140] on button "Review" at bounding box center [166, 144] width 56 height 30
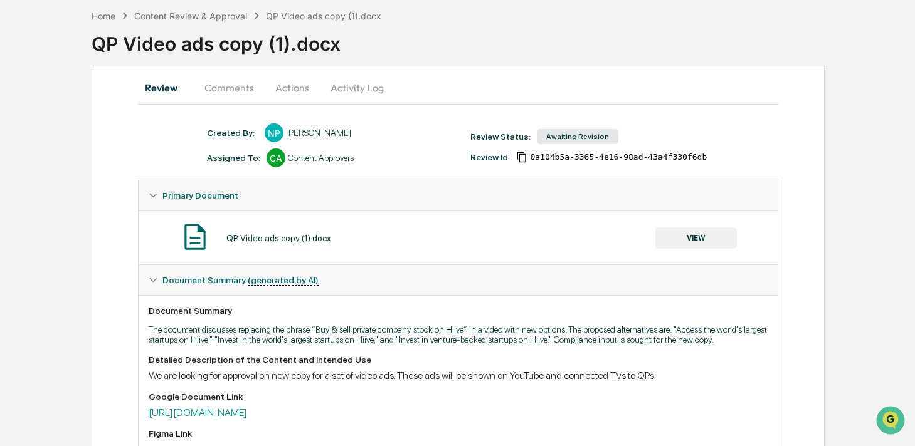
scroll to position [110, 0]
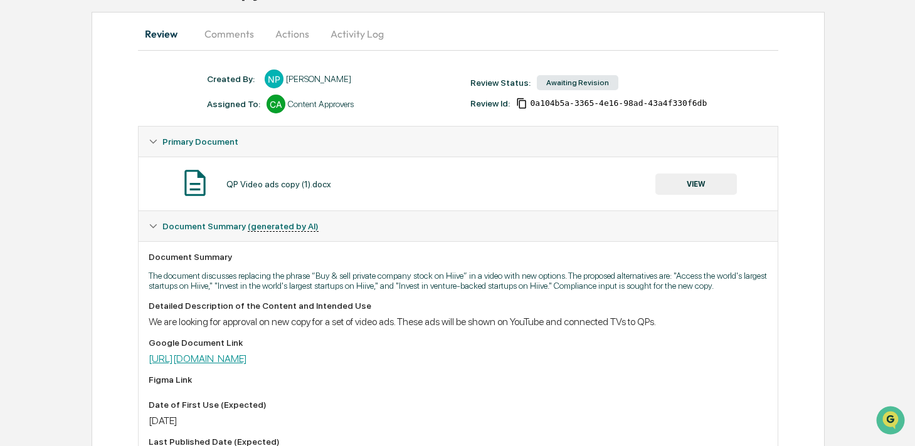
click at [198, 365] on link "https://docs.google.com/document/d/1oa3etVyHc9KdSv-n1L0LKLRP-bNWrpBg0qgUfoBzTM0…" at bounding box center [198, 359] width 98 height 12
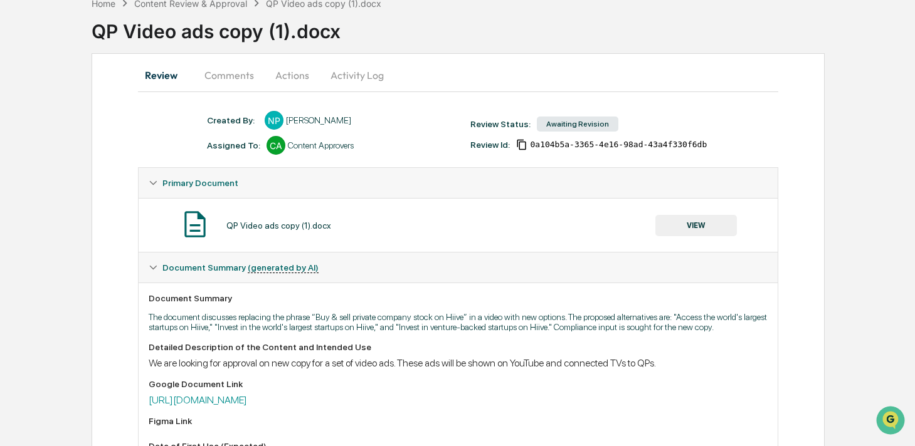
click at [253, 83] on button "Comments" at bounding box center [229, 75] width 70 height 30
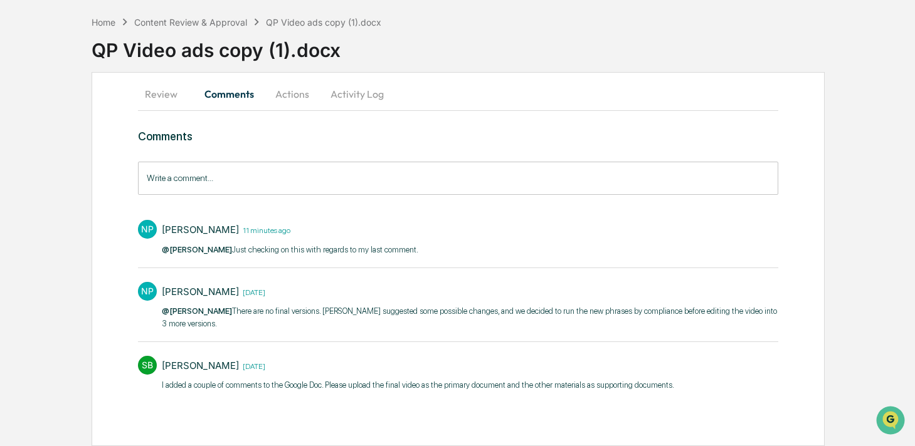
scroll to position [48, 0]
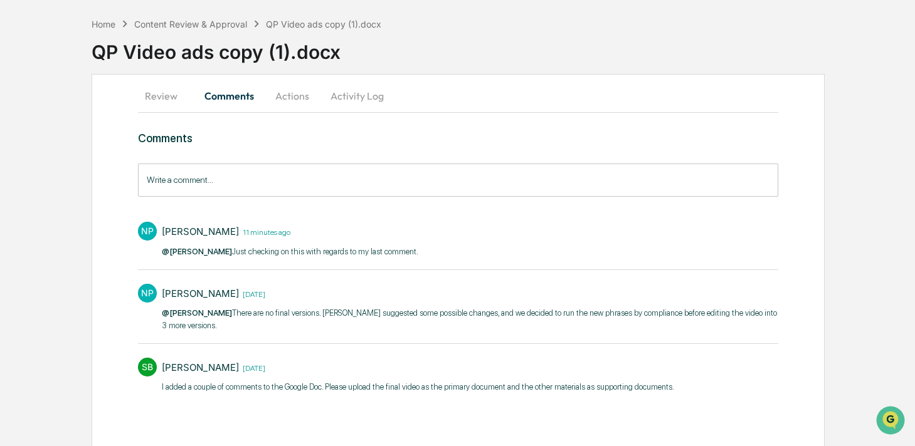
click at [236, 177] on input "Write a comment..." at bounding box center [458, 180] width 640 height 33
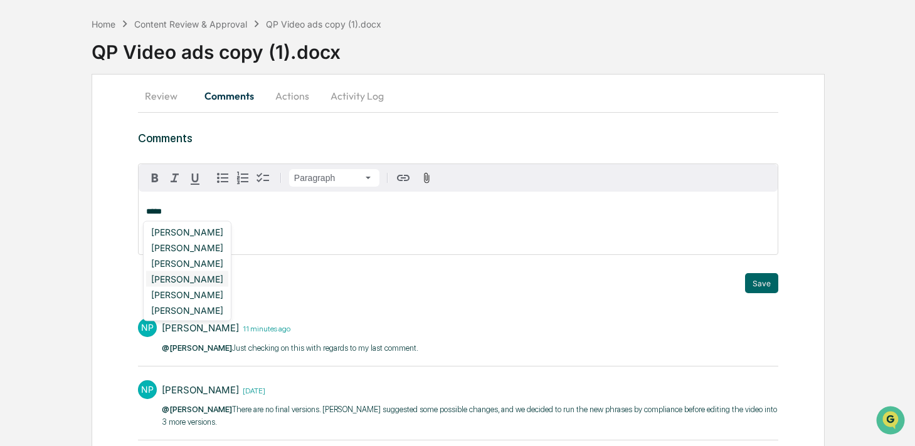
click at [193, 271] on div "[PERSON_NAME]" at bounding box center [187, 279] width 82 height 16
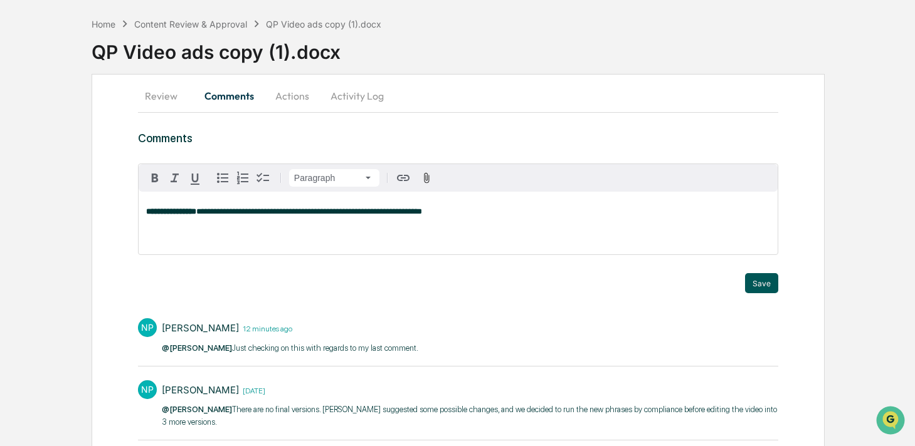
click at [764, 280] on button "Save" at bounding box center [761, 283] width 33 height 20
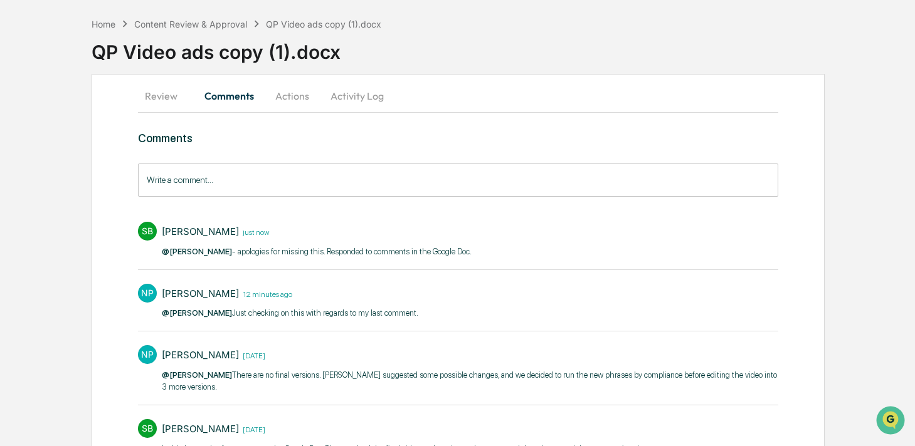
click at [350, 97] on button "Activity Log" at bounding box center [356, 96] width 73 height 30
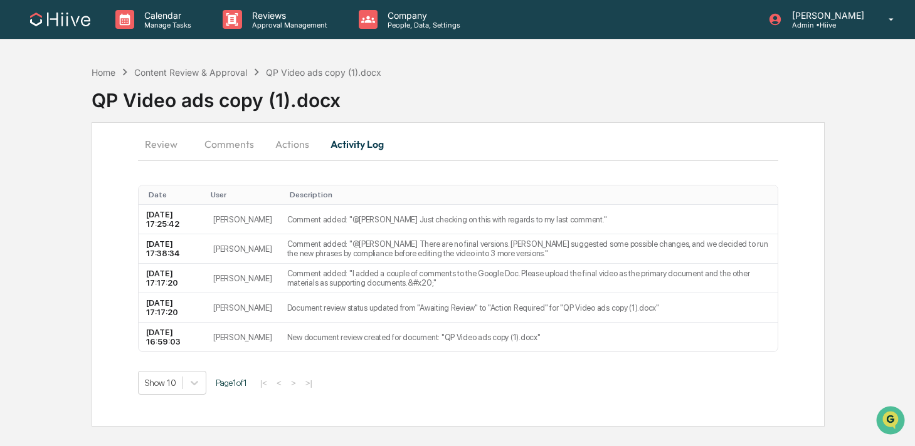
scroll to position [0, 0]
click at [281, 142] on button "Actions" at bounding box center [293, 144] width 56 height 30
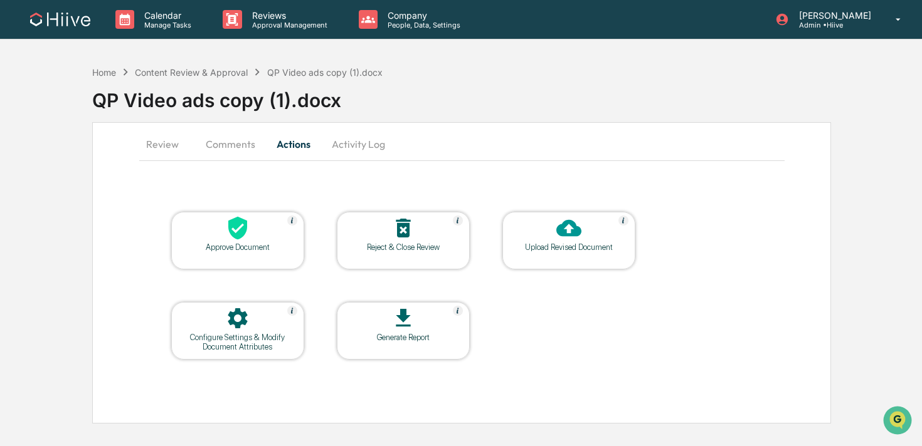
click at [235, 145] on button "Comments" at bounding box center [231, 144] width 70 height 30
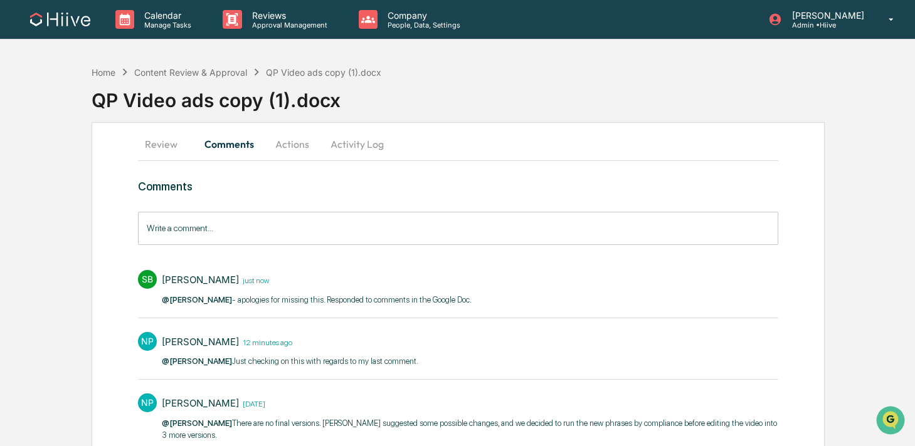
click at [154, 145] on button "Review" at bounding box center [166, 144] width 56 height 30
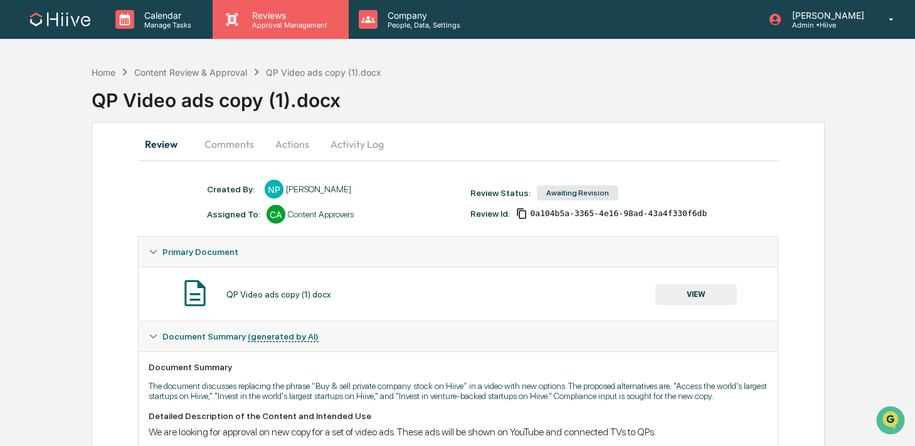
click at [242, 24] on p "Approval Management" at bounding box center [288, 25] width 92 height 9
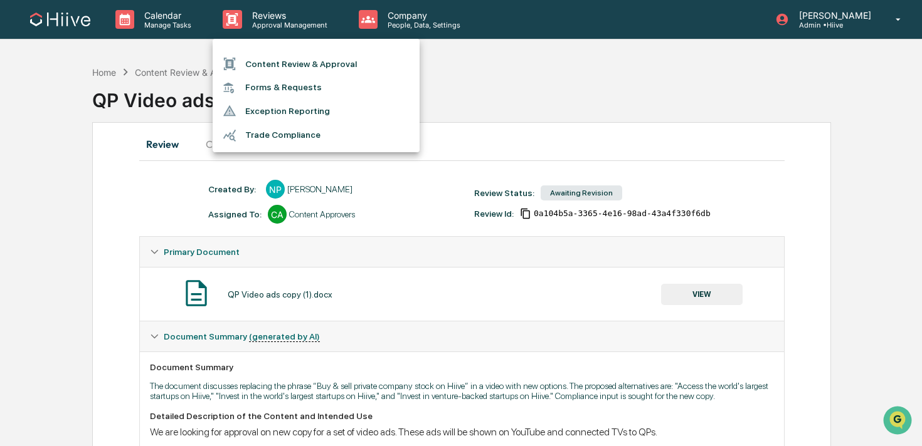
click at [250, 60] on li "Content Review & Approval" at bounding box center [316, 64] width 207 height 24
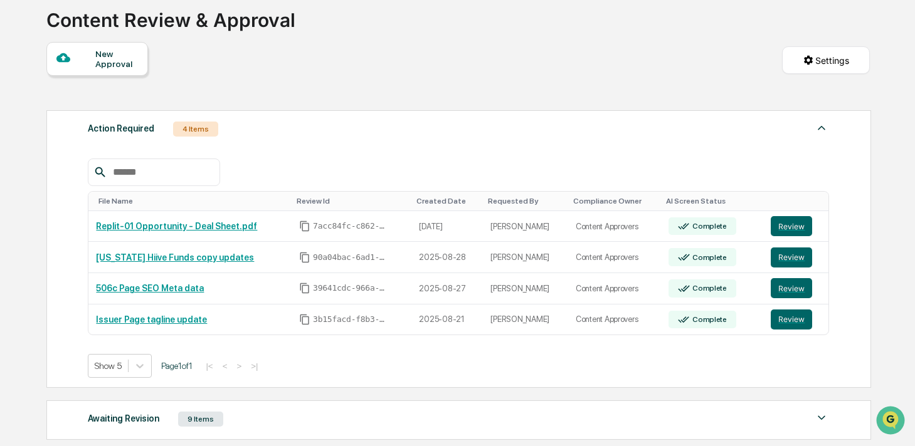
scroll to position [83, 0]
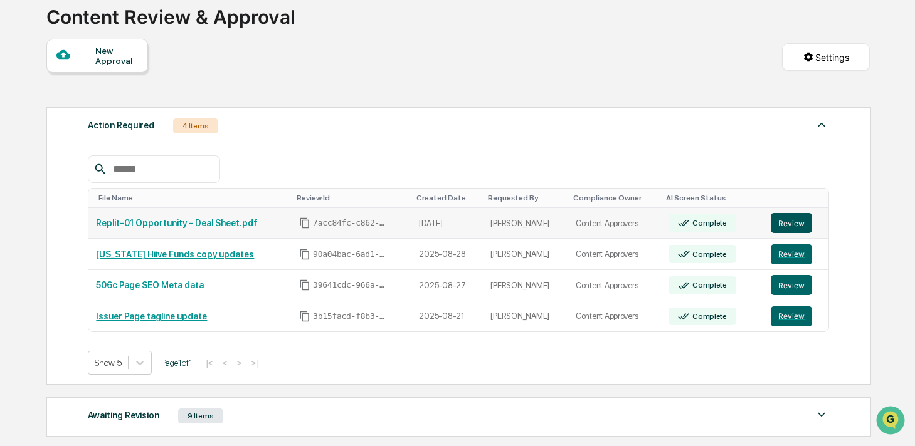
click at [786, 220] on button "Review" at bounding box center [791, 223] width 41 height 20
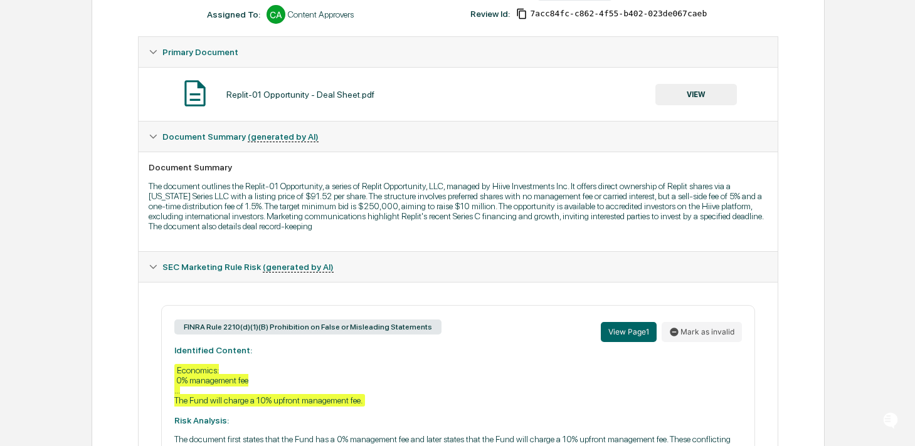
scroll to position [251, 0]
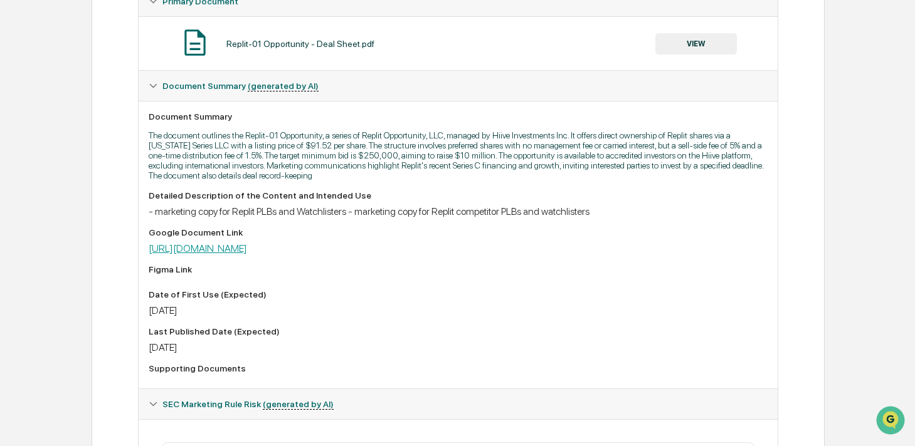
click at [247, 250] on link "[URL][DOMAIN_NAME]" at bounding box center [198, 249] width 98 height 12
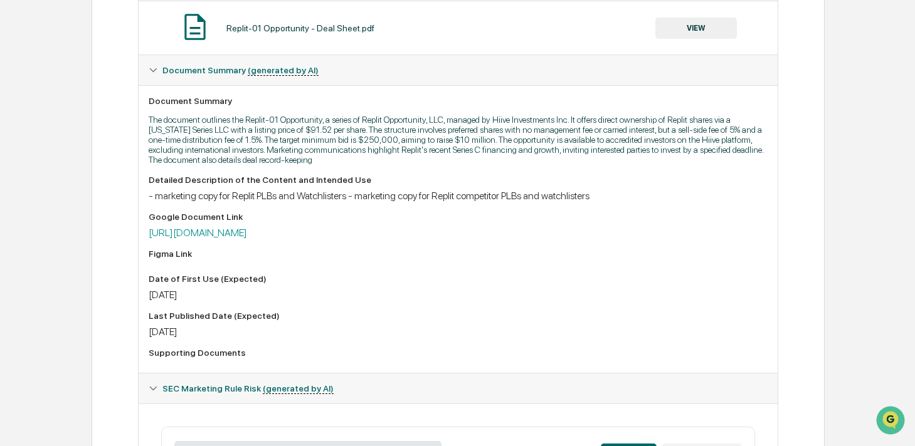
scroll to position [287, 0]
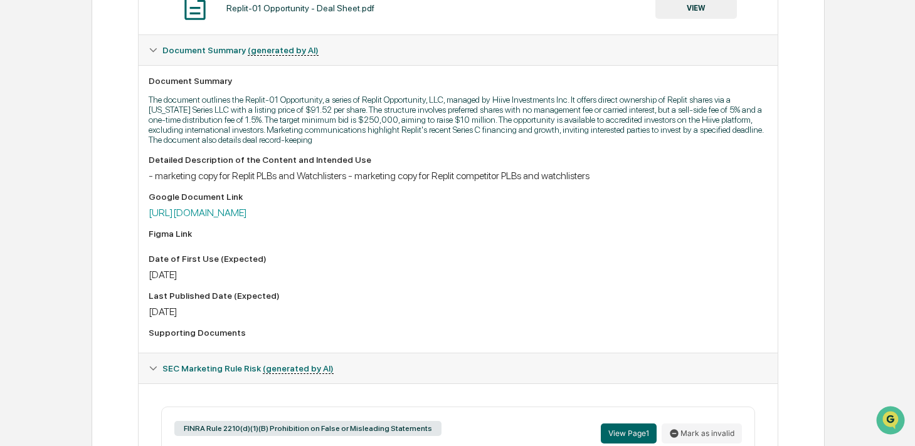
click at [253, 223] on div "Detailed Description of the Content and Intended Use - marketing copy for Repli…" at bounding box center [458, 249] width 619 height 188
click at [247, 216] on link "[URL][DOMAIN_NAME]" at bounding box center [198, 213] width 98 height 12
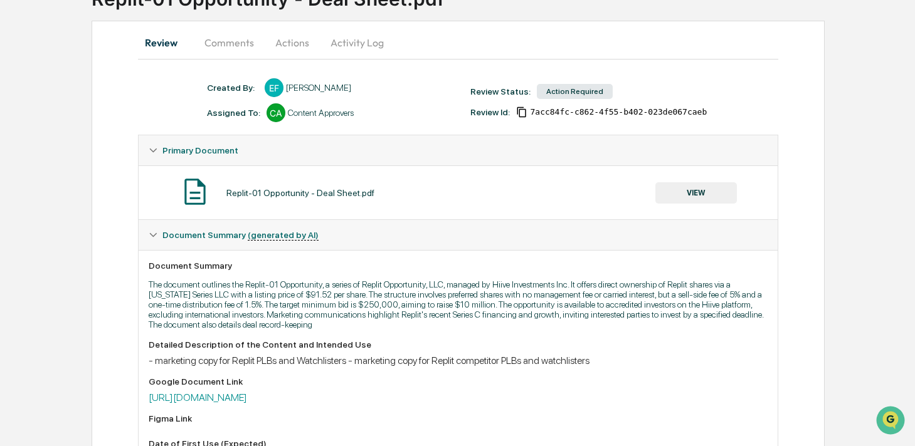
scroll to position [0, 0]
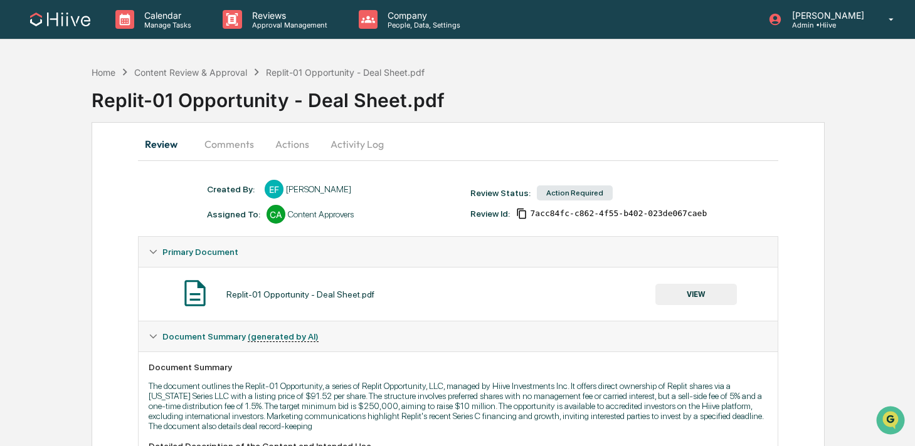
click at [218, 149] on button "Comments" at bounding box center [229, 144] width 70 height 30
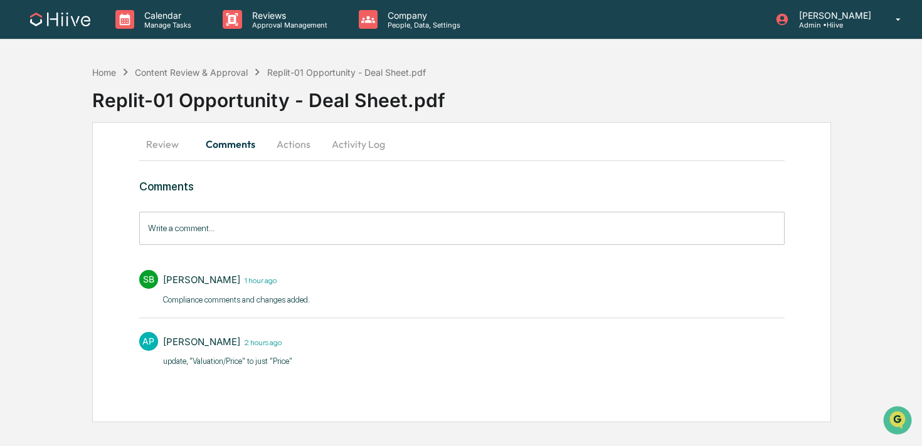
click at [199, 235] on input "Write a comment..." at bounding box center [461, 228] width 645 height 33
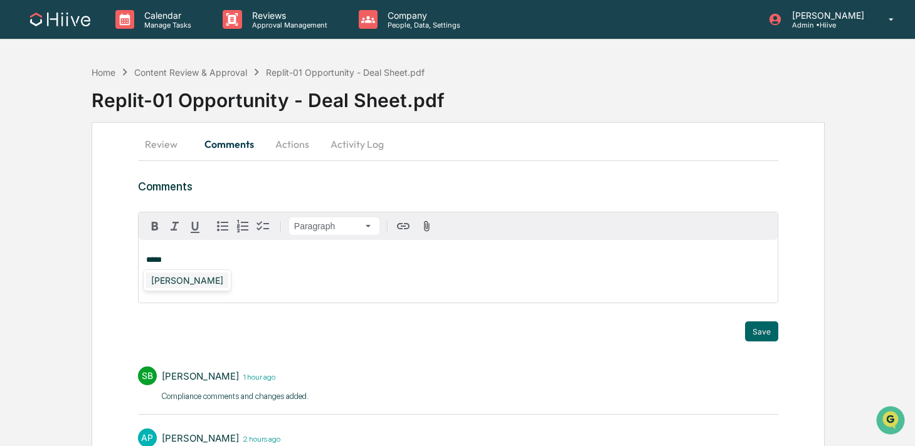
click at [170, 281] on div "[PERSON_NAME]" at bounding box center [187, 281] width 82 height 16
click at [743, 329] on div "Save" at bounding box center [458, 332] width 640 height 20
click at [753, 330] on button "Save" at bounding box center [761, 332] width 33 height 20
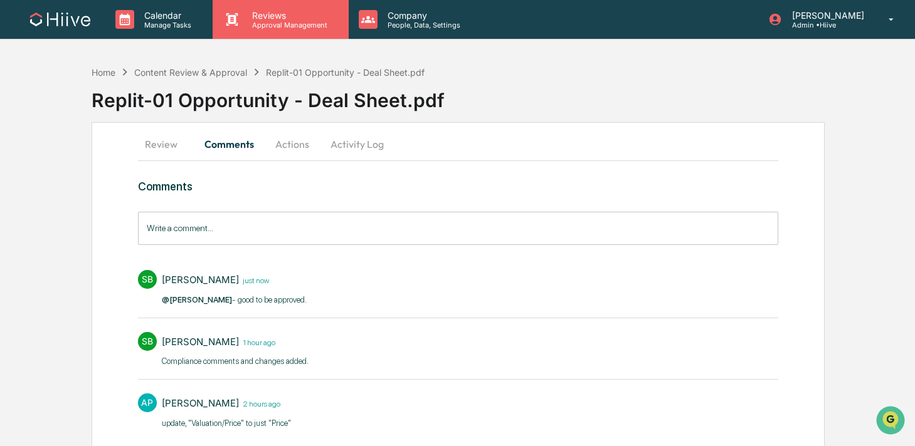
click at [274, 28] on p "Approval Management" at bounding box center [288, 25] width 92 height 9
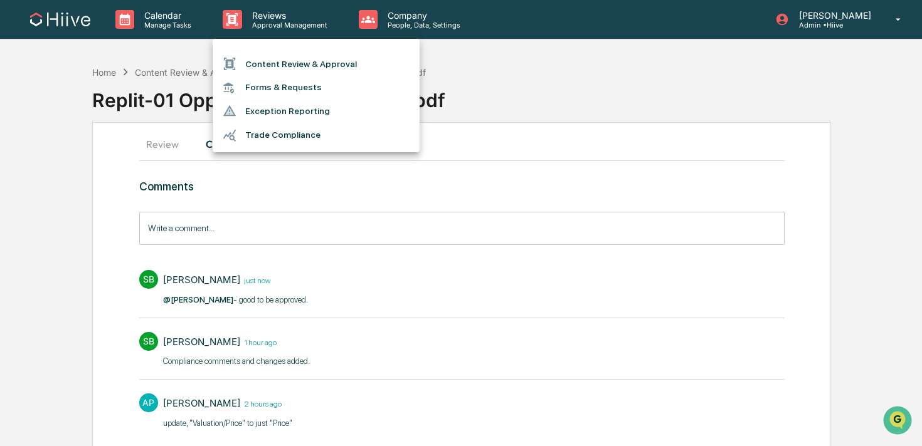
click at [283, 66] on li "Content Review & Approval" at bounding box center [316, 64] width 207 height 24
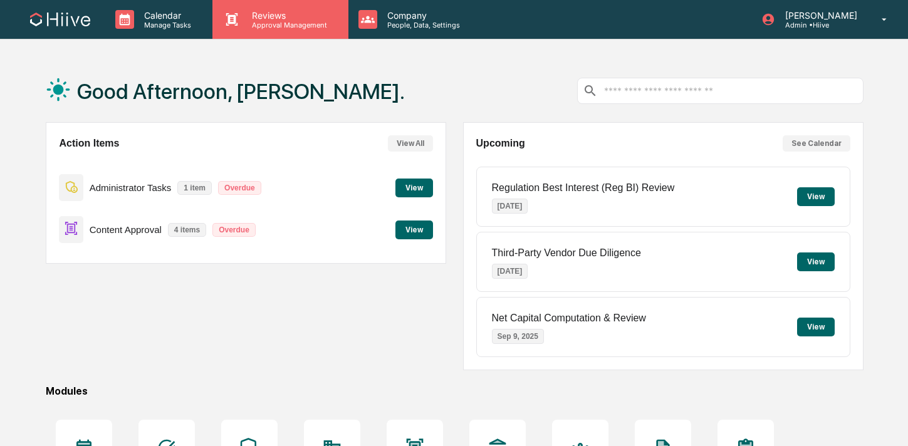
click at [256, 26] on p "Approval Management" at bounding box center [288, 25] width 92 height 9
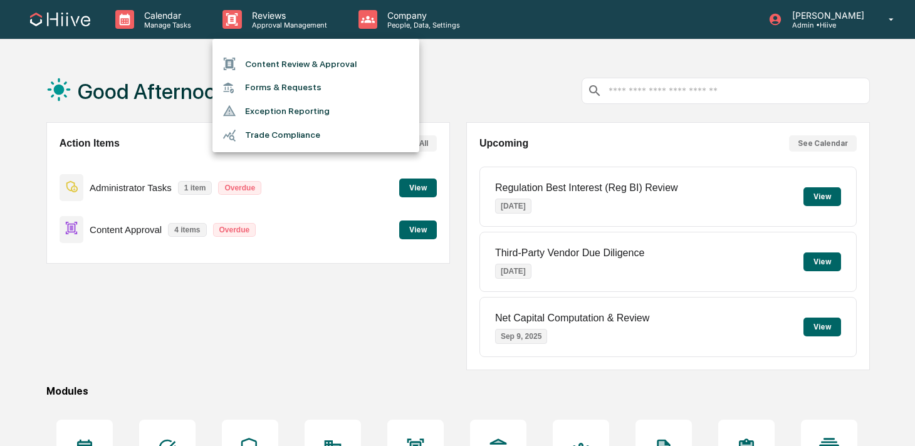
click at [256, 70] on li "Content Review & Approval" at bounding box center [316, 64] width 207 height 24
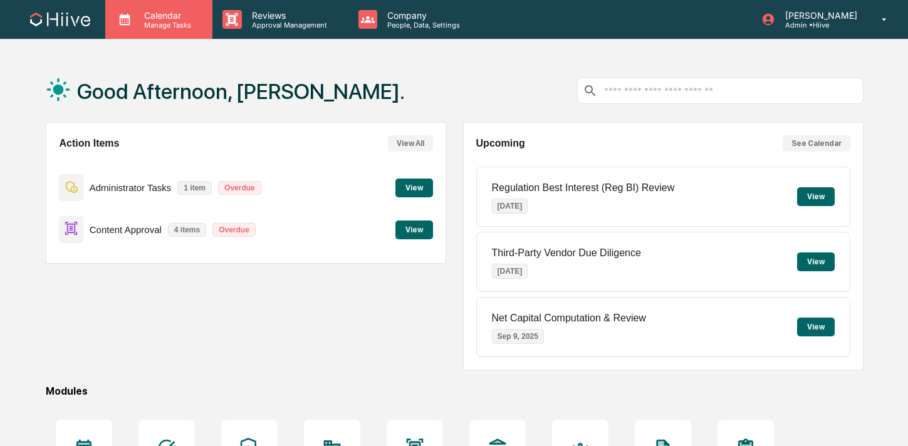
click at [166, 21] on p "Manage Tasks" at bounding box center [165, 25] width 63 height 9
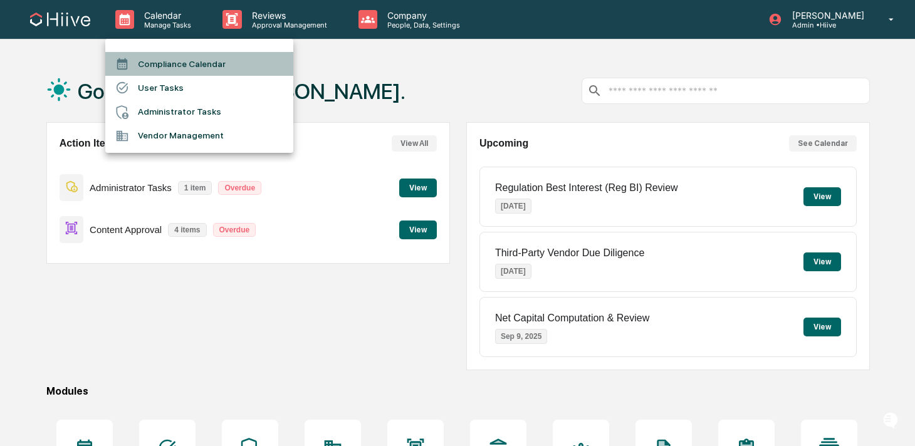
click at [178, 56] on li "Compliance Calendar" at bounding box center [199, 64] width 188 height 24
